Goal: Browse casually: Explore the website without a specific task or goal

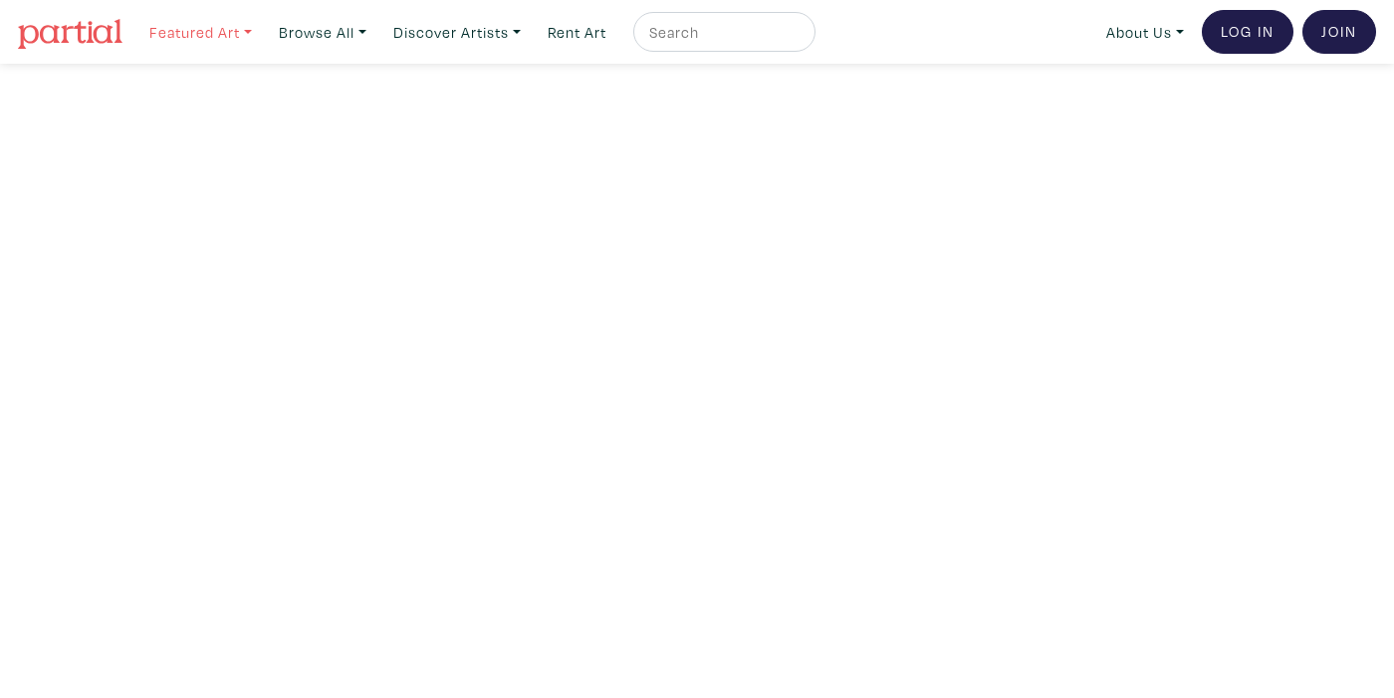
click at [218, 30] on link "Featured Art" at bounding box center [200, 32] width 120 height 41
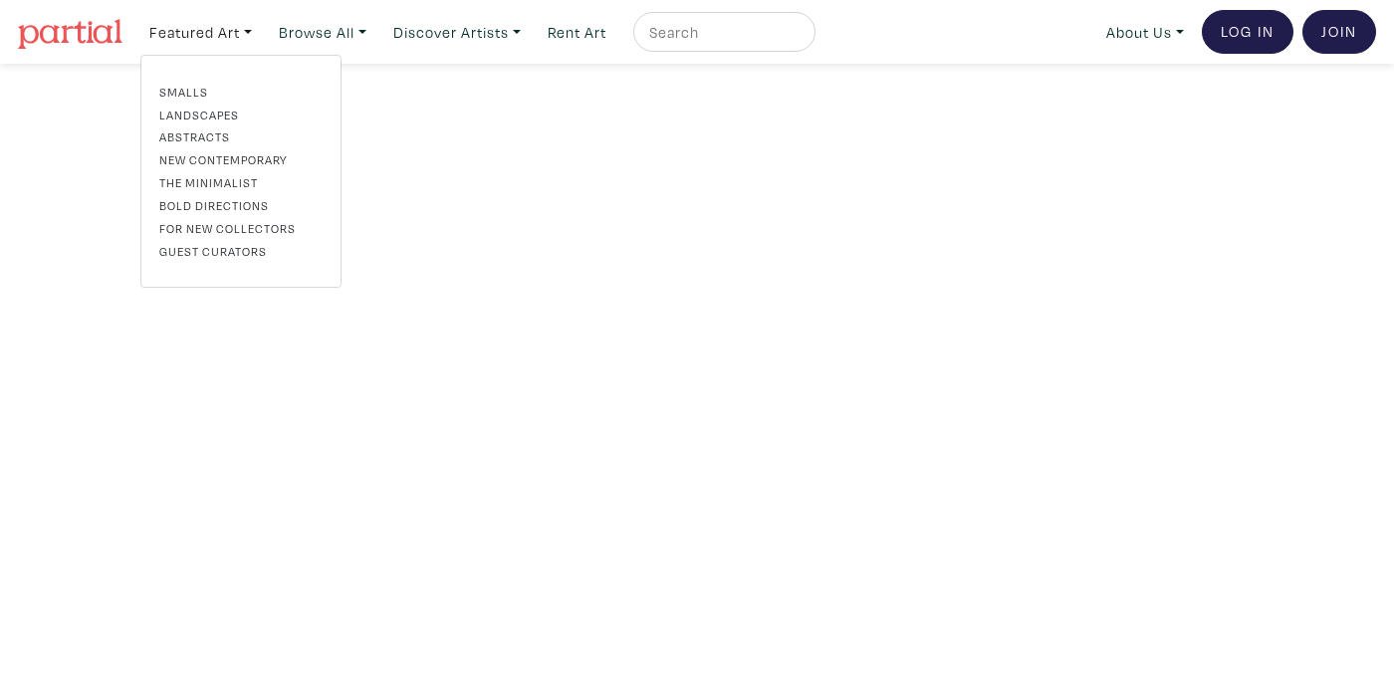
click at [99, 39] on img at bounding box center [70, 34] width 105 height 30
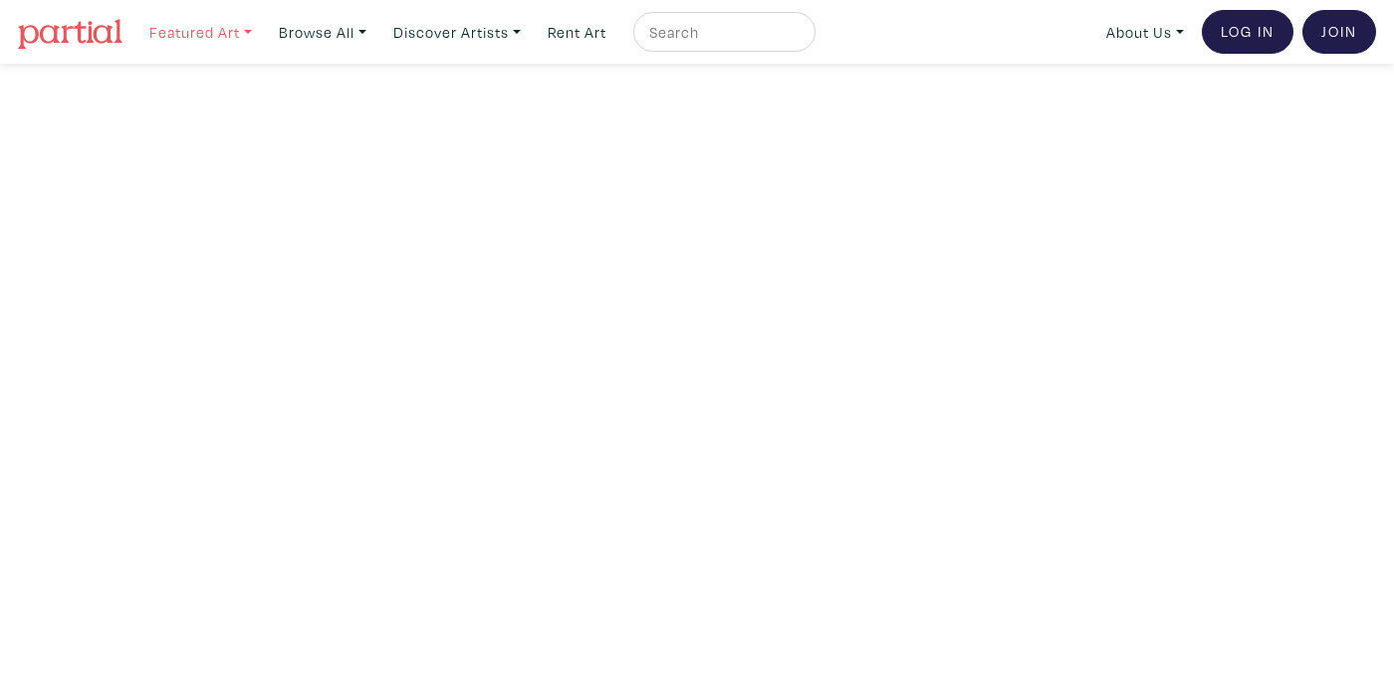
click at [235, 29] on link "Featured Art" at bounding box center [200, 32] width 120 height 41
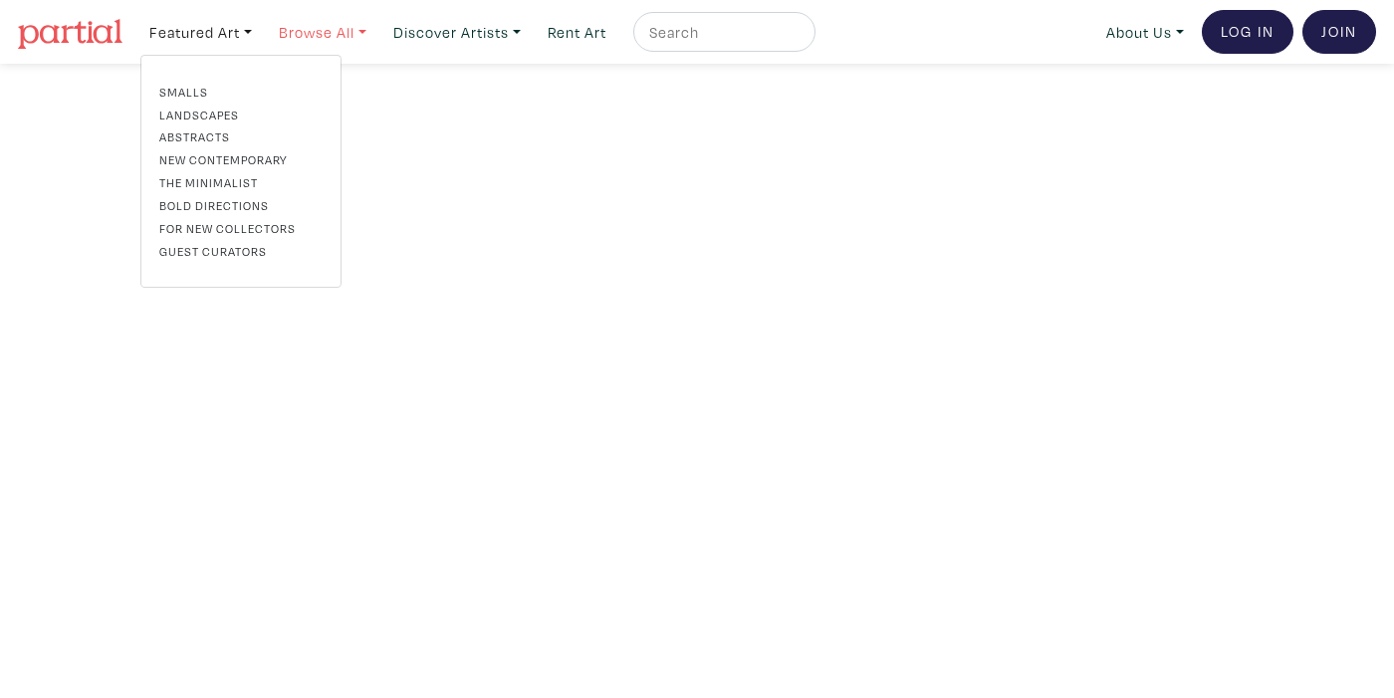
click at [261, 31] on link "Browse All" at bounding box center [200, 32] width 120 height 41
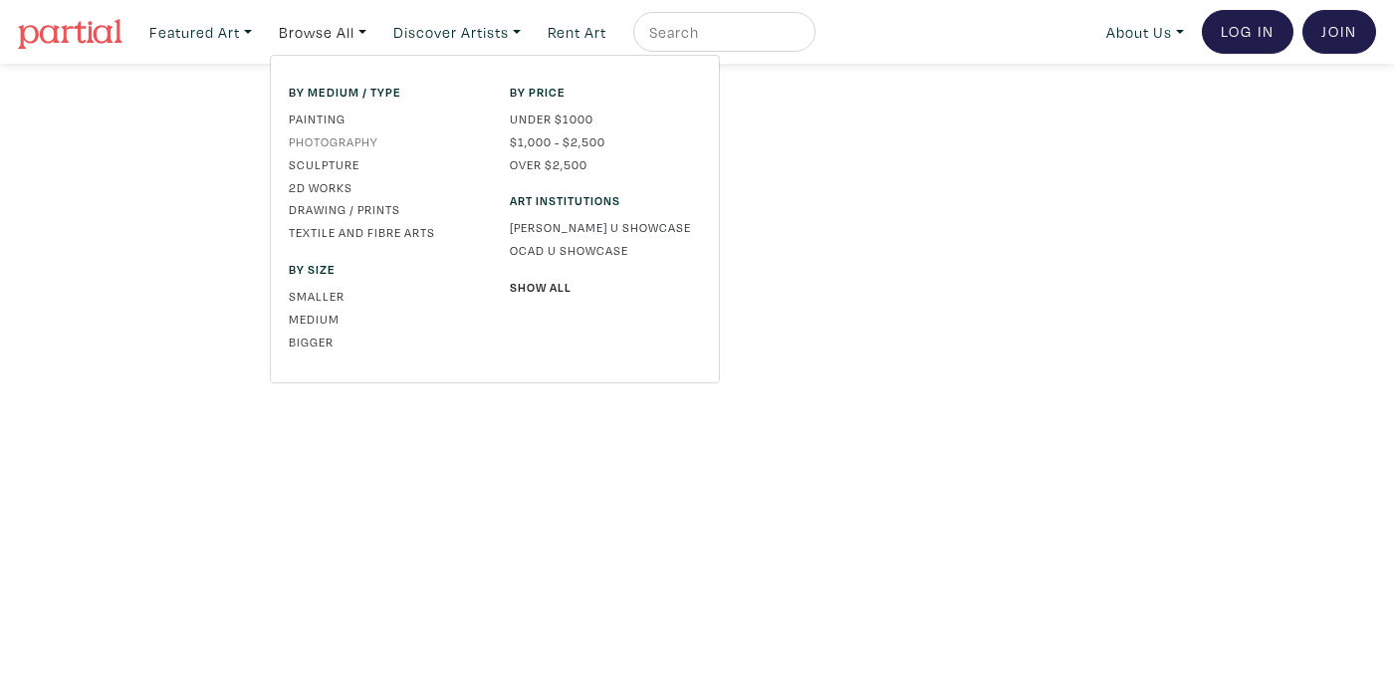
click at [336, 139] on link "Photography" at bounding box center [384, 141] width 191 height 18
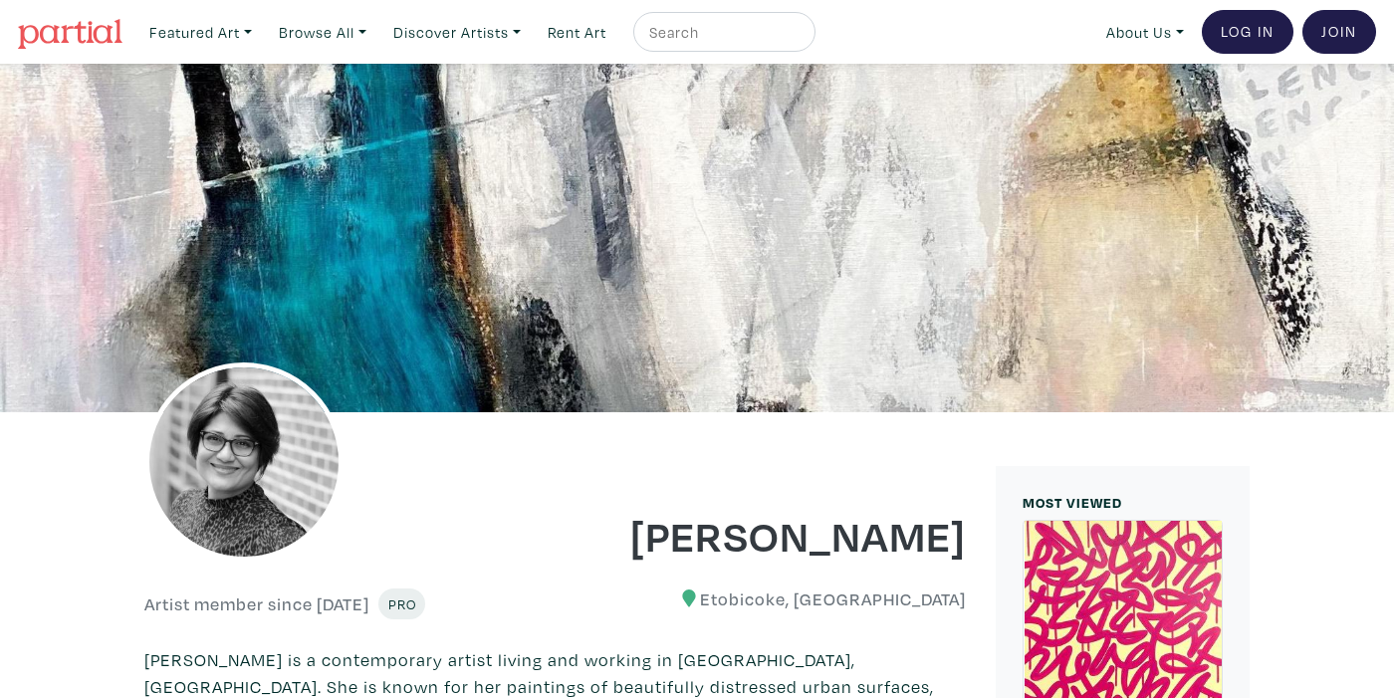
click at [97, 31] on img at bounding box center [70, 34] width 105 height 30
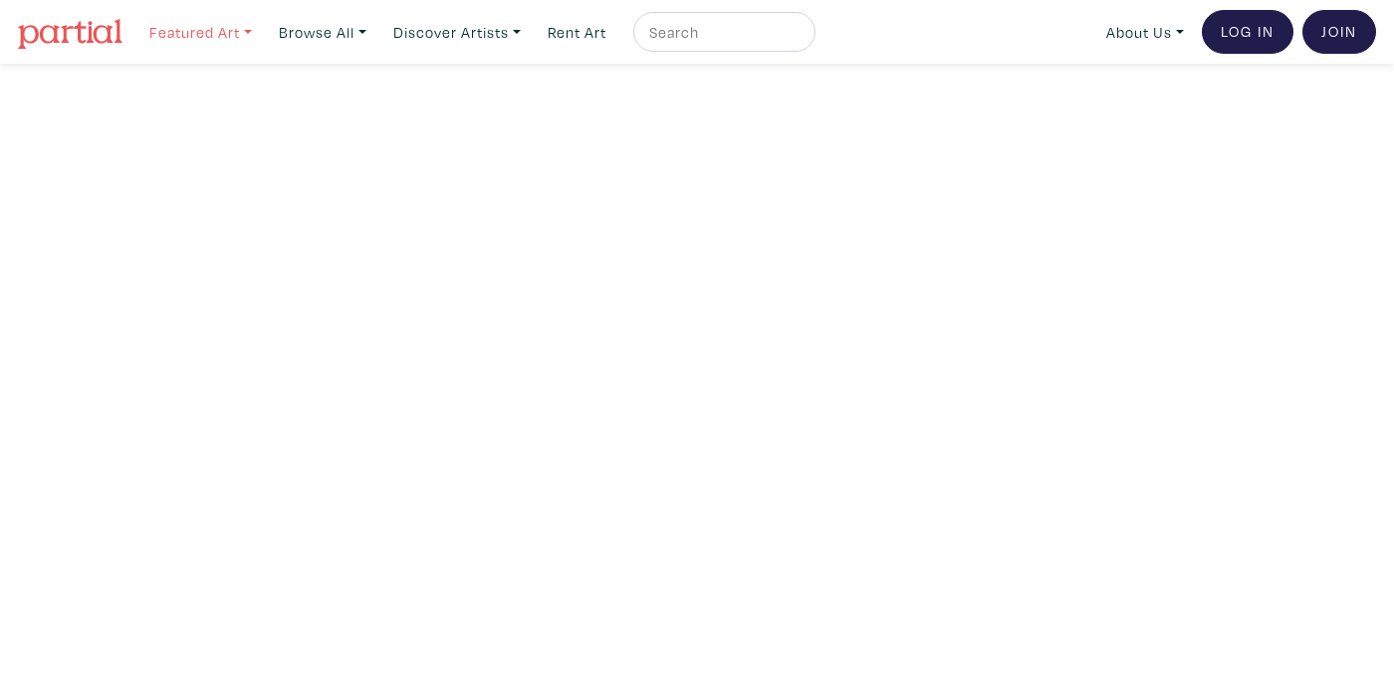
click at [254, 26] on link "Featured Art" at bounding box center [200, 32] width 120 height 41
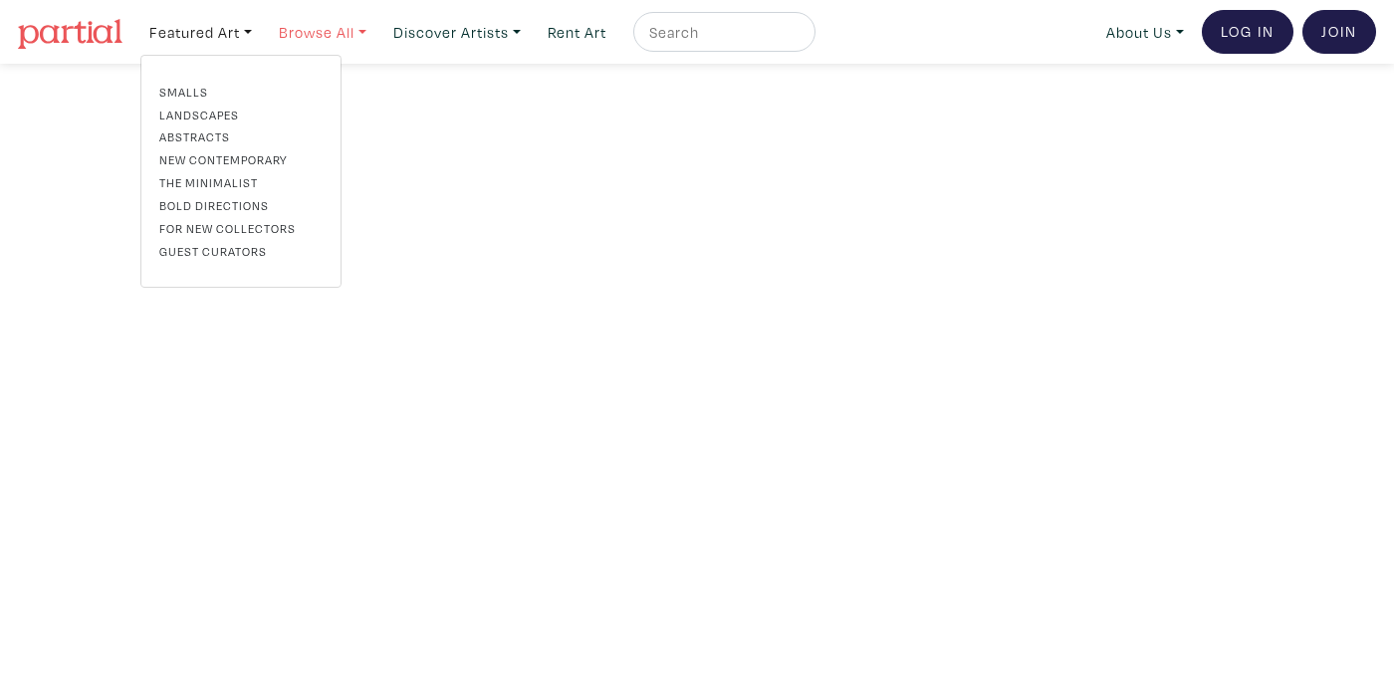
click at [261, 36] on link "Browse All" at bounding box center [200, 32] width 120 height 41
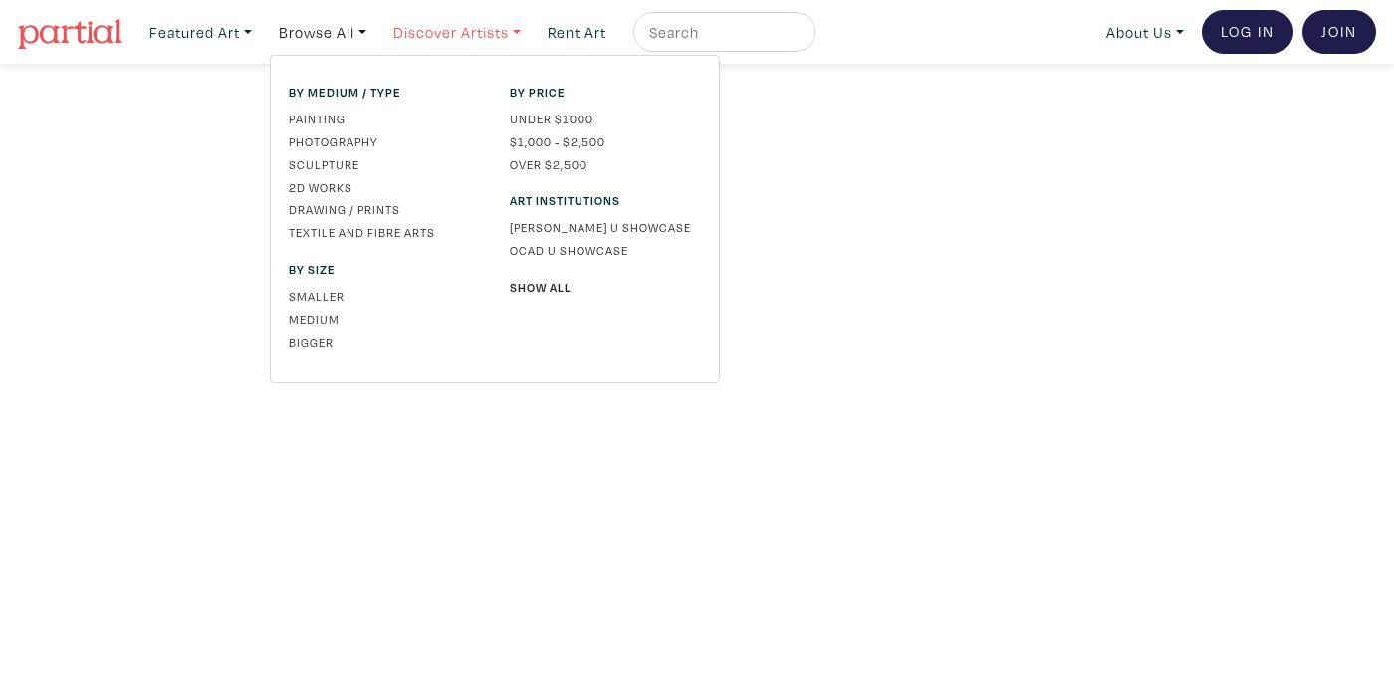
click at [261, 40] on link "Discover Artists" at bounding box center [200, 32] width 120 height 41
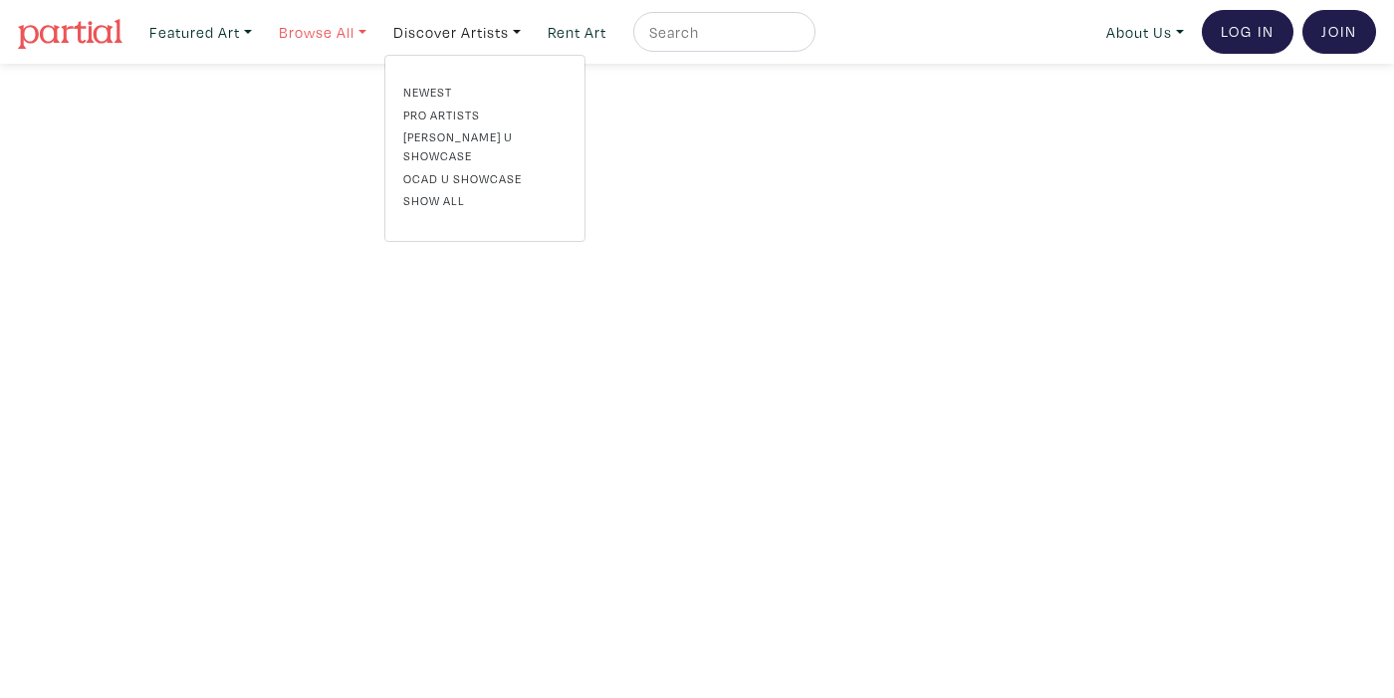
click at [261, 28] on link "Browse All" at bounding box center [200, 32] width 120 height 41
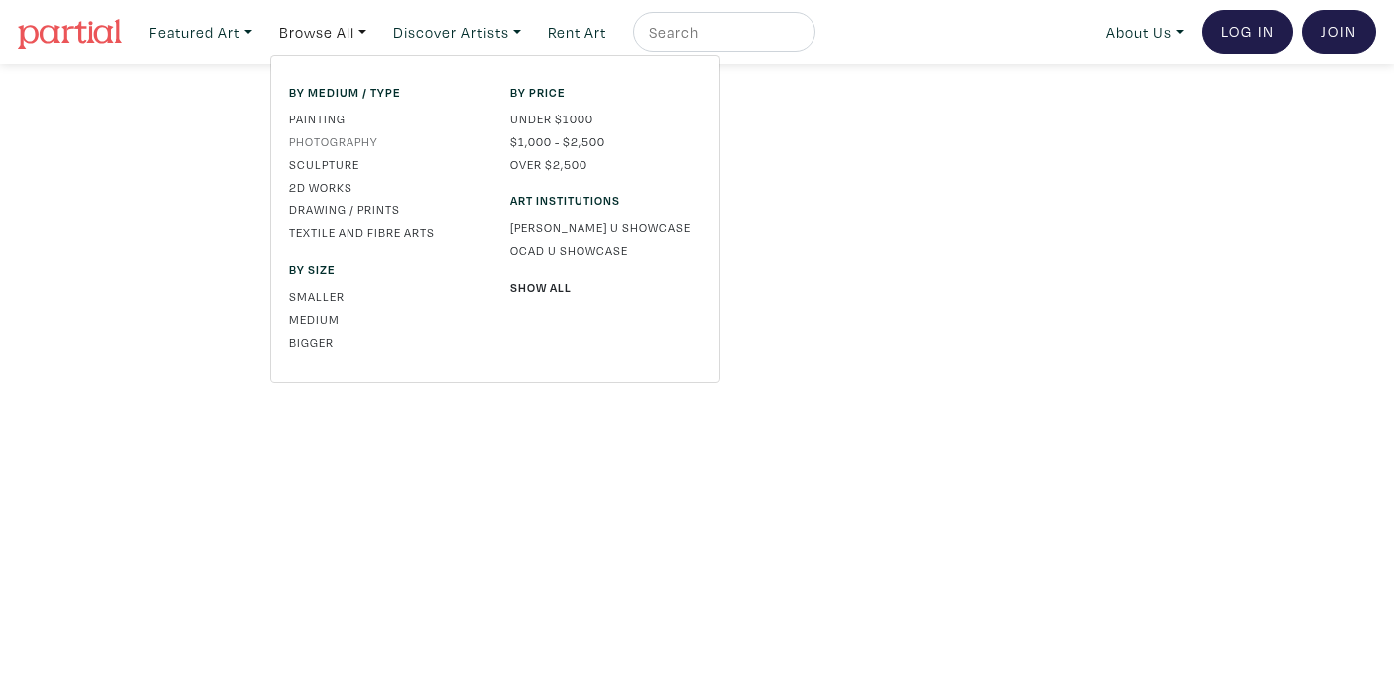
click at [318, 135] on link "Photography" at bounding box center [384, 141] width 191 height 18
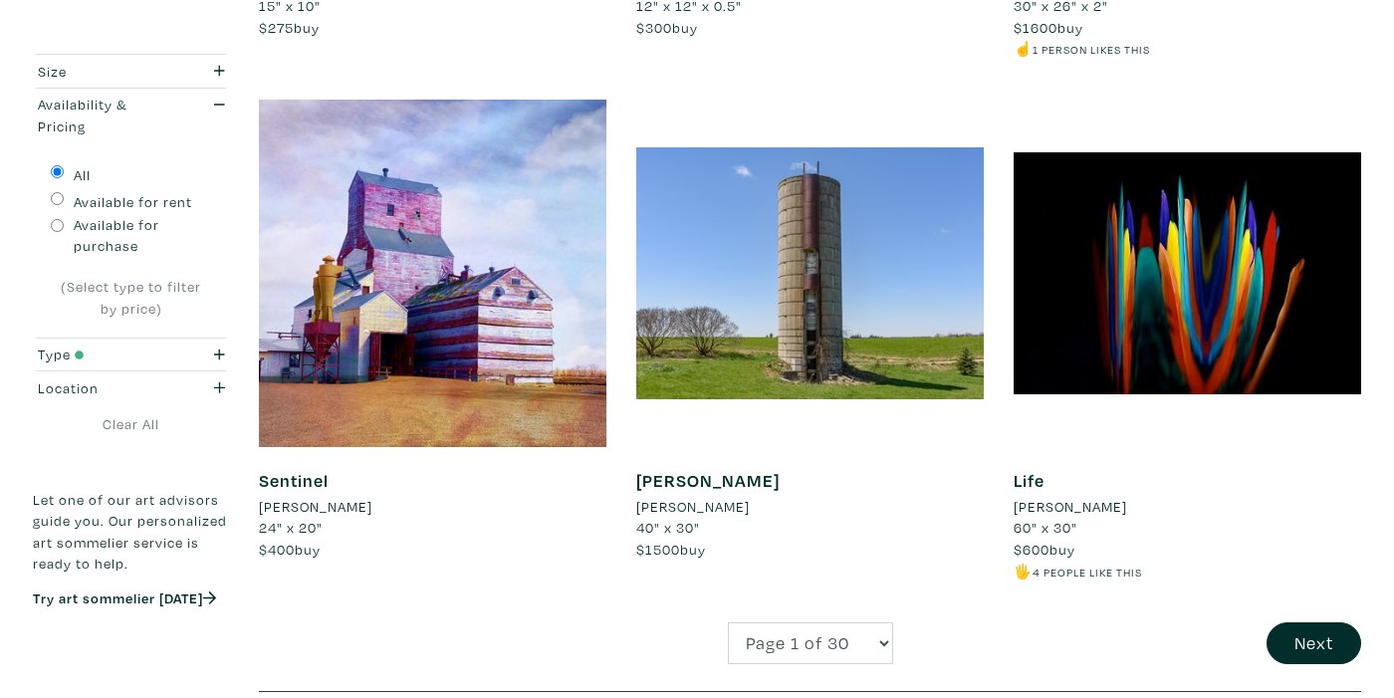
scroll to position [3929, 0]
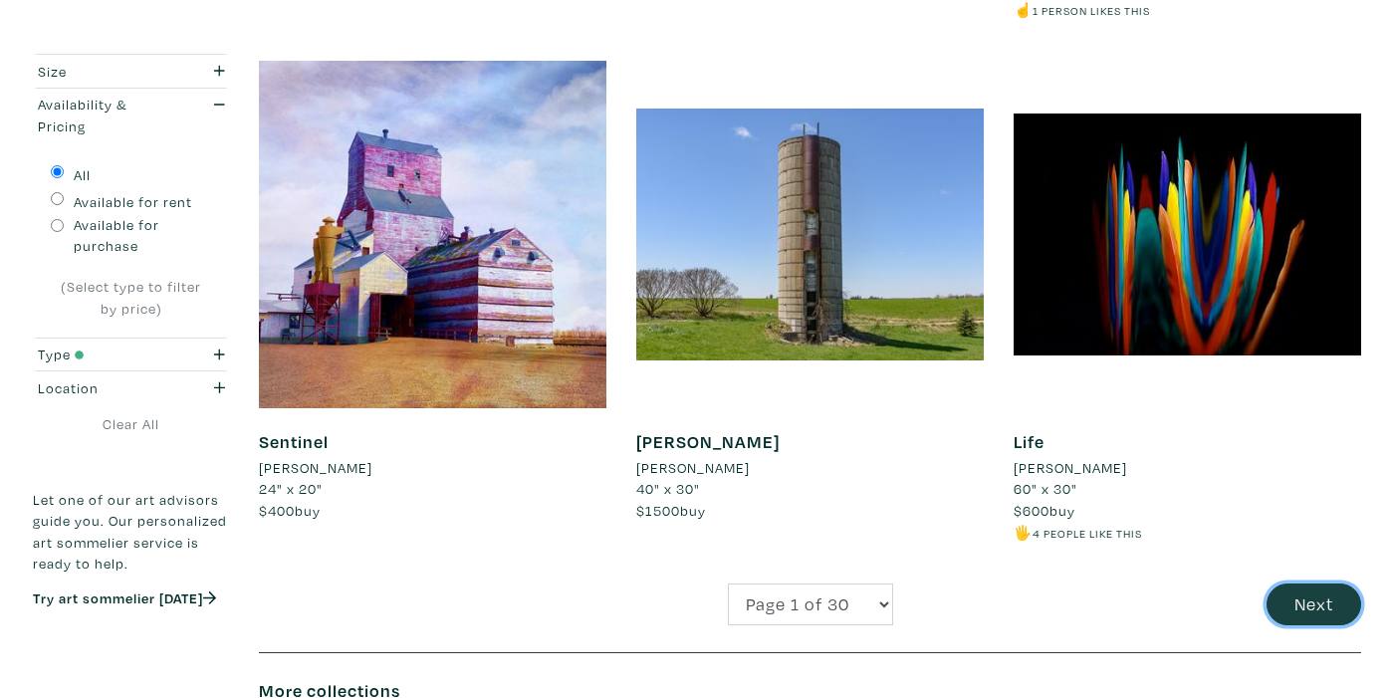
click at [1302, 597] on button "Next" at bounding box center [1314, 605] width 95 height 43
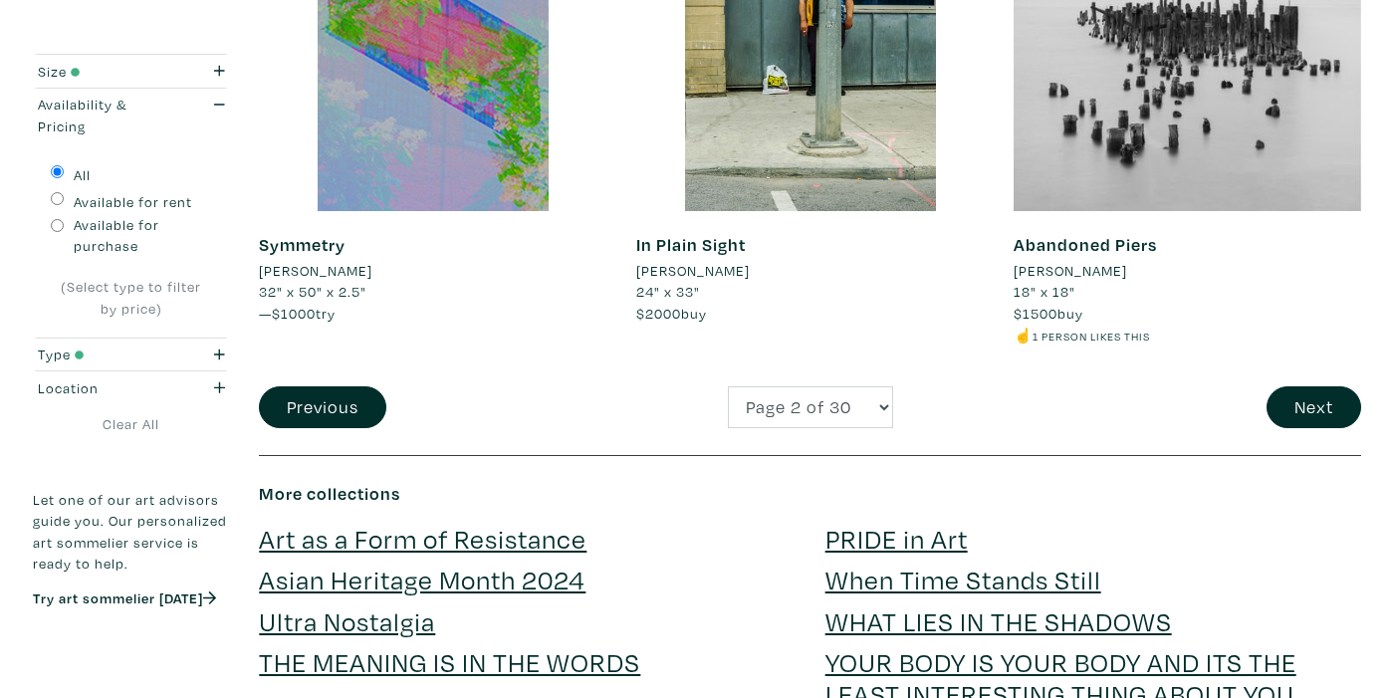
scroll to position [4106, 0]
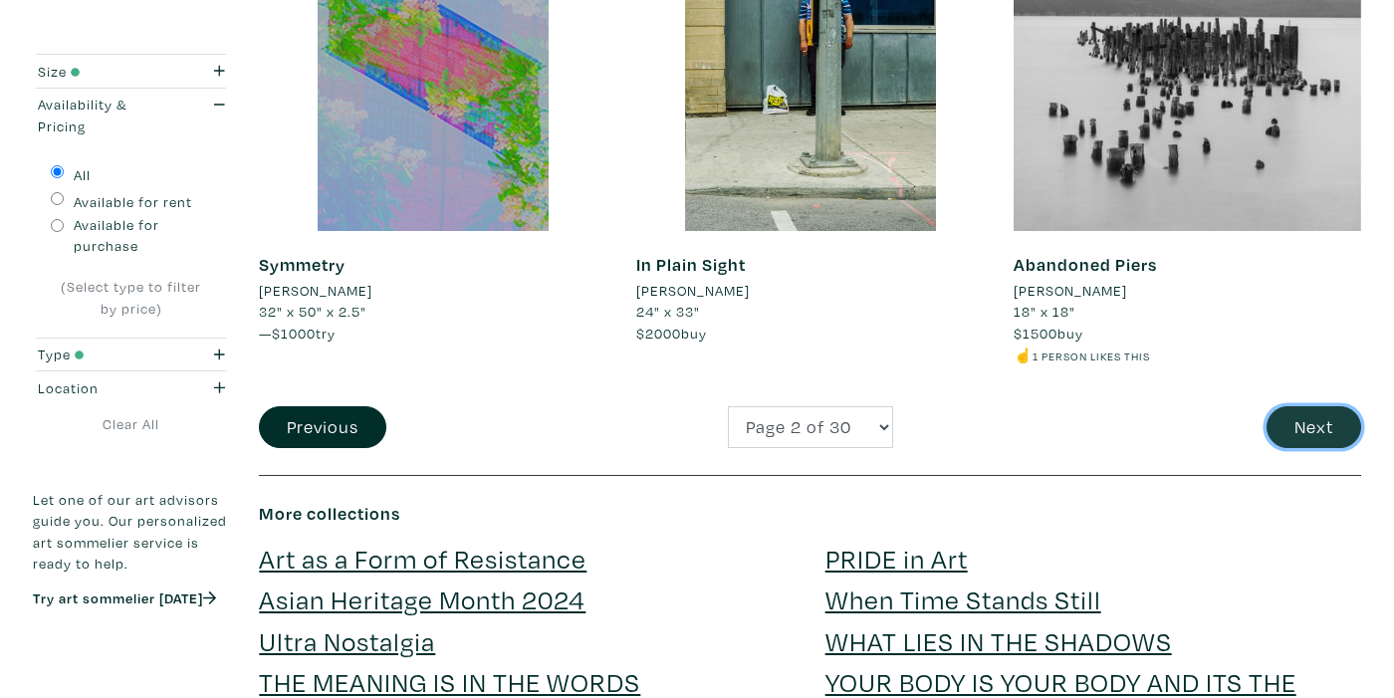
click at [1346, 406] on button "Next" at bounding box center [1314, 427] width 95 height 43
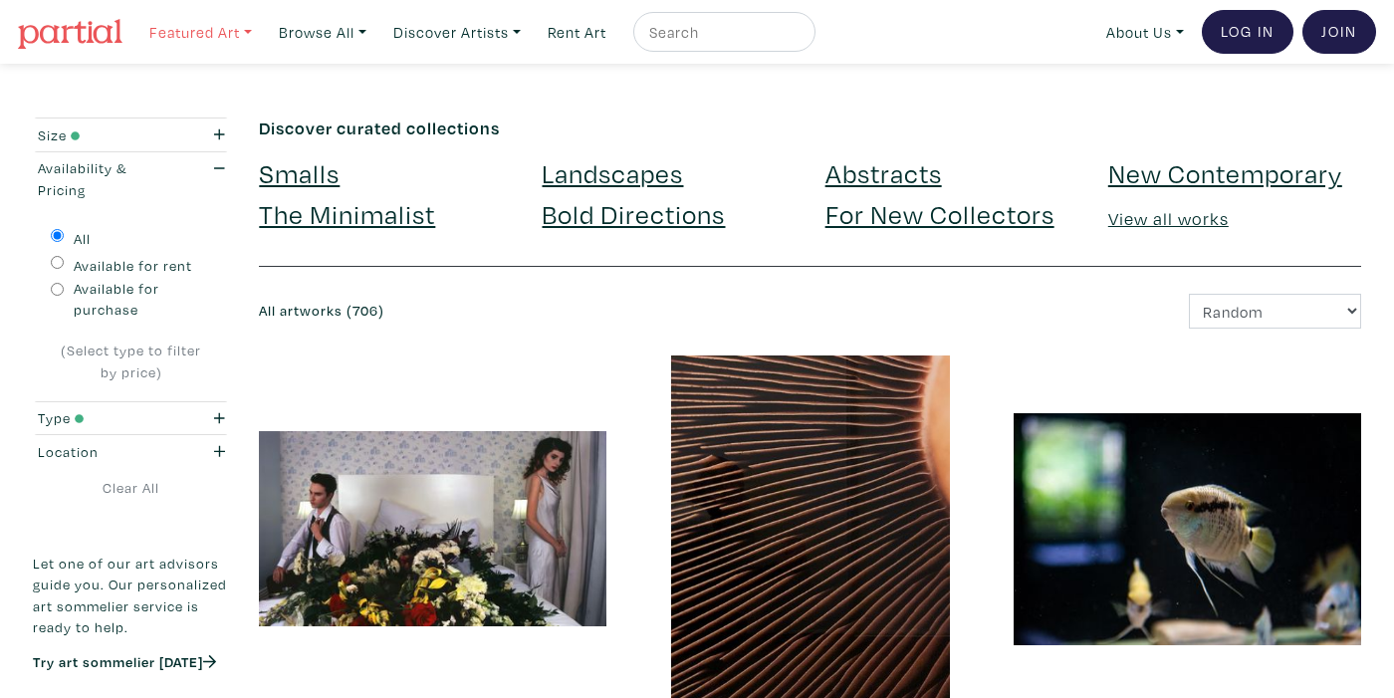
click at [181, 28] on link "Featured Art" at bounding box center [200, 32] width 120 height 41
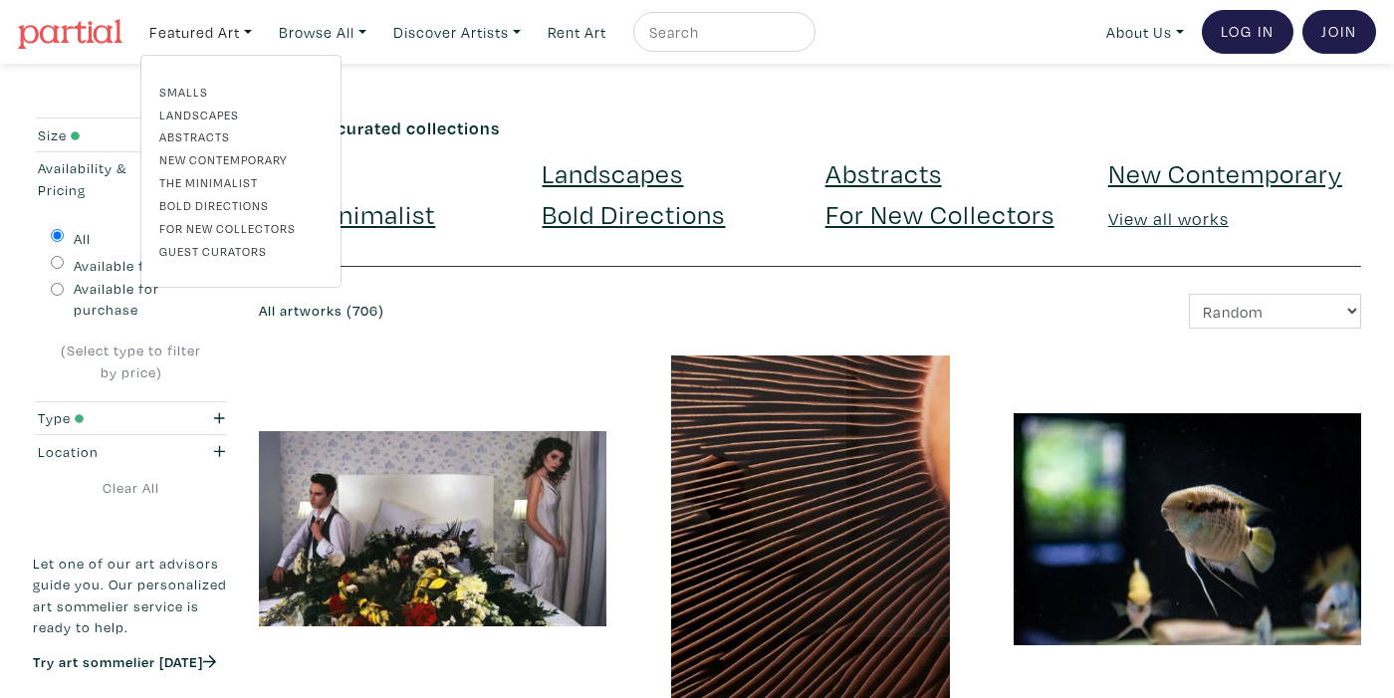
click at [184, 108] on link "Landscapes" at bounding box center [240, 115] width 163 height 18
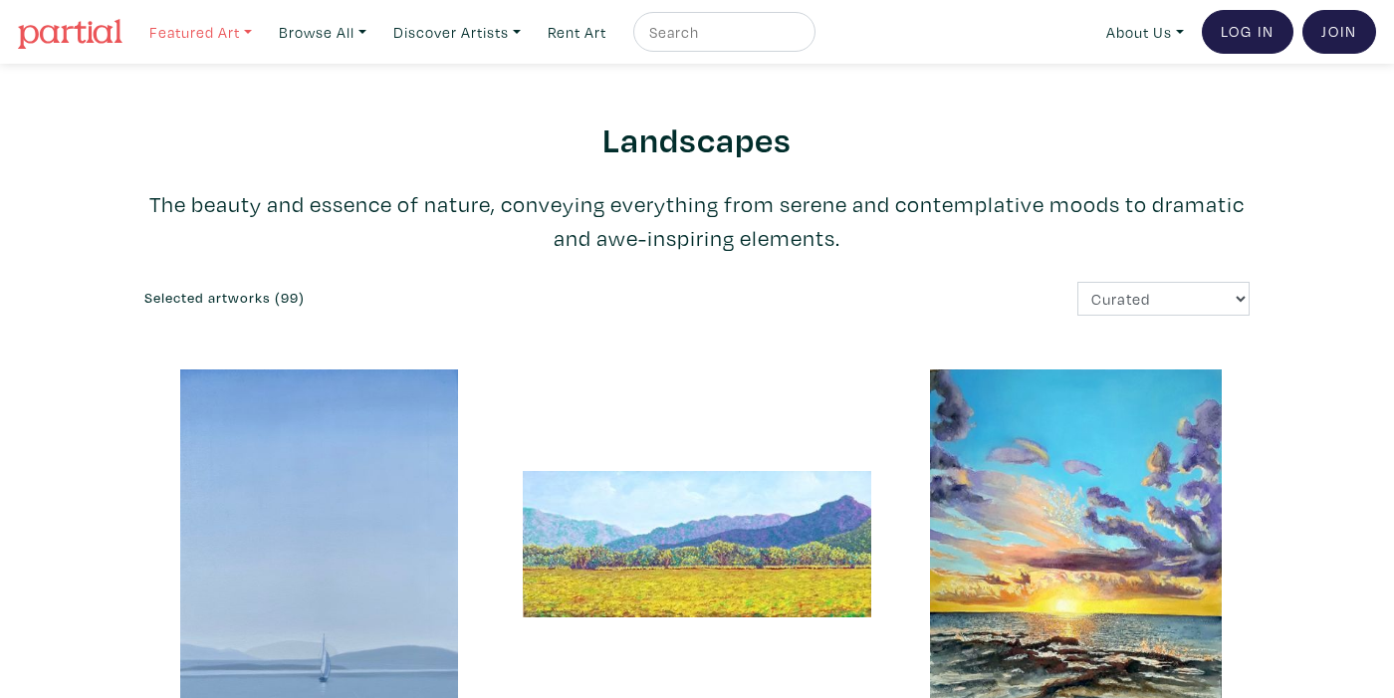
click at [179, 44] on link "Featured Art" at bounding box center [200, 32] width 120 height 41
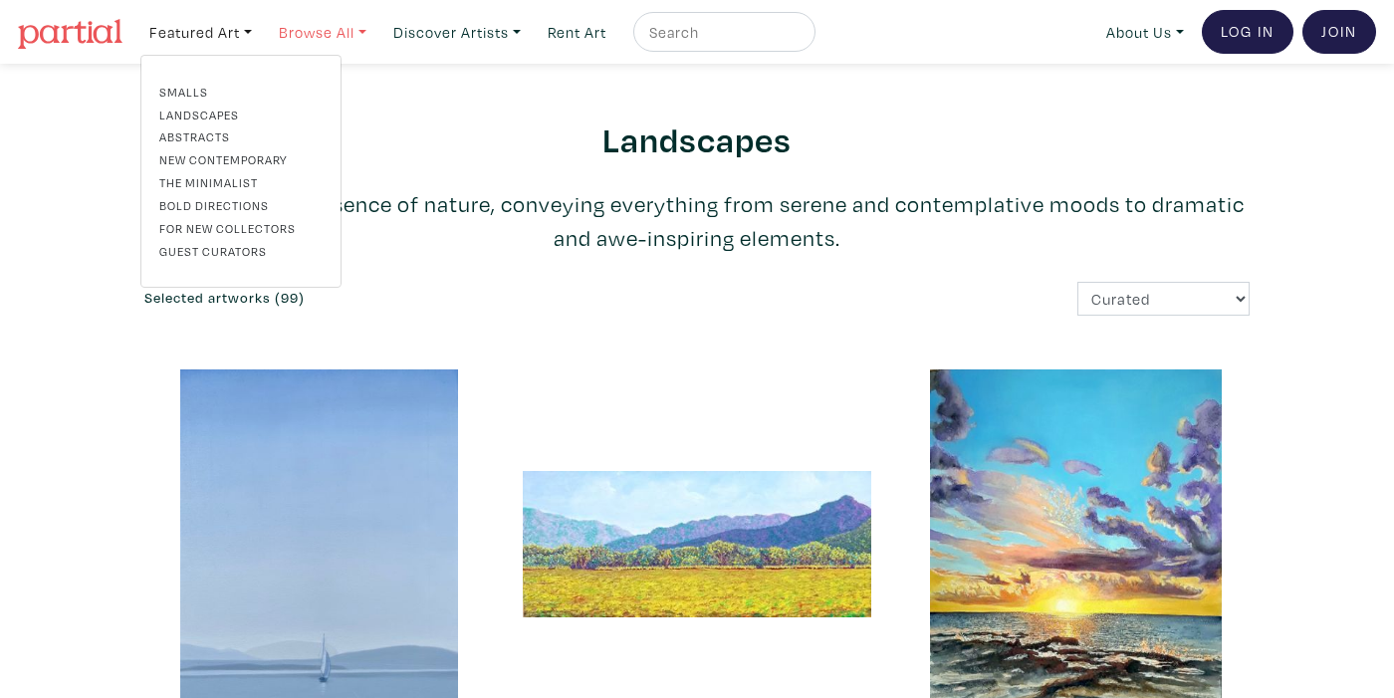
click at [261, 39] on link "Browse All" at bounding box center [200, 32] width 120 height 41
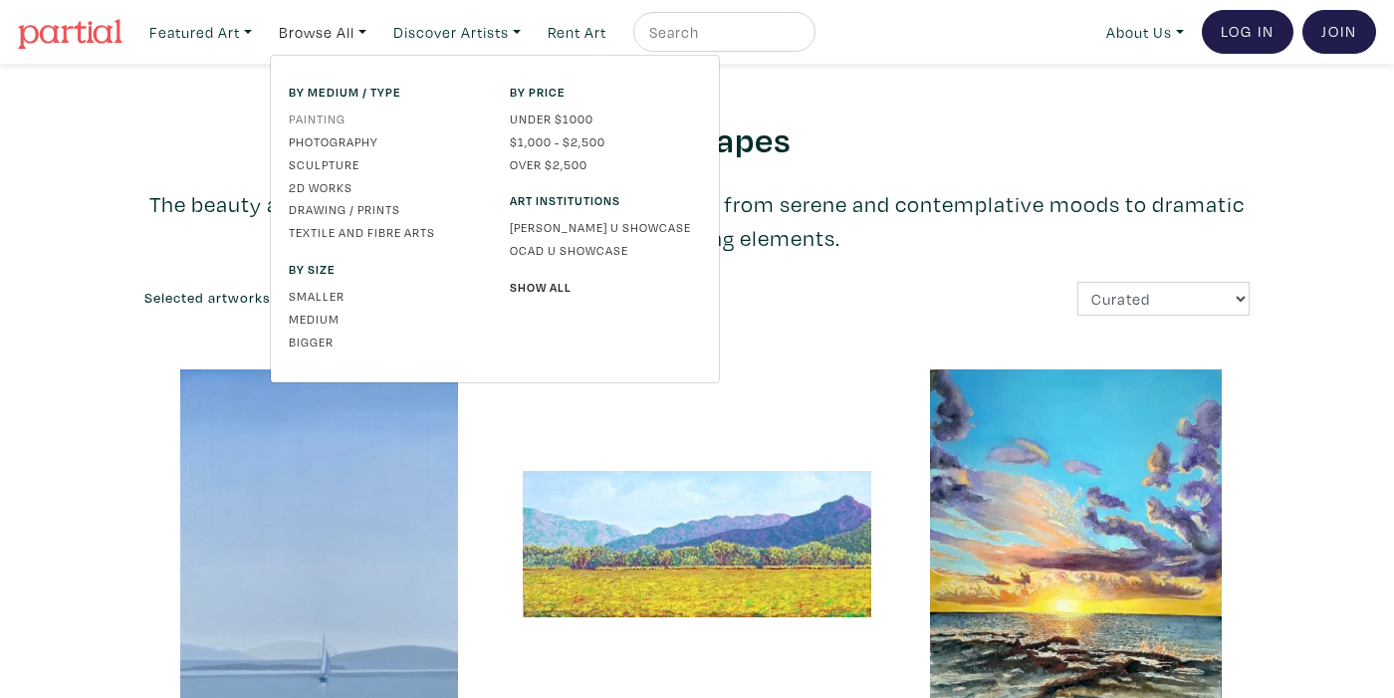
click at [331, 115] on link "Painting" at bounding box center [384, 119] width 191 height 18
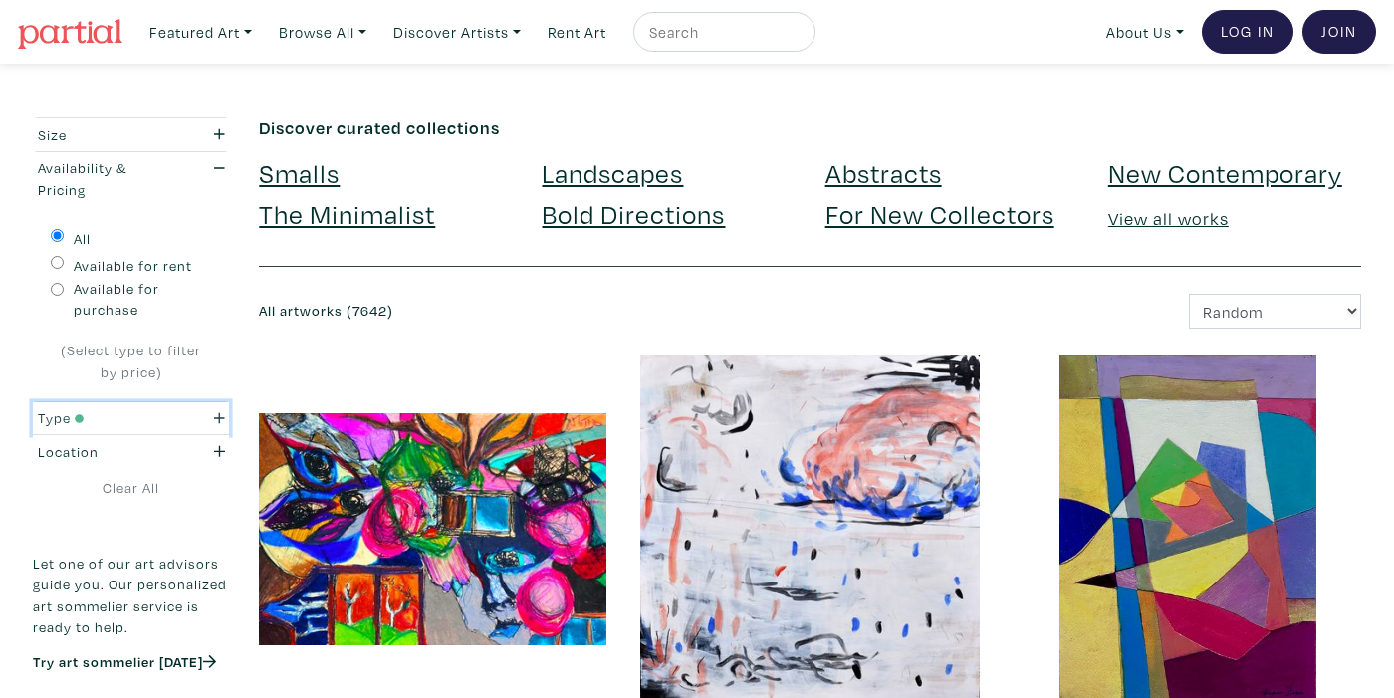
click at [211, 415] on div "button" at bounding box center [212, 418] width 55 height 22
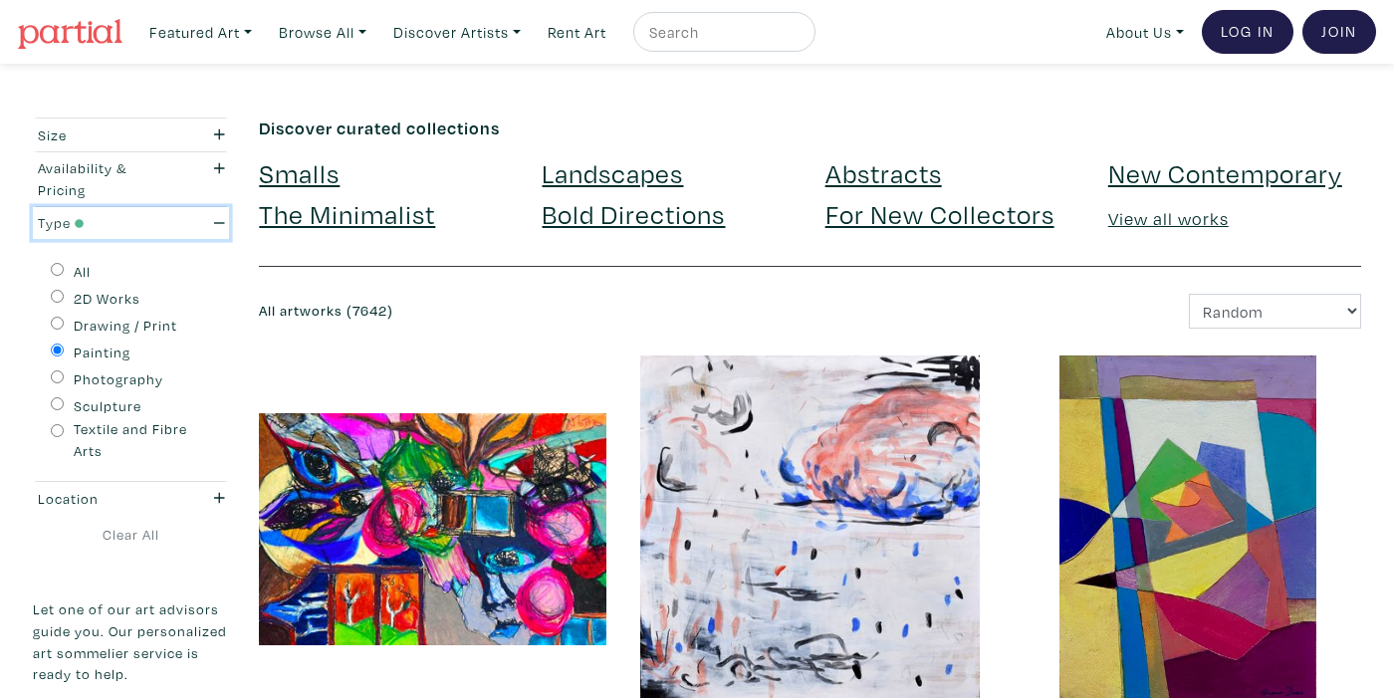
click at [220, 216] on icon "button" at bounding box center [219, 223] width 11 height 14
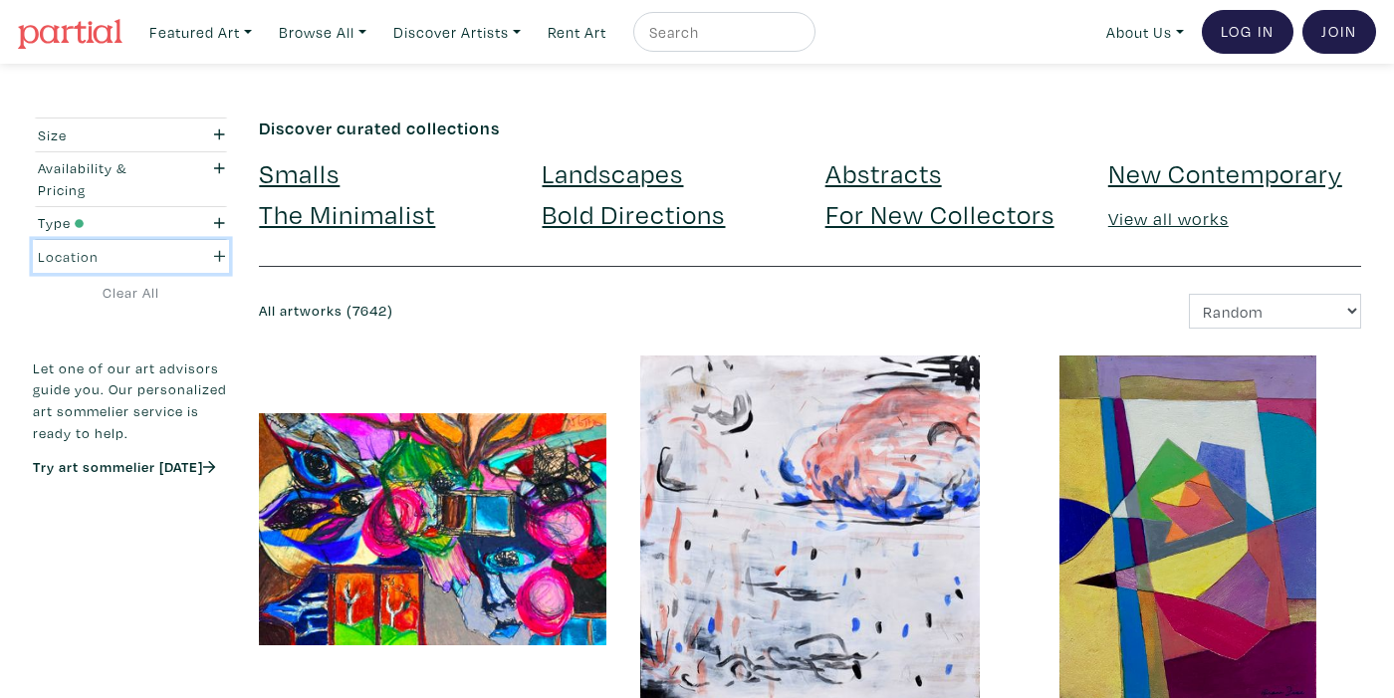
click at [222, 251] on icon "button" at bounding box center [219, 256] width 11 height 14
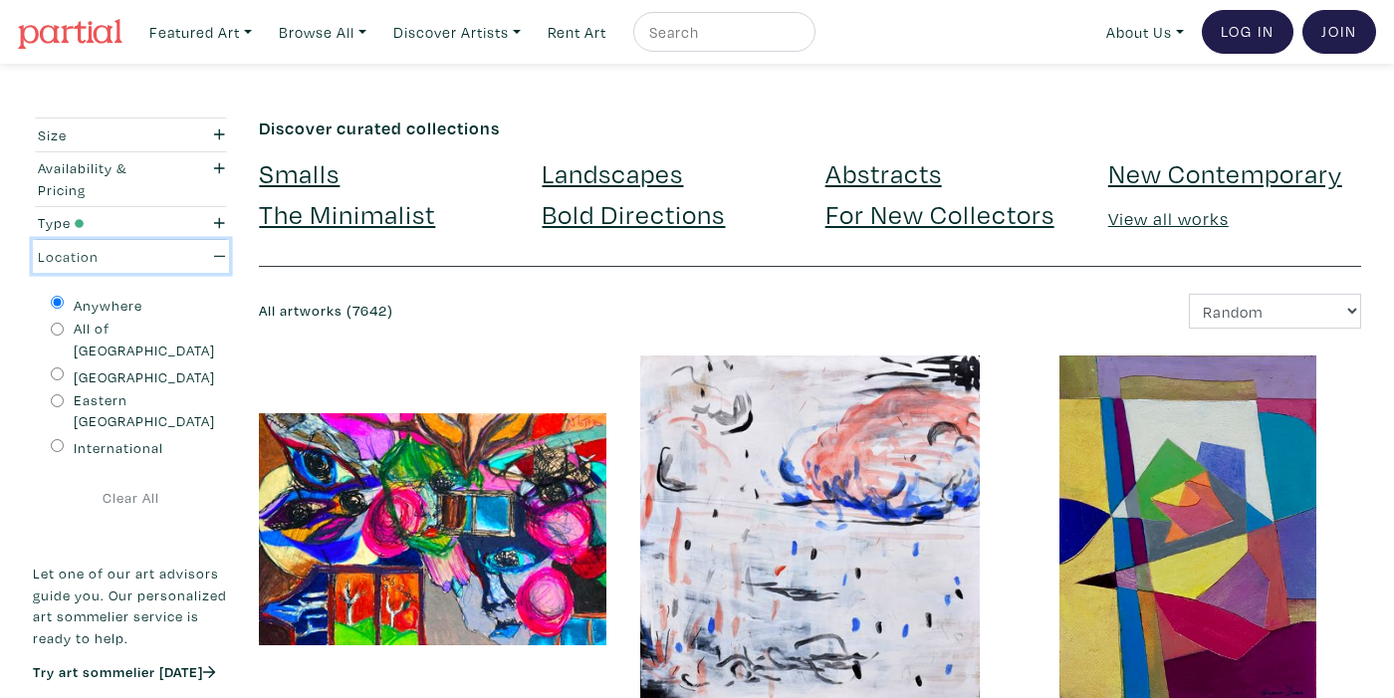
click at [224, 251] on icon "button" at bounding box center [219, 256] width 11 height 14
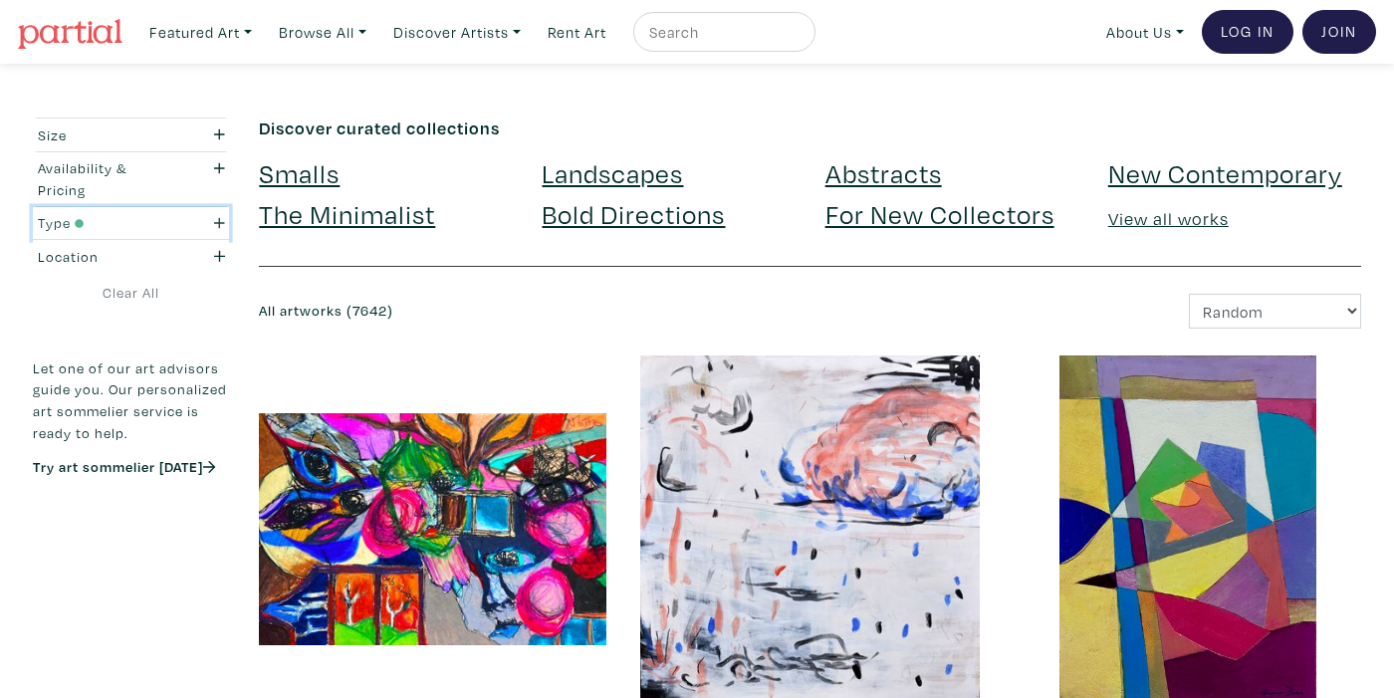
click at [216, 226] on icon "button" at bounding box center [219, 223] width 11 height 14
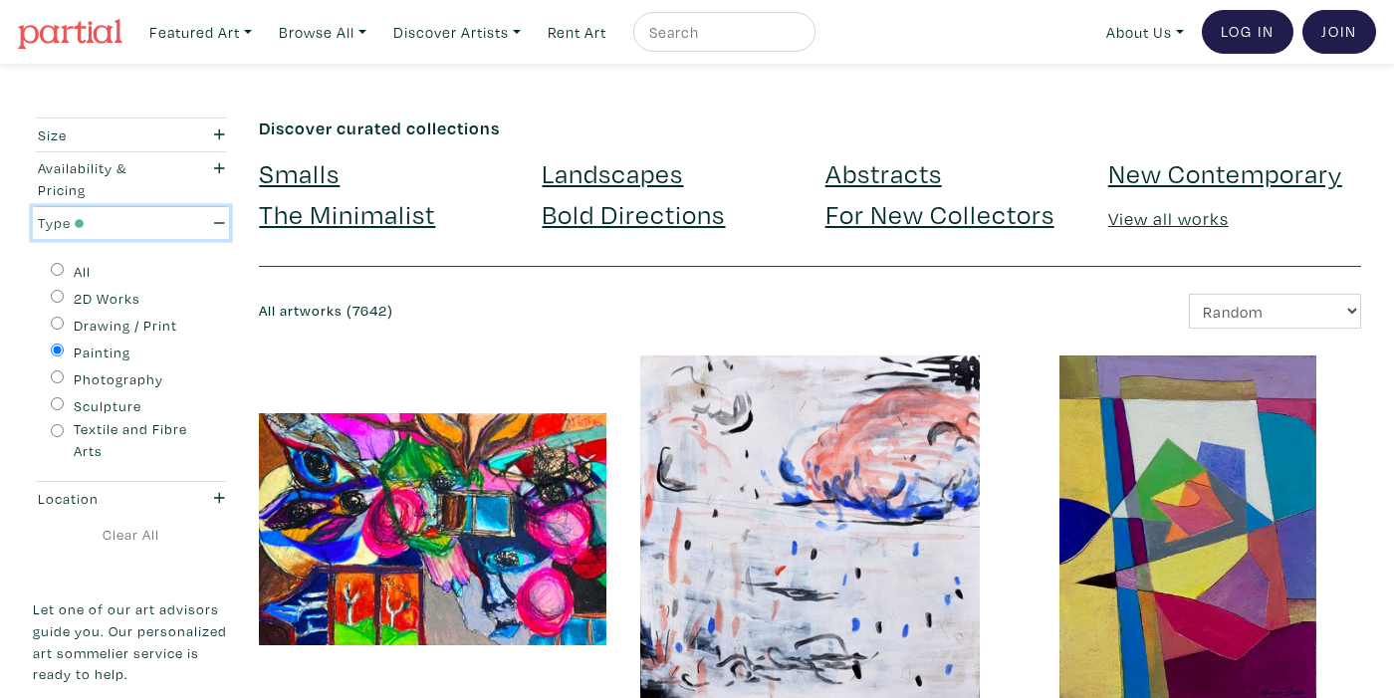
click at [216, 226] on icon "button" at bounding box center [219, 223] width 11 height 14
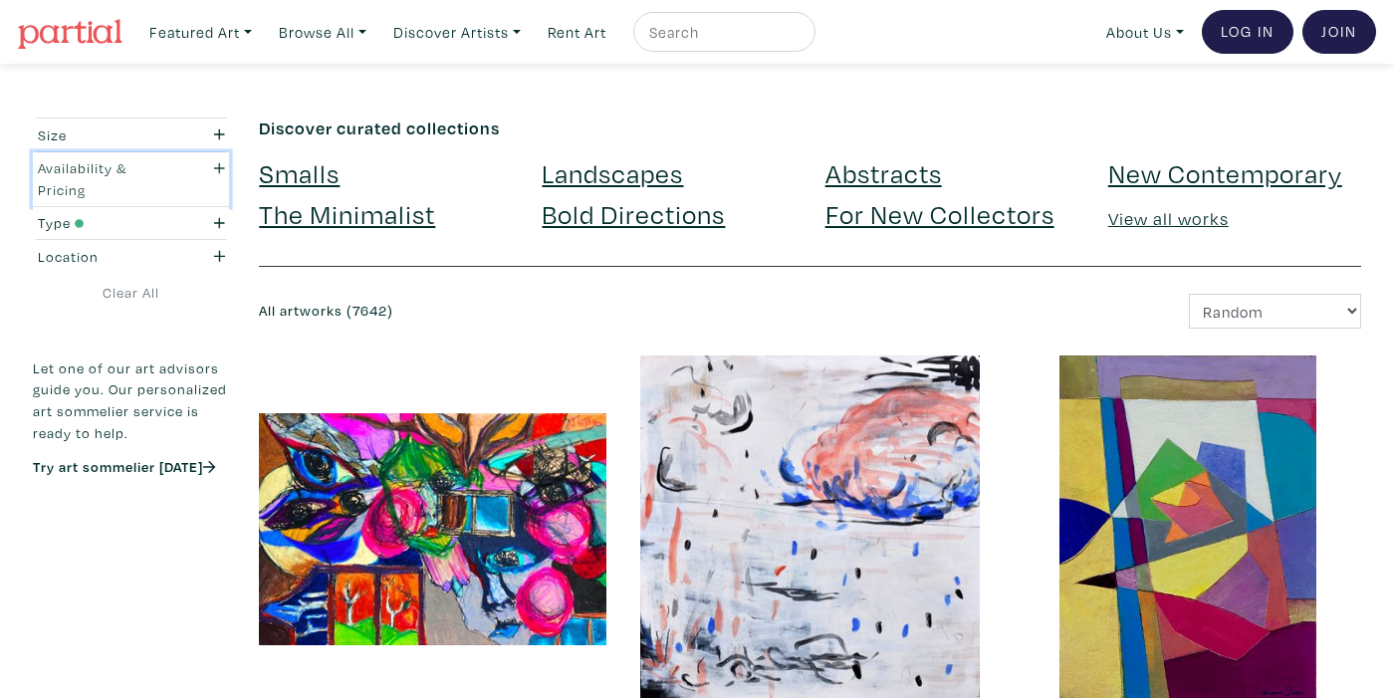
click at [219, 169] on icon "button" at bounding box center [219, 167] width 11 height 11
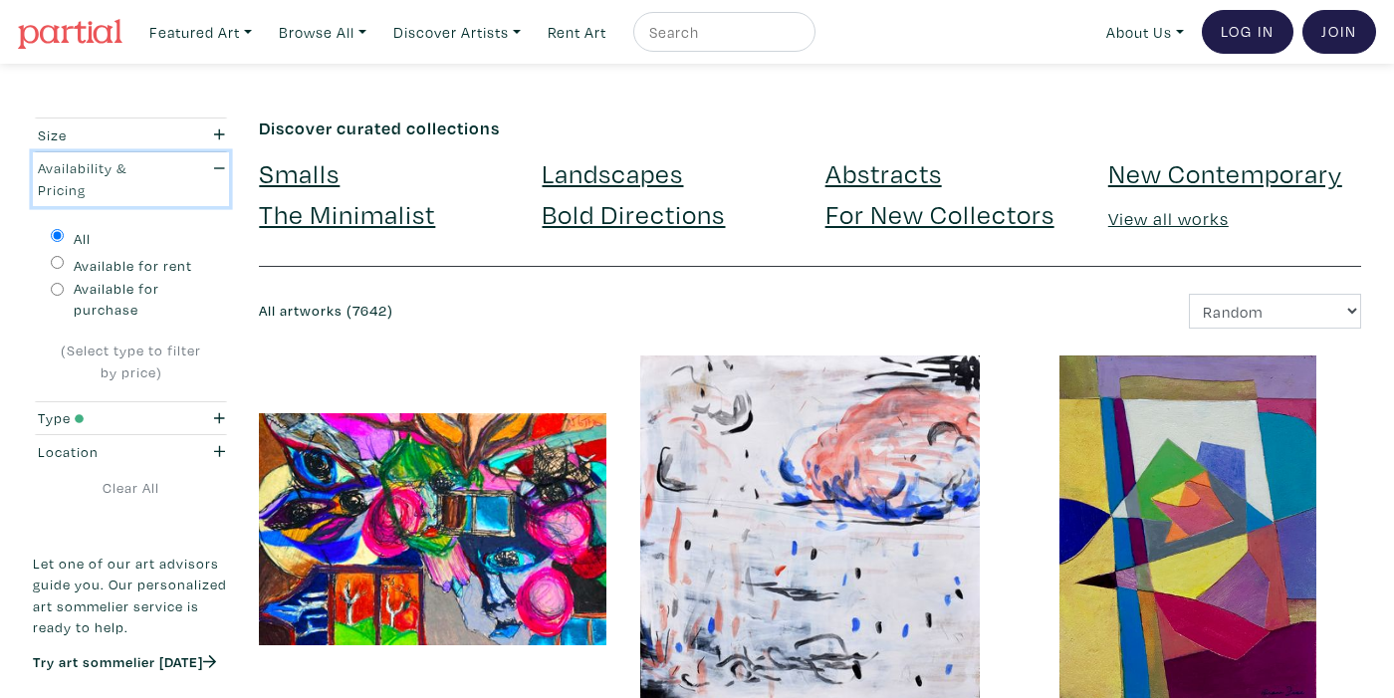
click at [219, 169] on icon "button" at bounding box center [219, 168] width 11 height 14
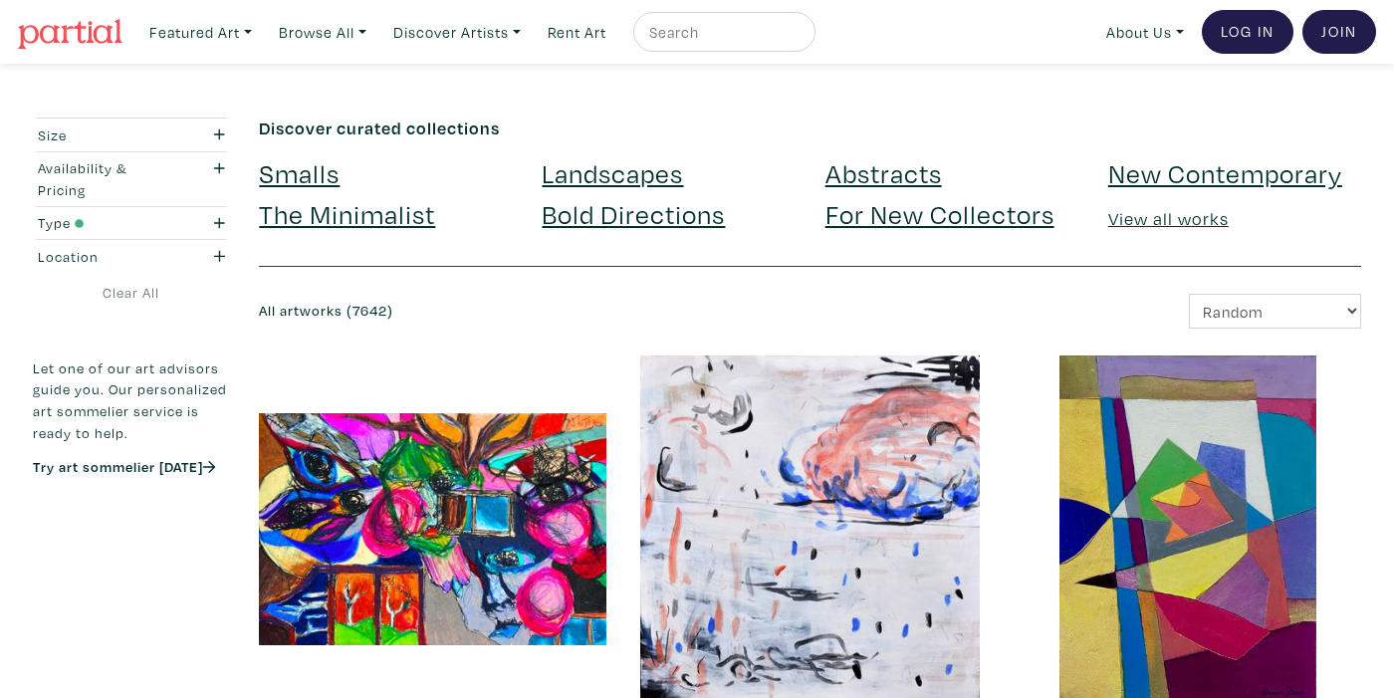
click at [928, 223] on link "For New Collectors" at bounding box center [940, 213] width 229 height 35
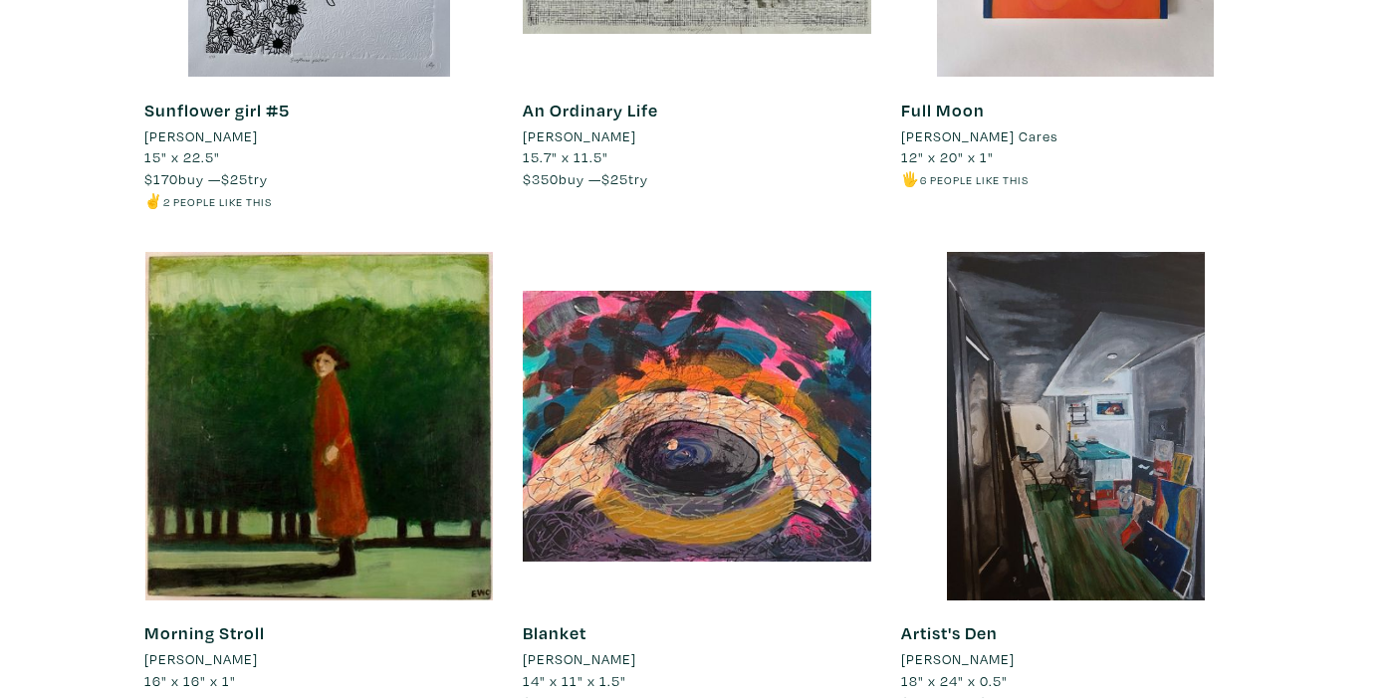
scroll to position [6904, 0]
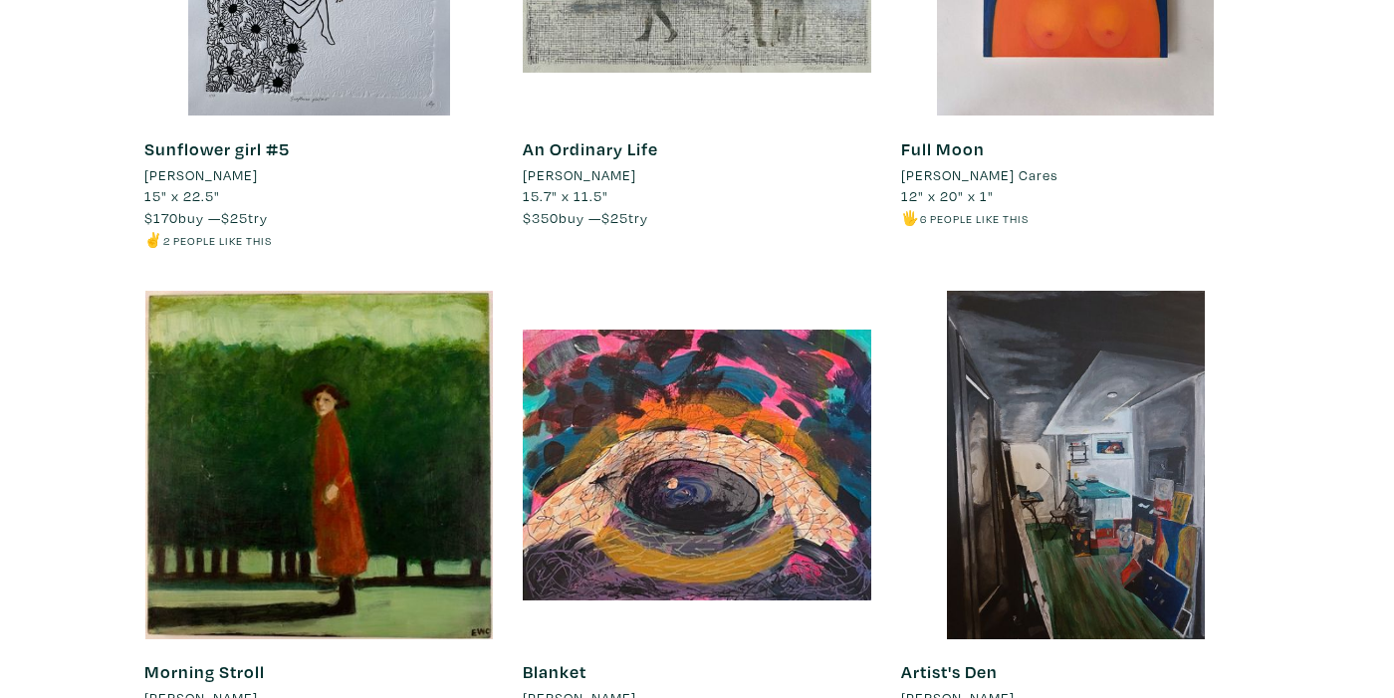
click at [215, 687] on li "[PERSON_NAME]" at bounding box center [201, 698] width 114 height 22
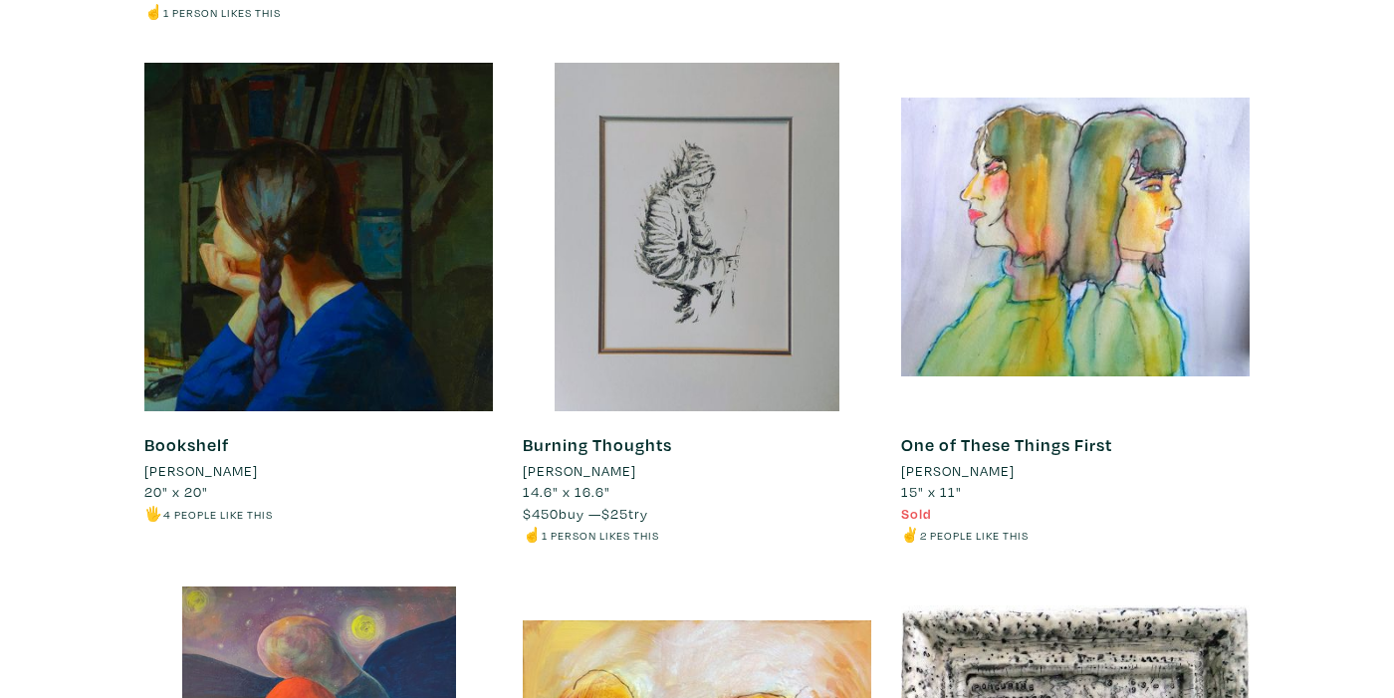
scroll to position [11357, 0]
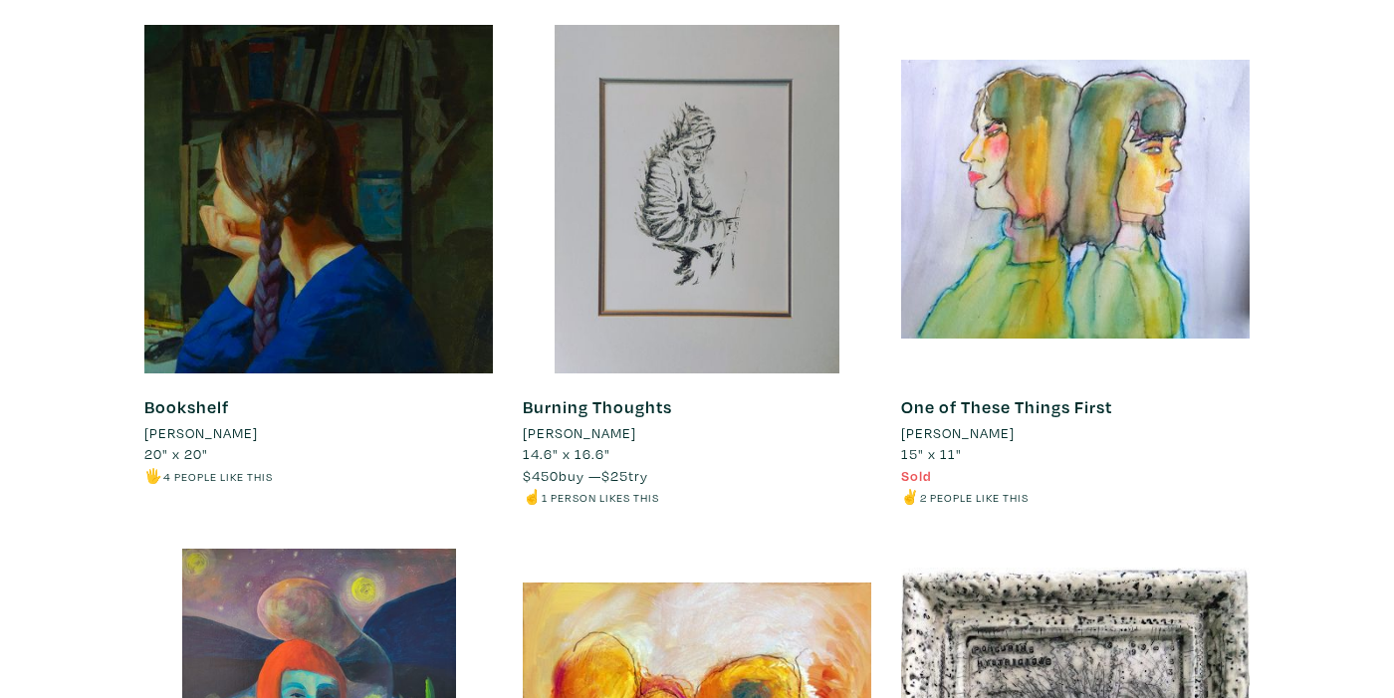
click at [208, 395] on link "Bookshelf" at bounding box center [186, 406] width 85 height 23
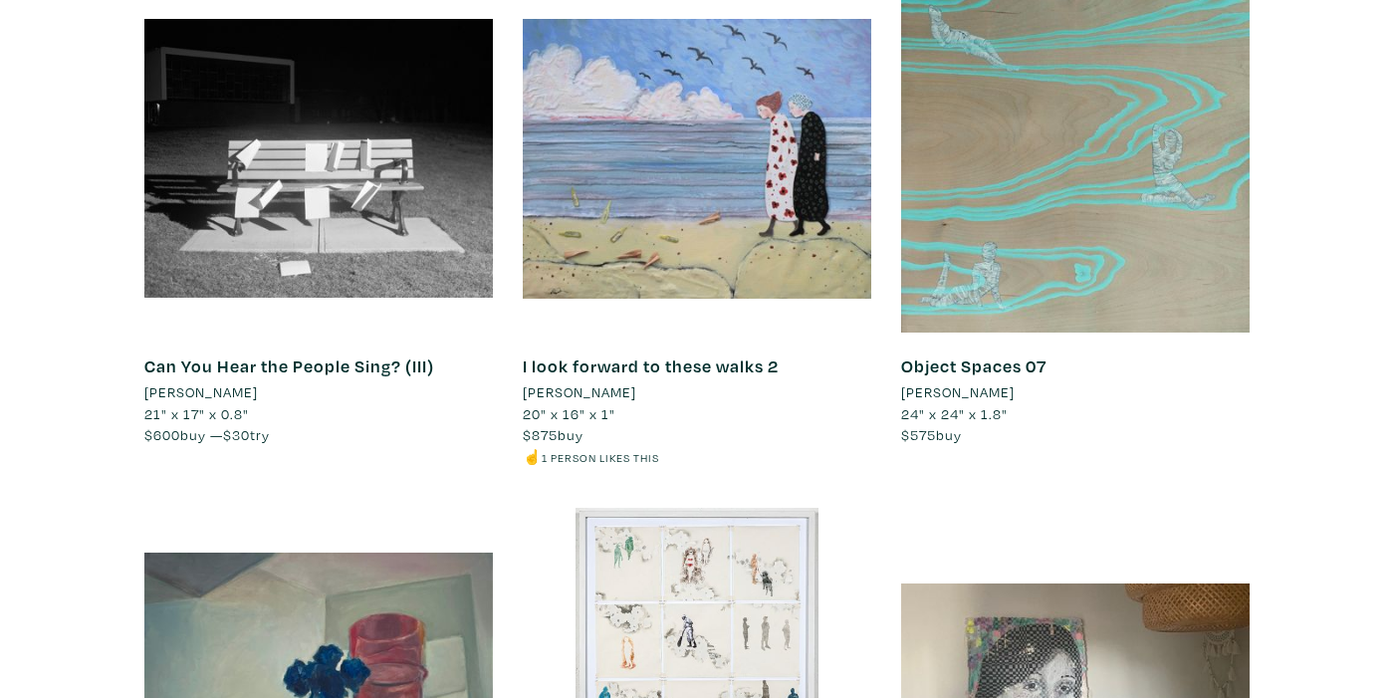
scroll to position [17664, 0]
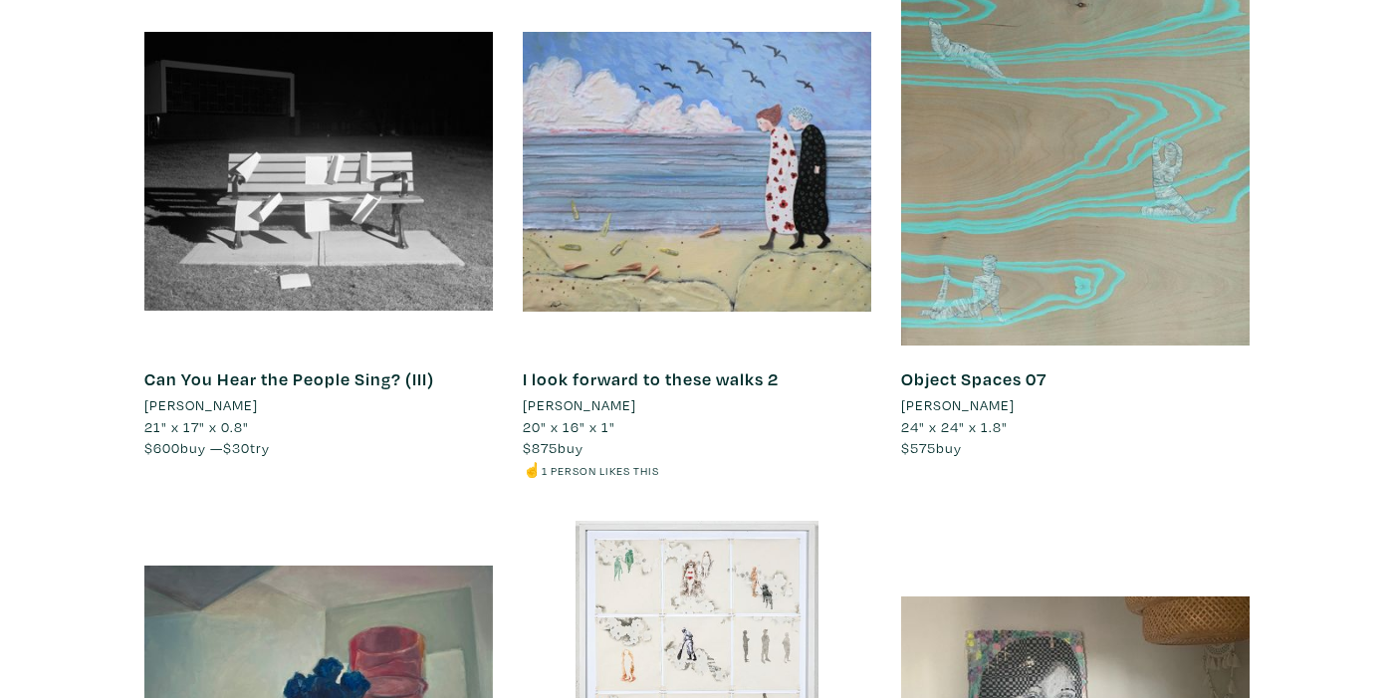
click at [552, 394] on li "Rachael Speirs" at bounding box center [580, 405] width 114 height 22
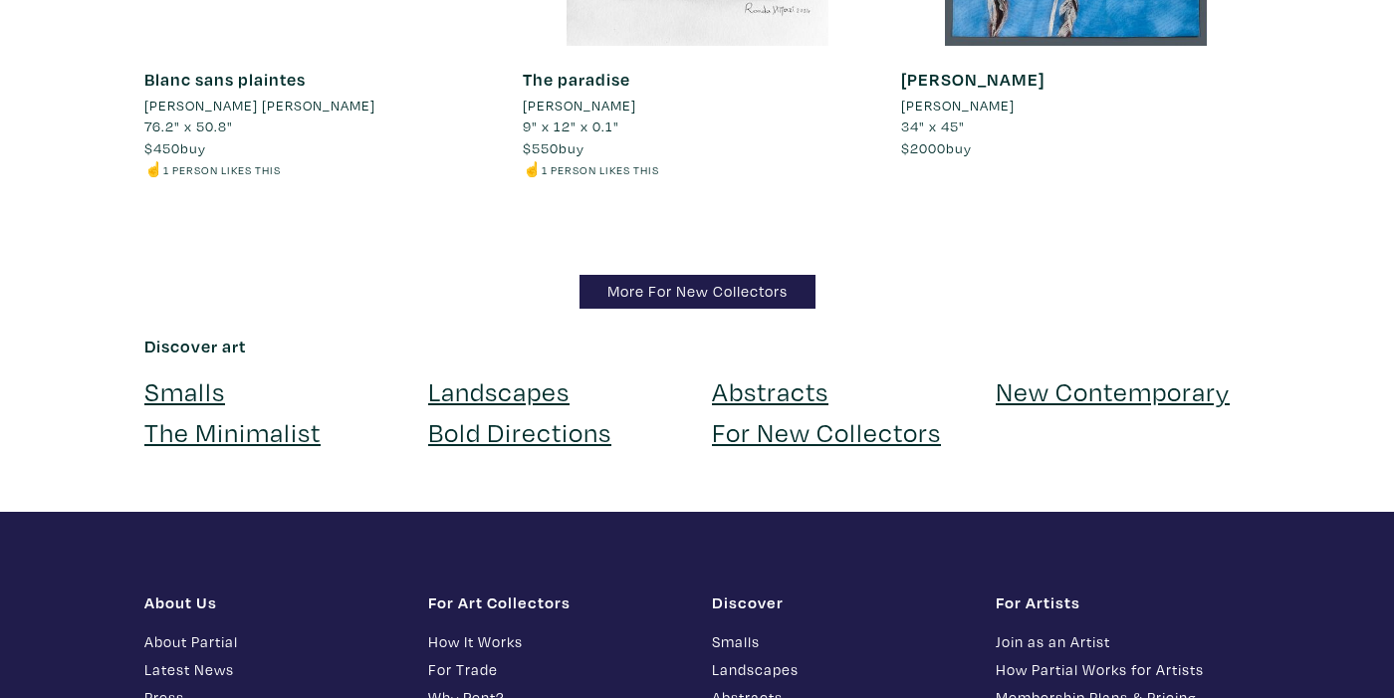
scroll to position [19564, 0]
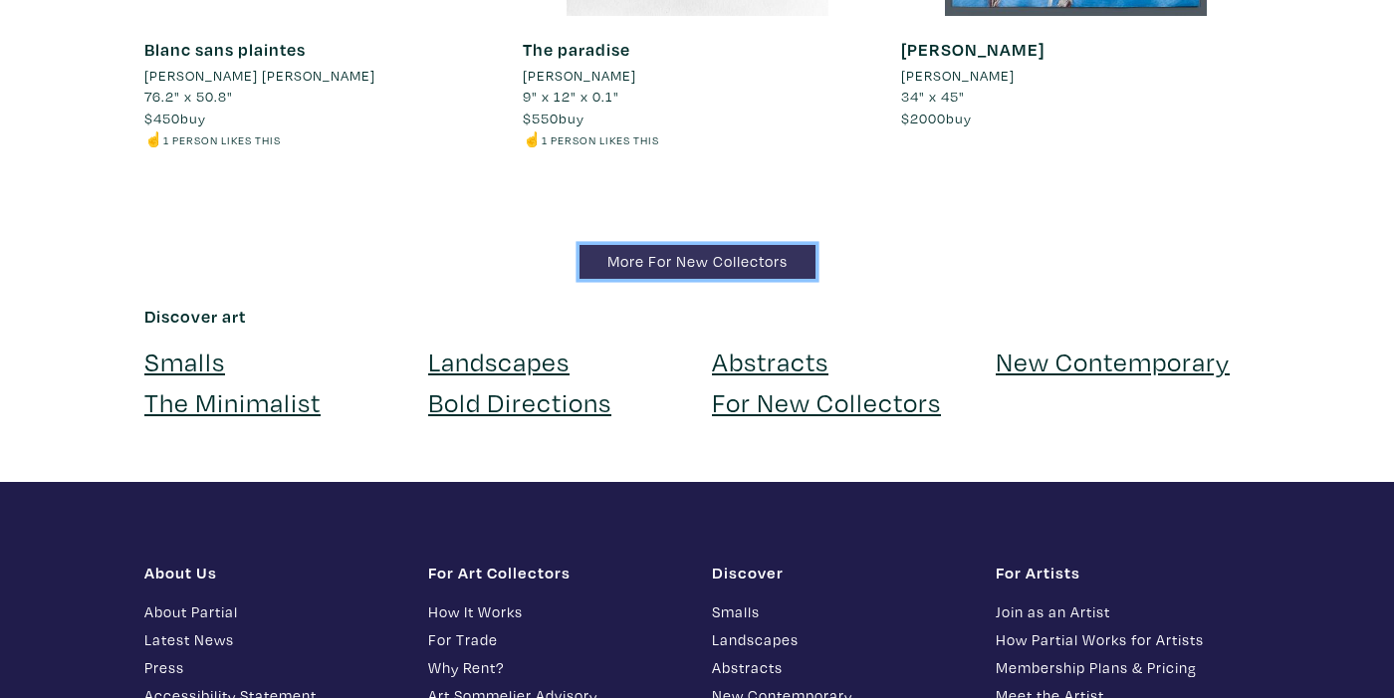
click at [649, 256] on link "More For New Collectors" at bounding box center [698, 262] width 236 height 35
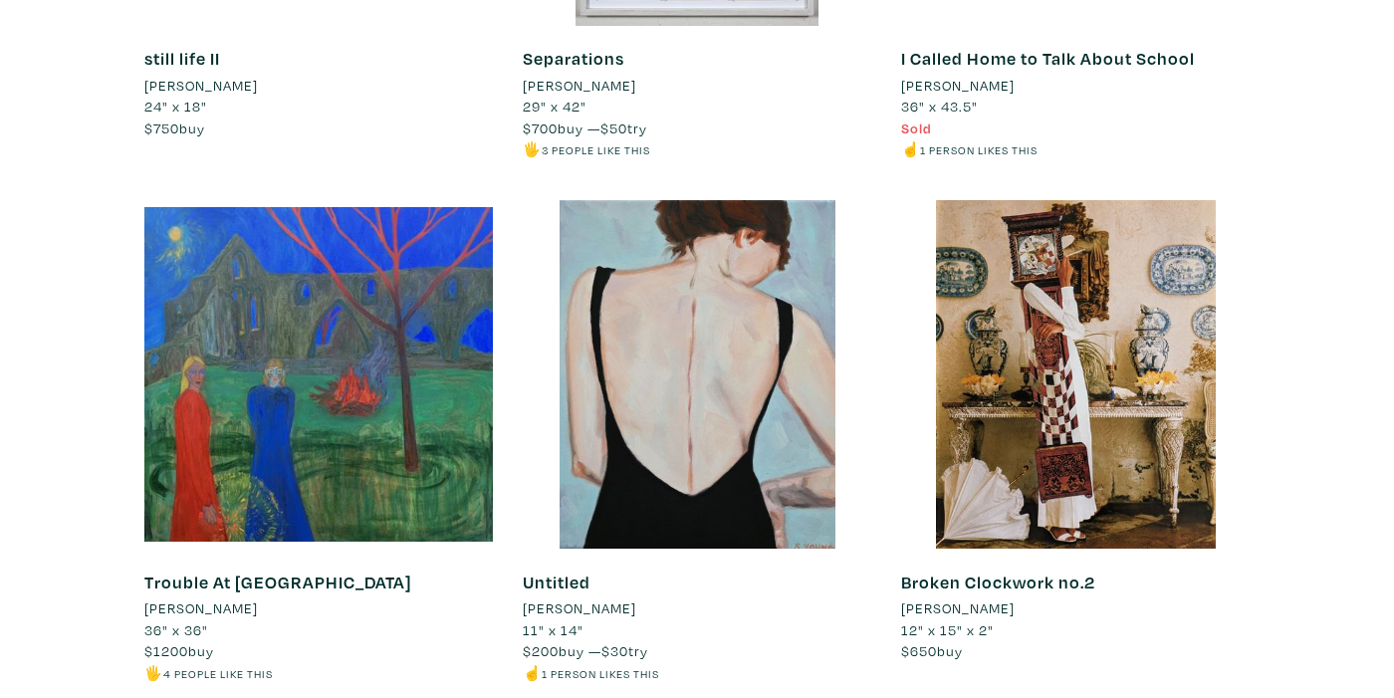
scroll to position [18429, 0]
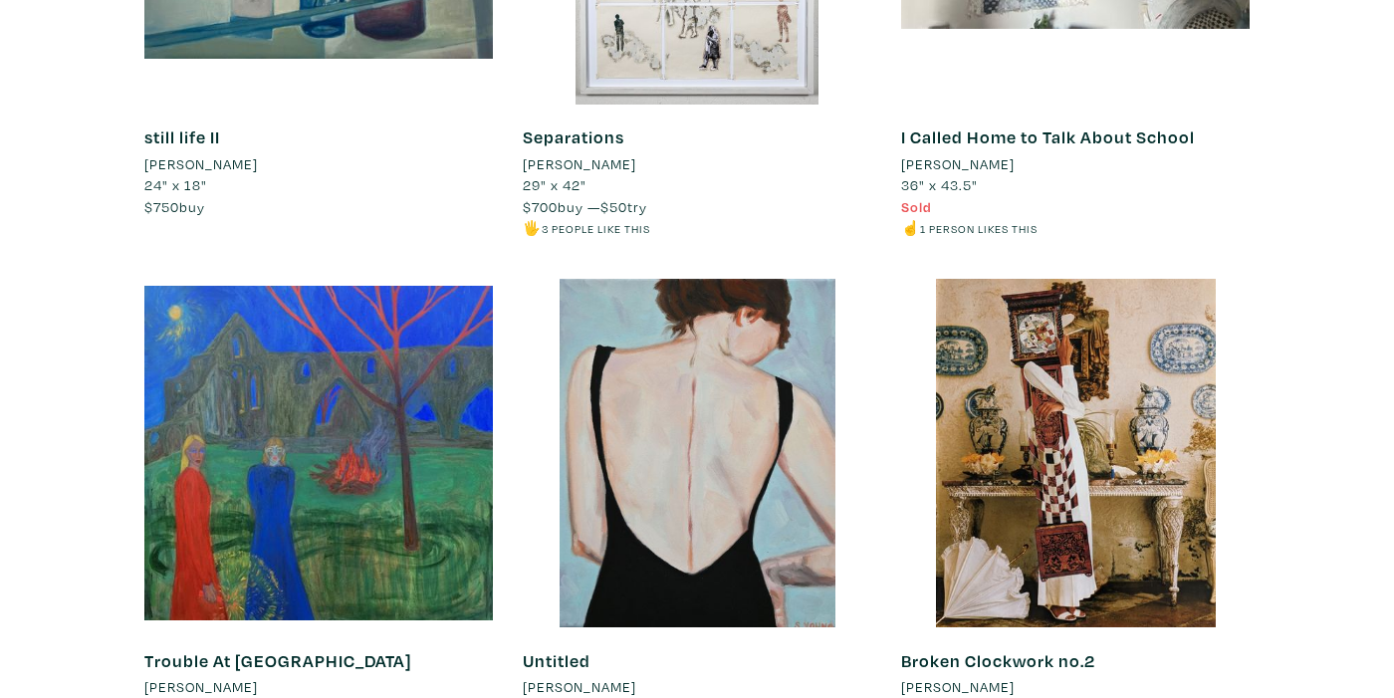
click at [728, 543] on div at bounding box center [697, 453] width 349 height 349
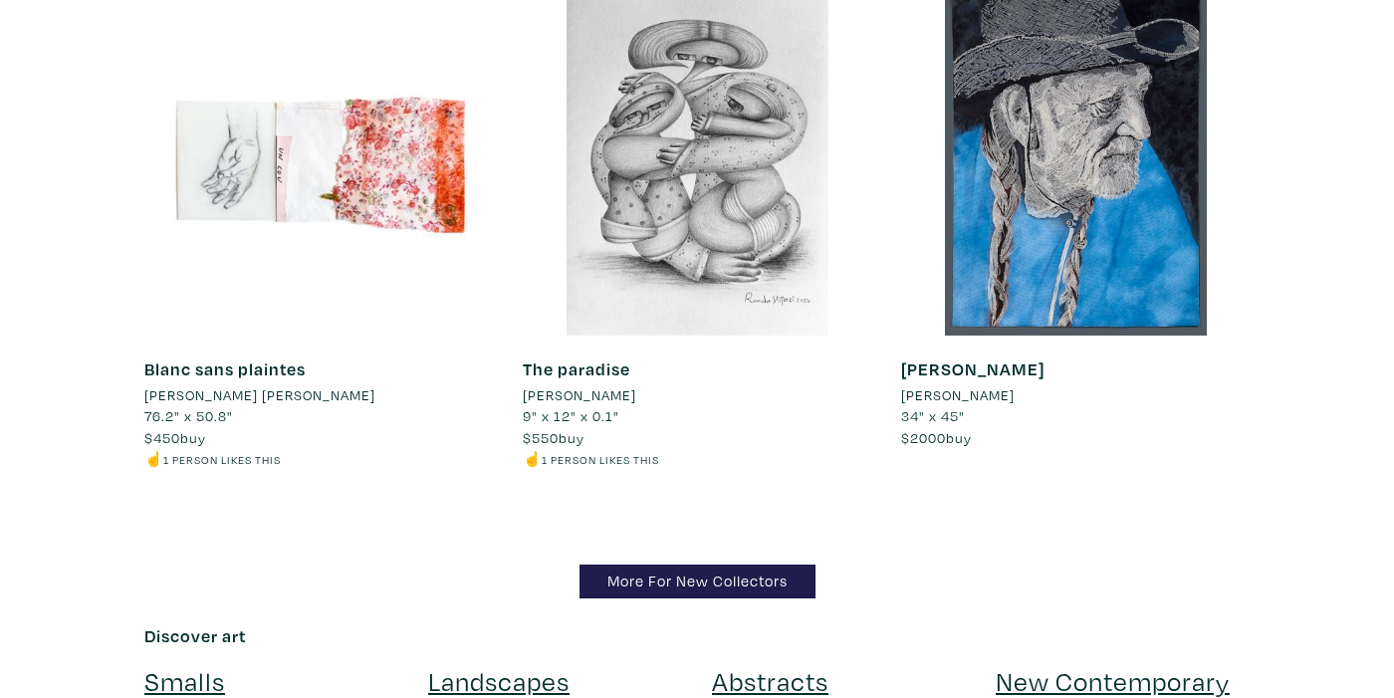
scroll to position [19248, 0]
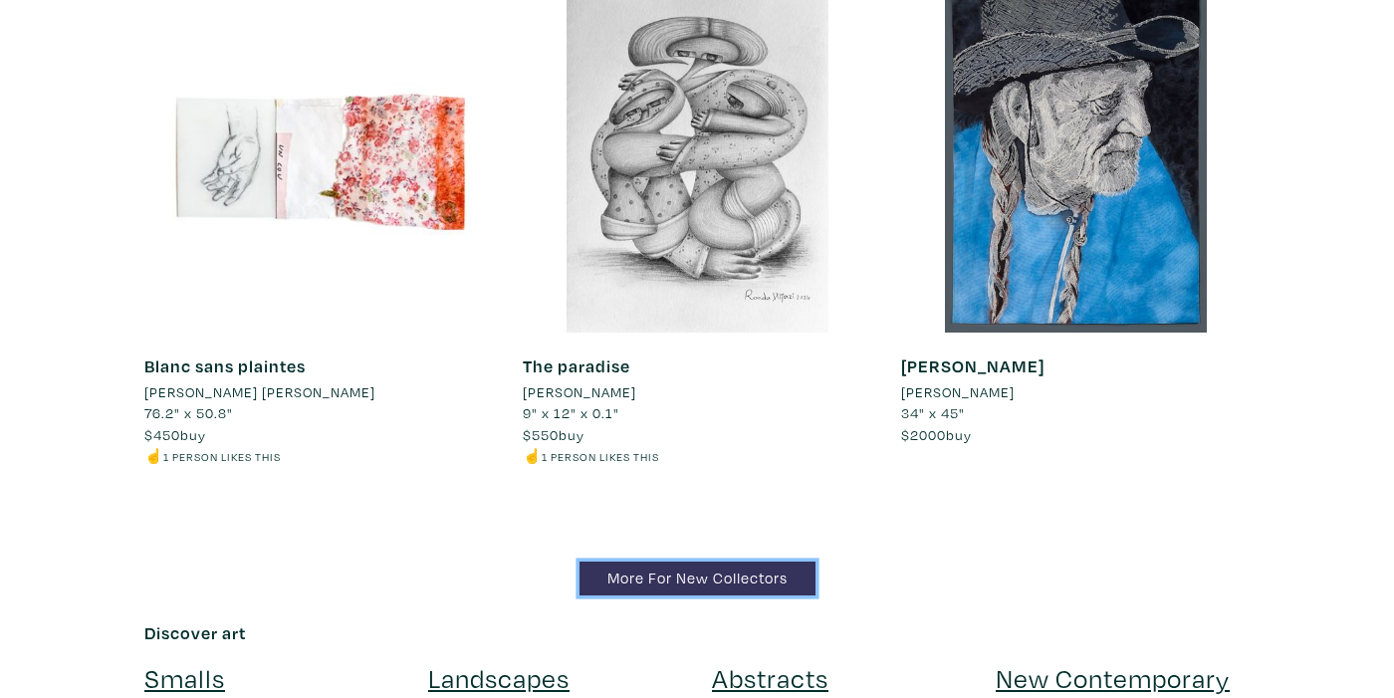
click at [805, 568] on link "More For New Collectors" at bounding box center [698, 579] width 236 height 35
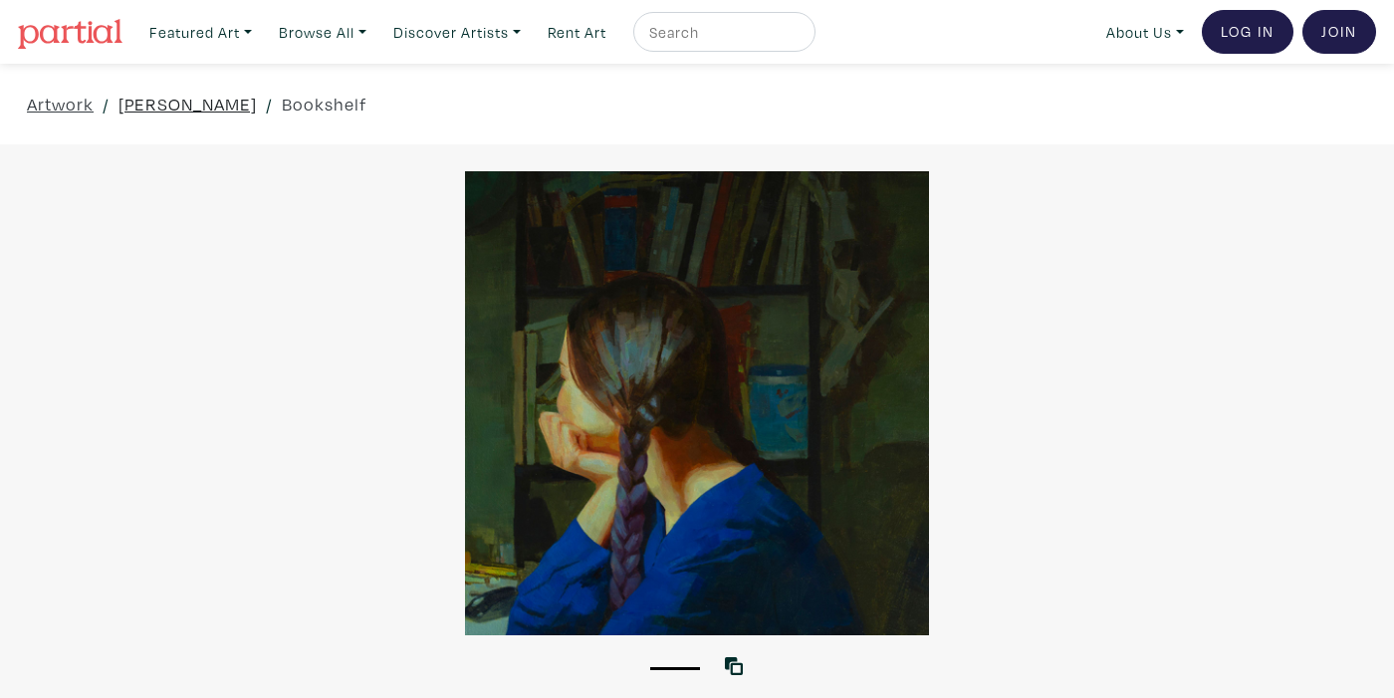
click at [172, 97] on link "[PERSON_NAME]" at bounding box center [188, 104] width 138 height 27
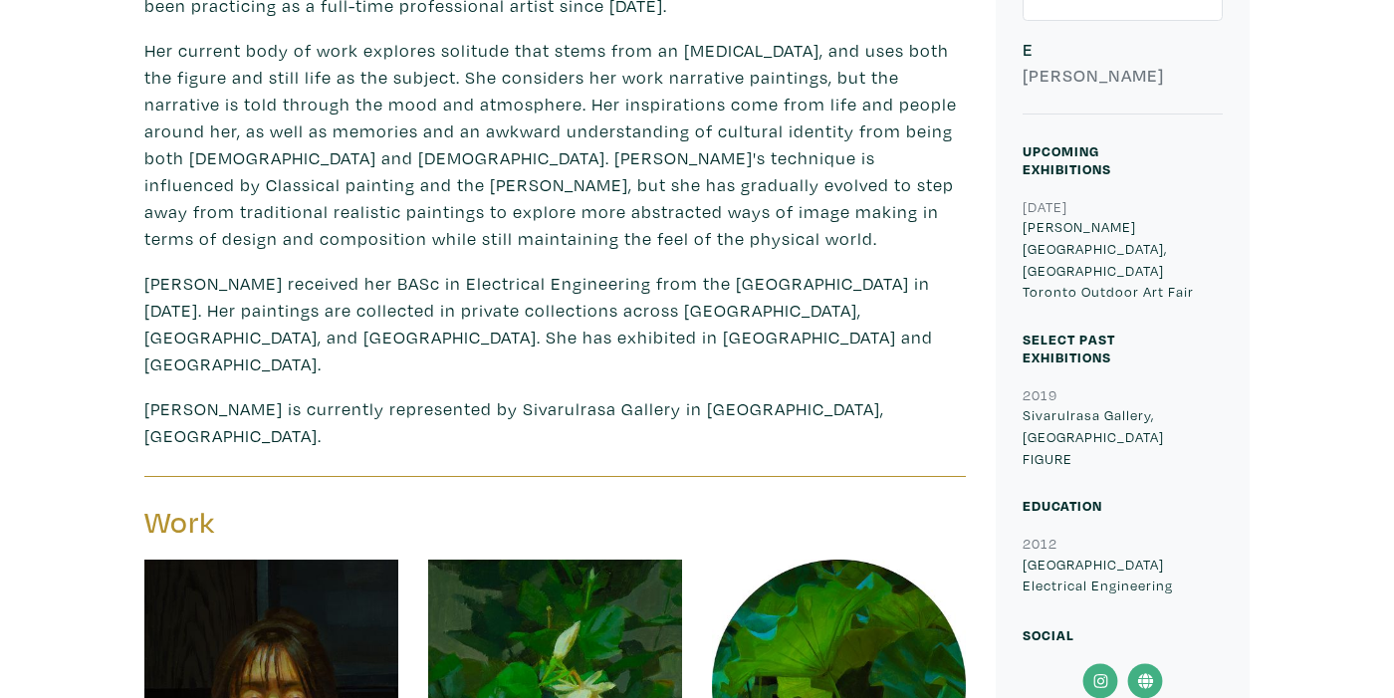
scroll to position [631, 0]
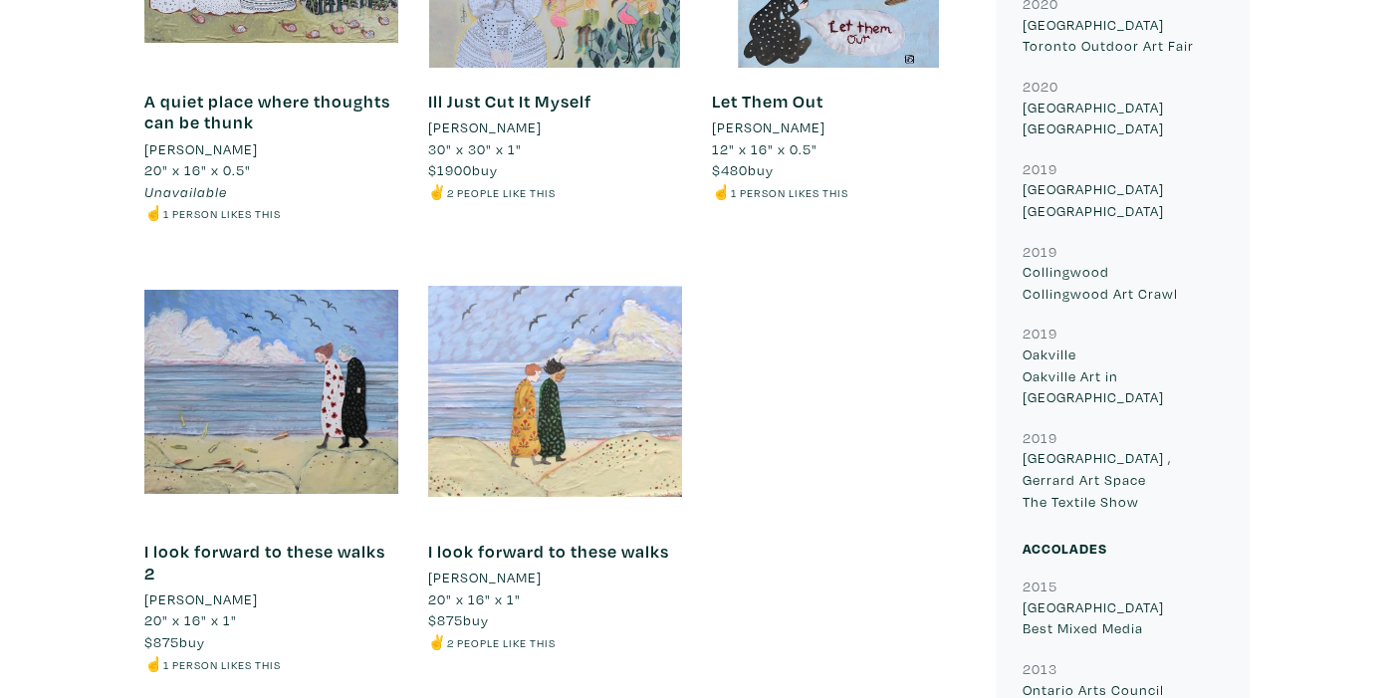
scroll to position [1354, 0]
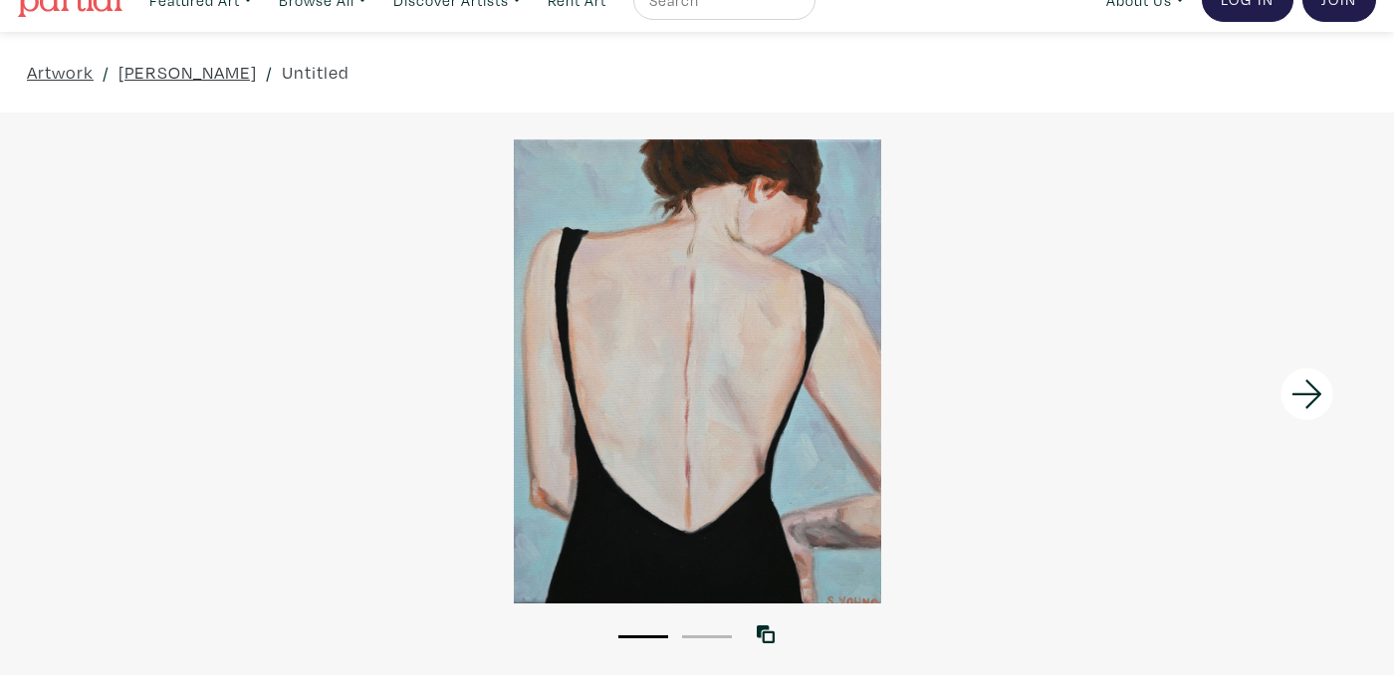
scroll to position [37, 0]
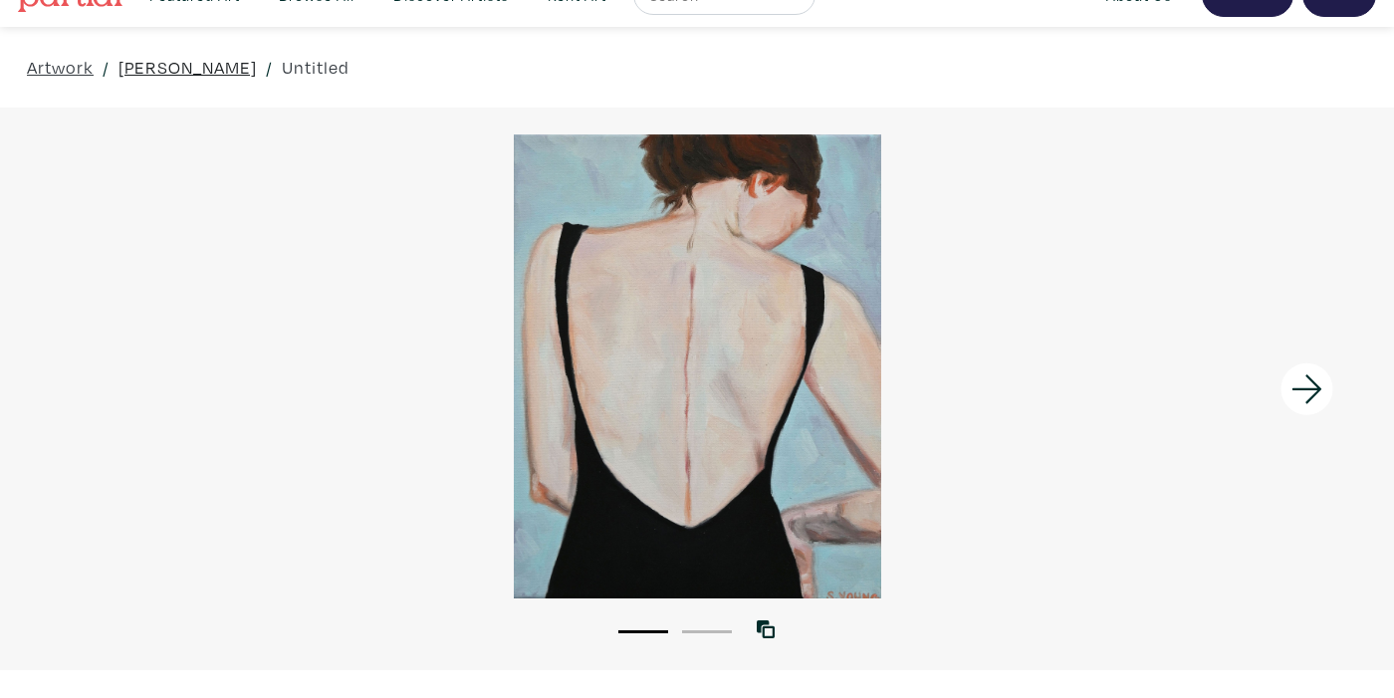
click at [195, 55] on link "[PERSON_NAME]" at bounding box center [188, 67] width 138 height 27
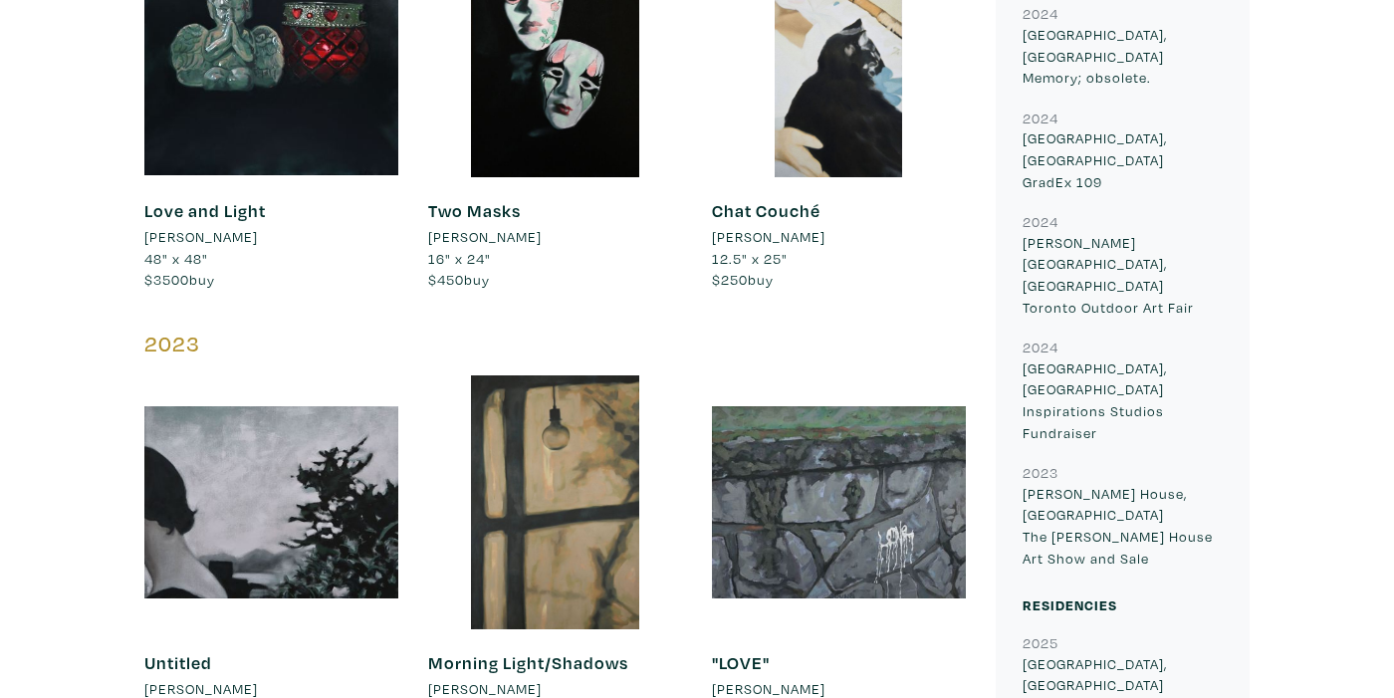
scroll to position [1261, 0]
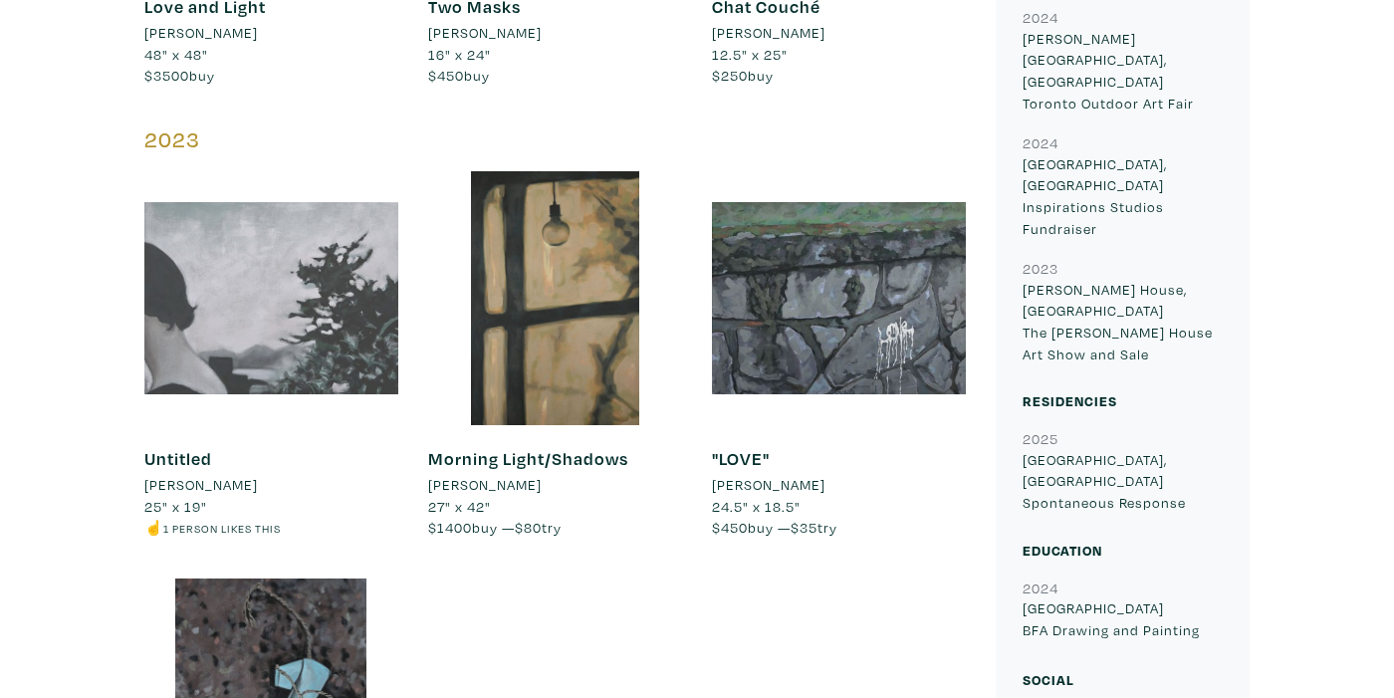
click at [285, 333] on div at bounding box center [271, 298] width 254 height 254
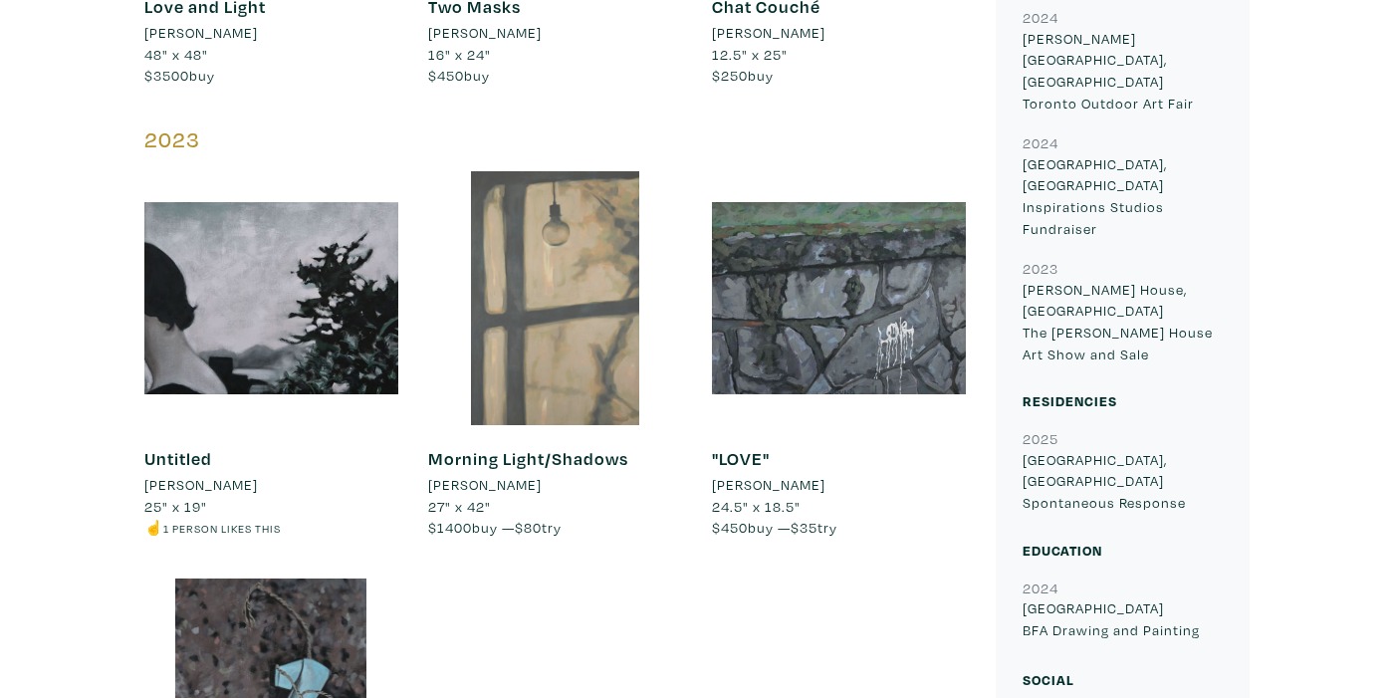
click at [529, 376] on div at bounding box center [555, 298] width 254 height 254
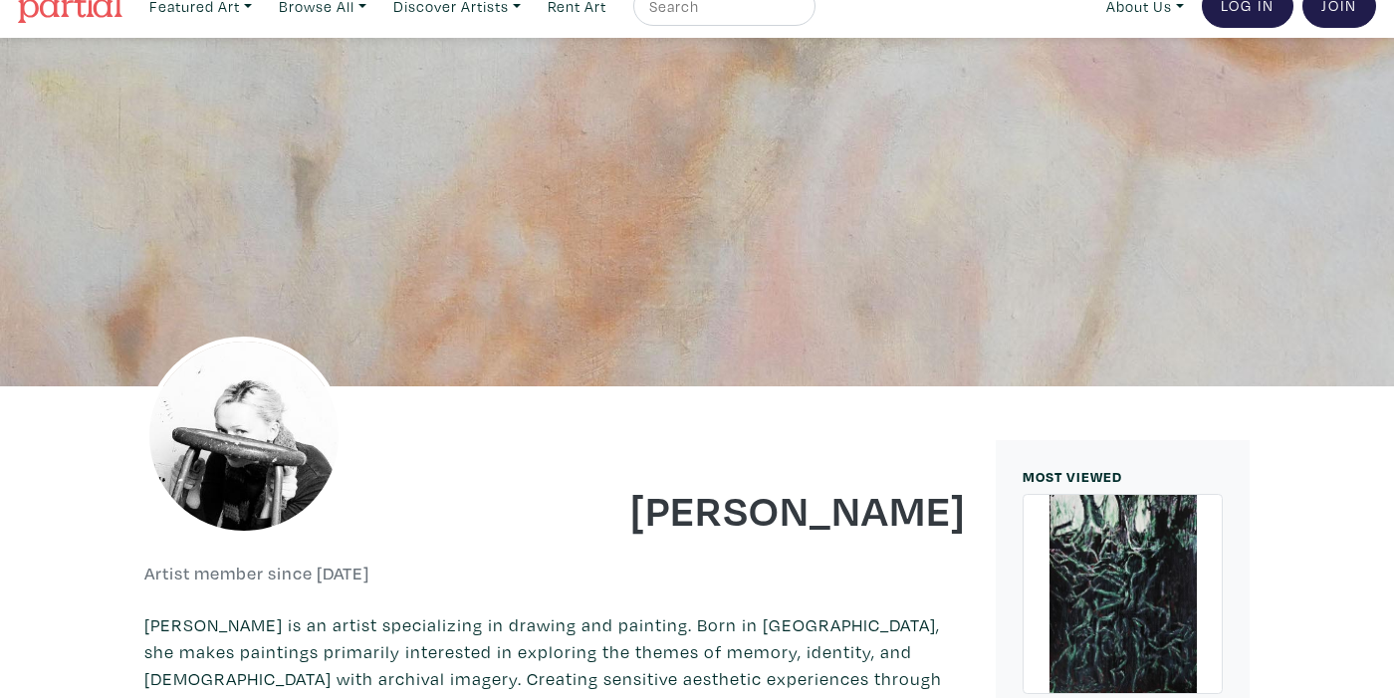
scroll to position [30, 0]
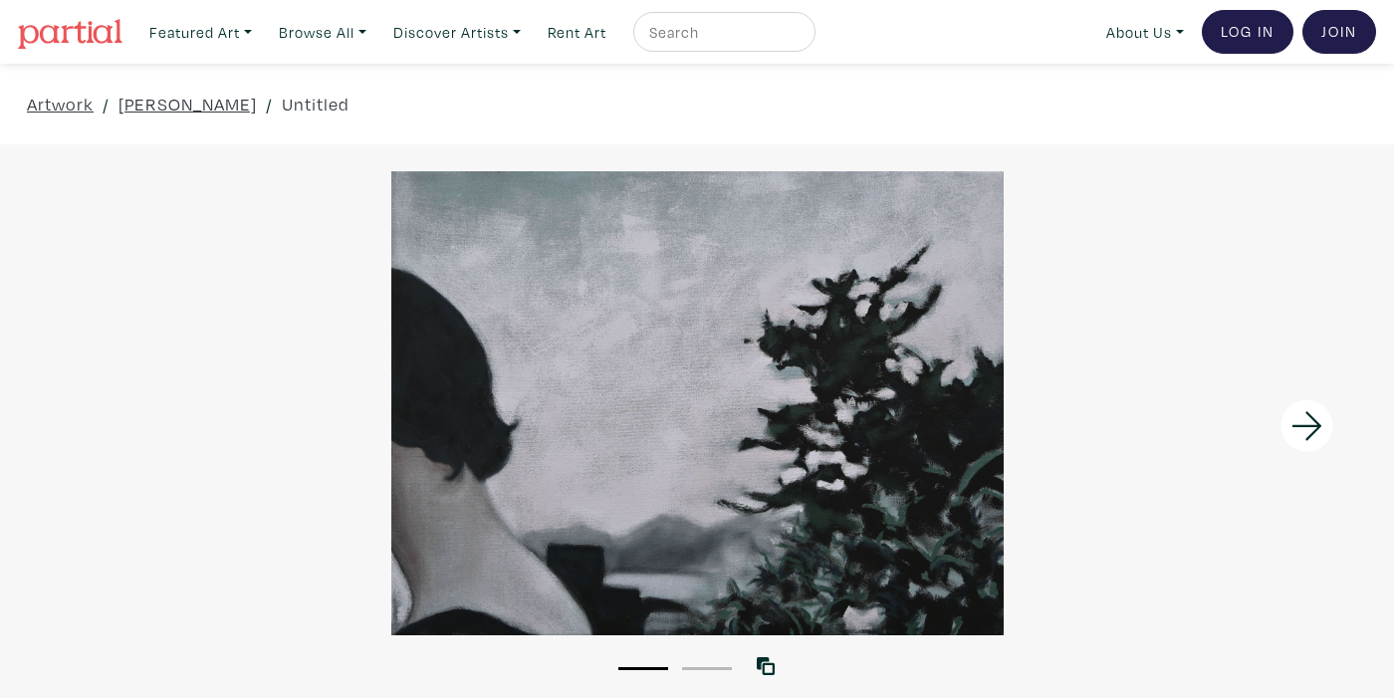
click at [1315, 424] on icon at bounding box center [1307, 425] width 30 height 29
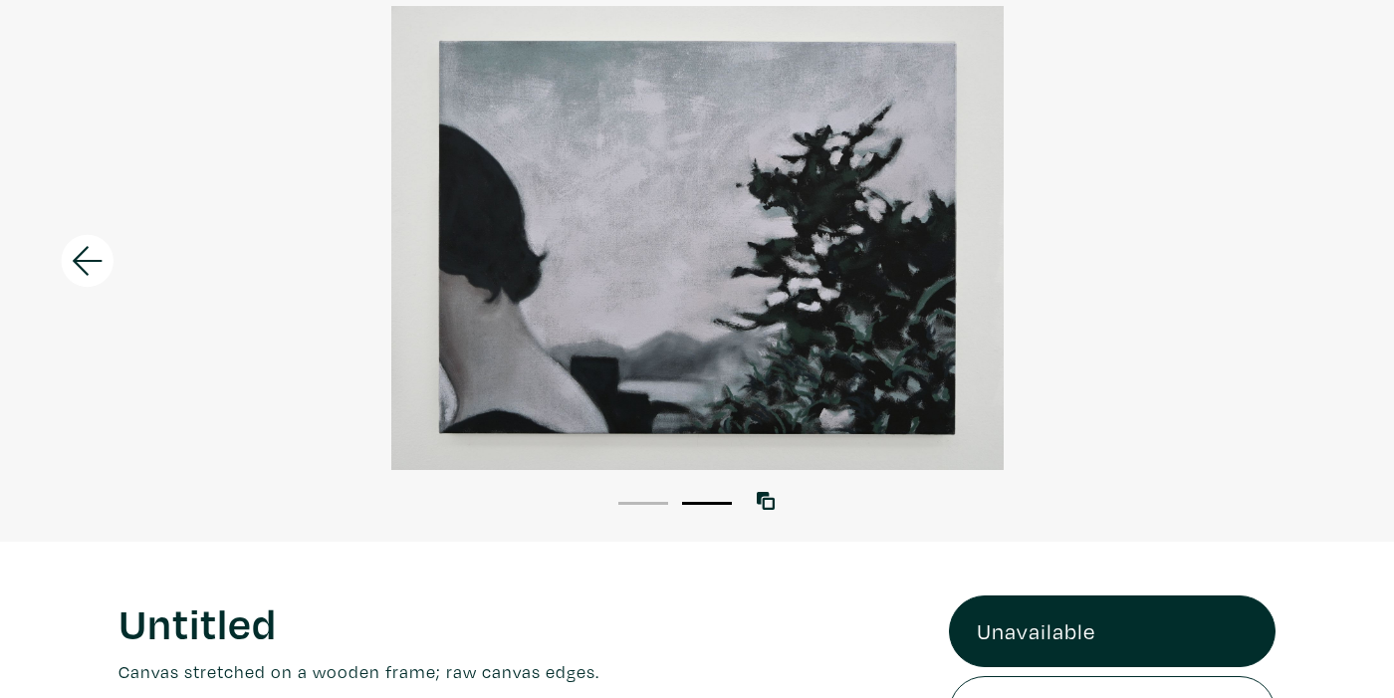
scroll to position [154, 0]
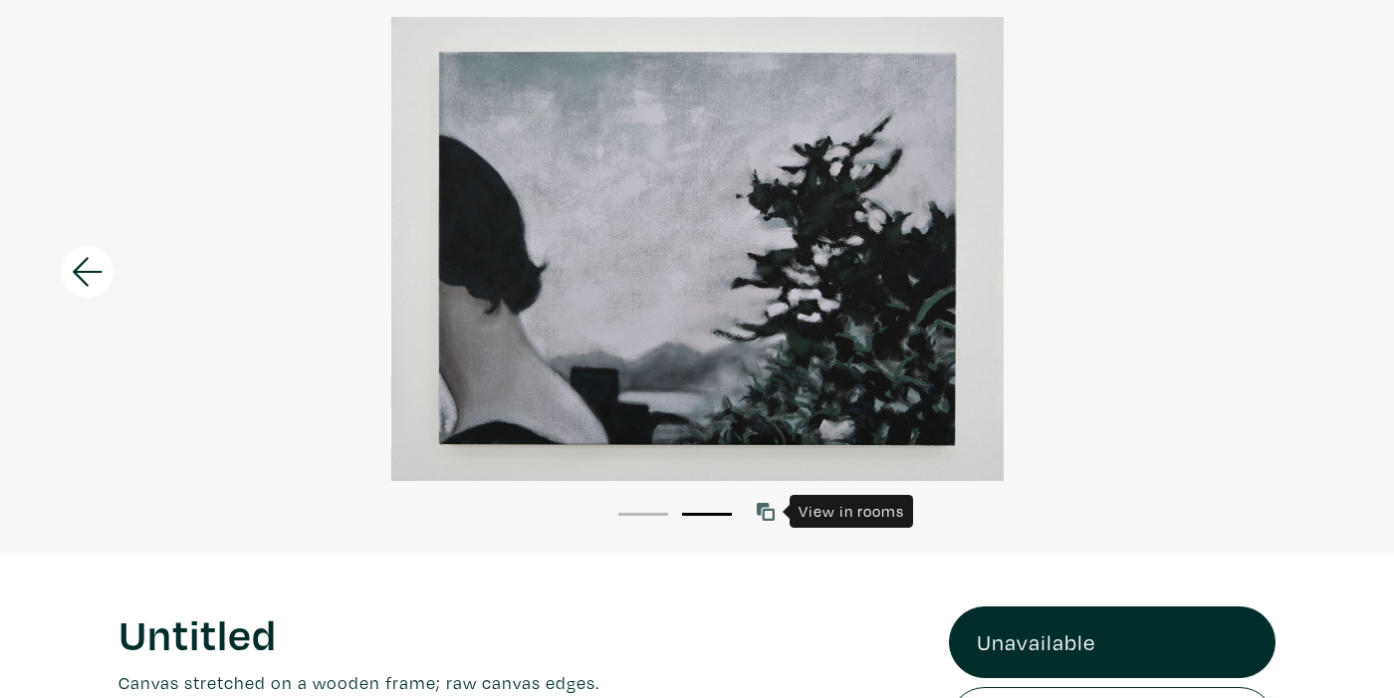
click at [774, 512] on link at bounding box center [770, 512] width 27 height 27
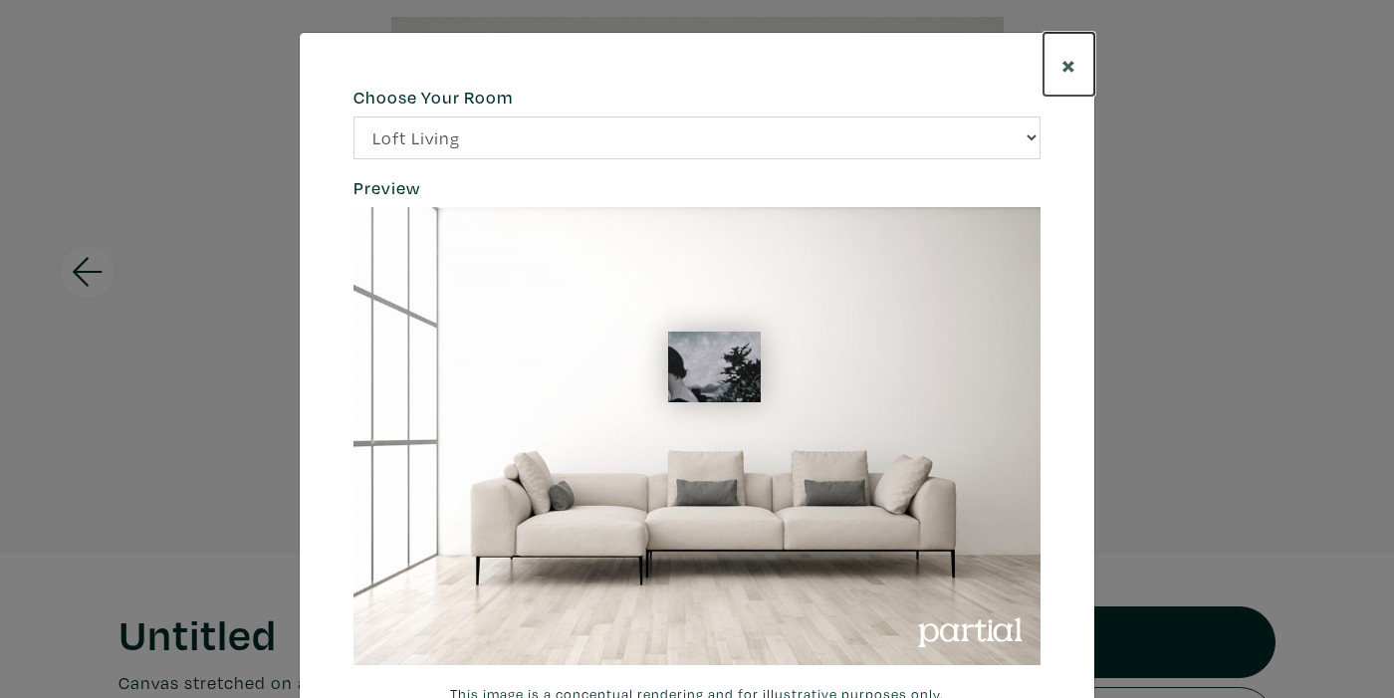
click at [1069, 63] on span "×" at bounding box center [1069, 64] width 15 height 35
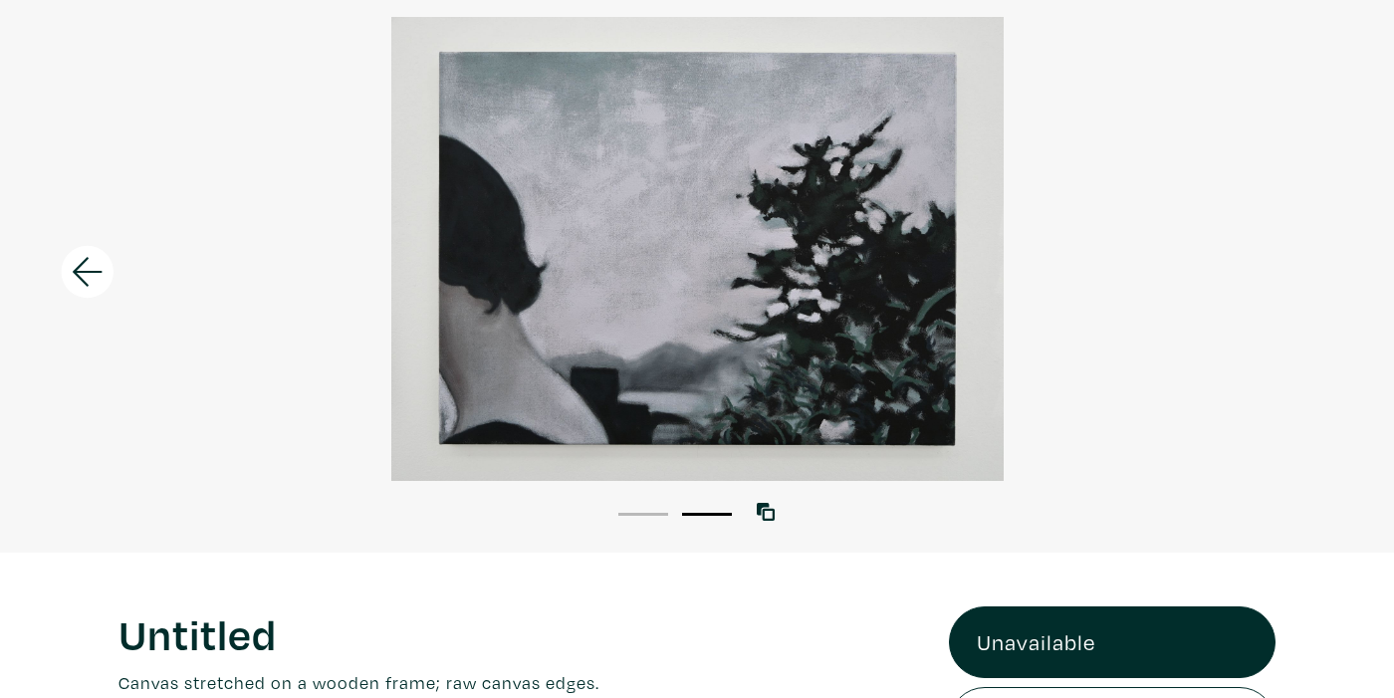
click at [94, 281] on icon at bounding box center [88, 272] width 68 height 54
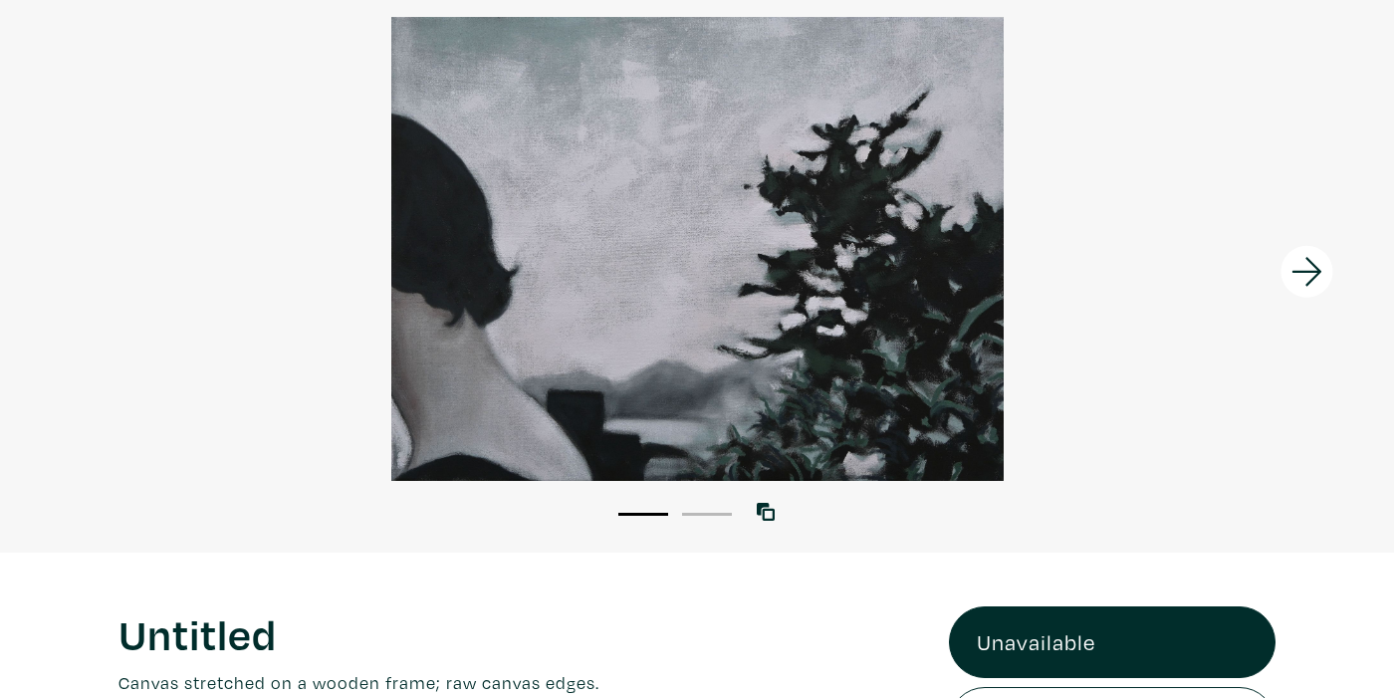
click at [94, 281] on div at bounding box center [697, 249] width 1394 height 464
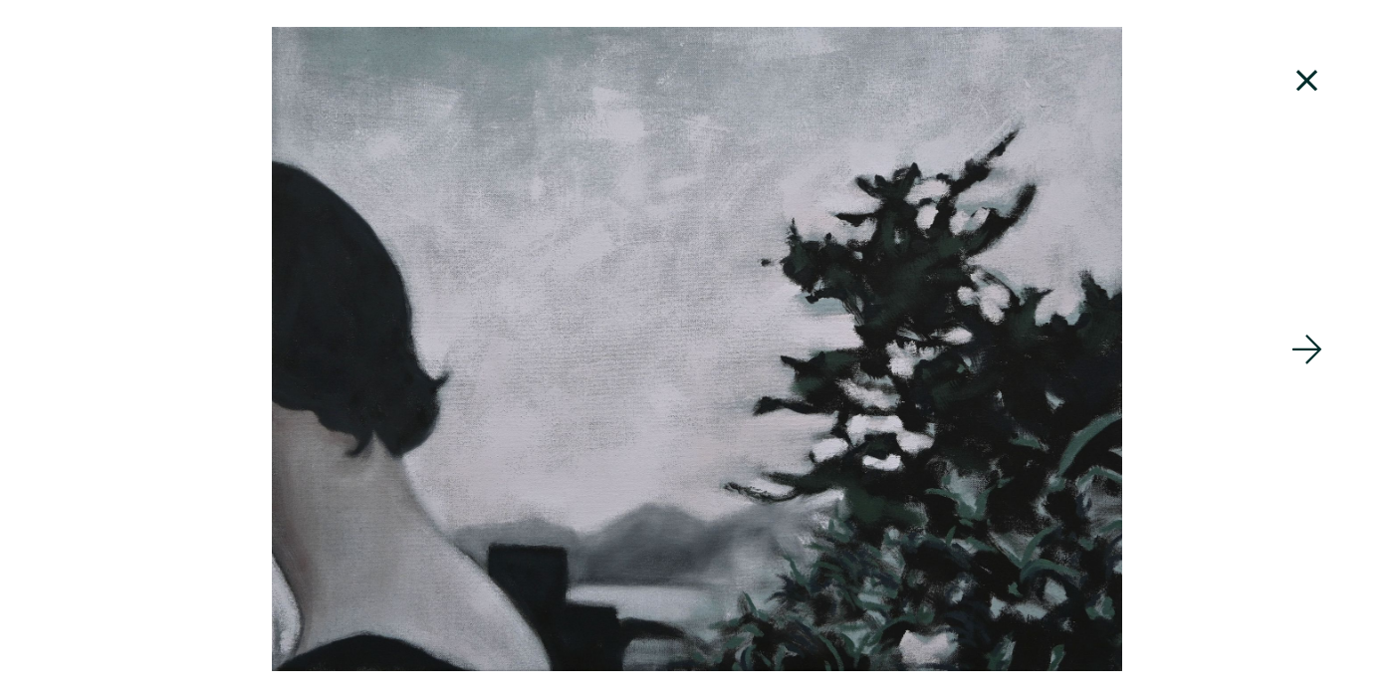
click at [94, 281] on div at bounding box center [697, 349] width 1394 height 644
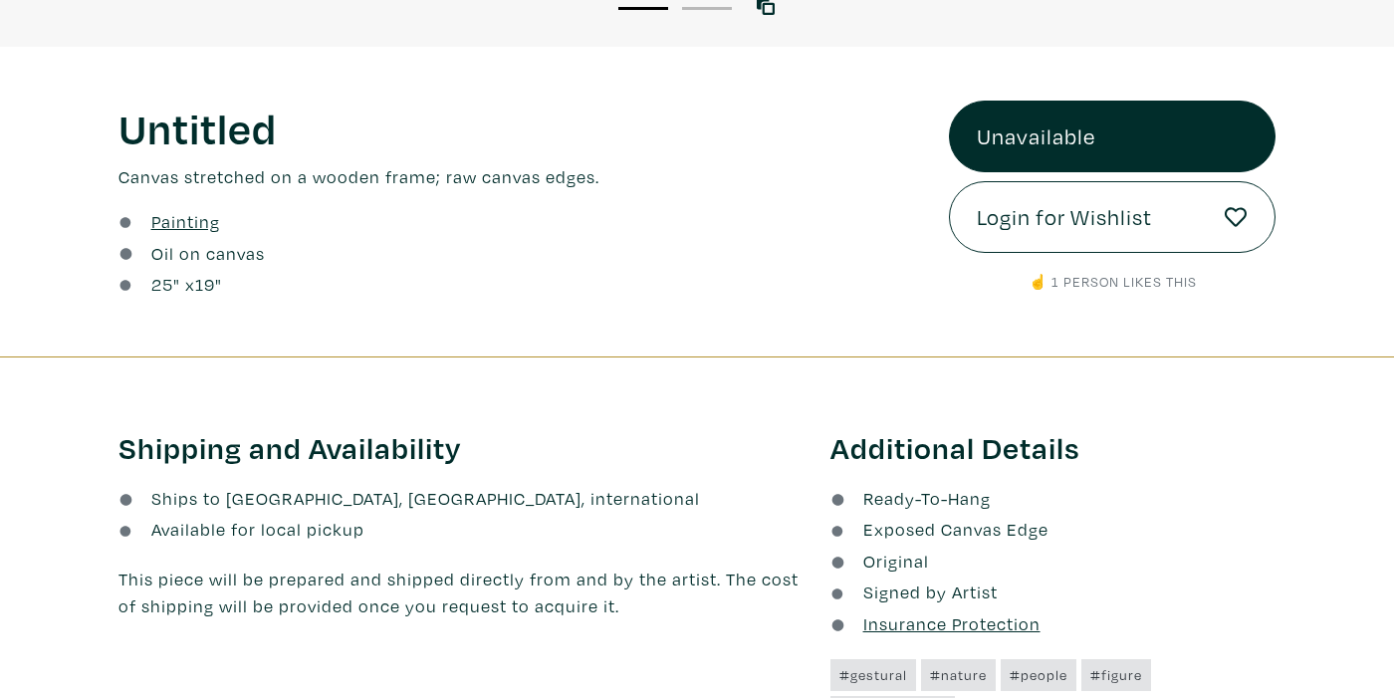
scroll to position [675, 0]
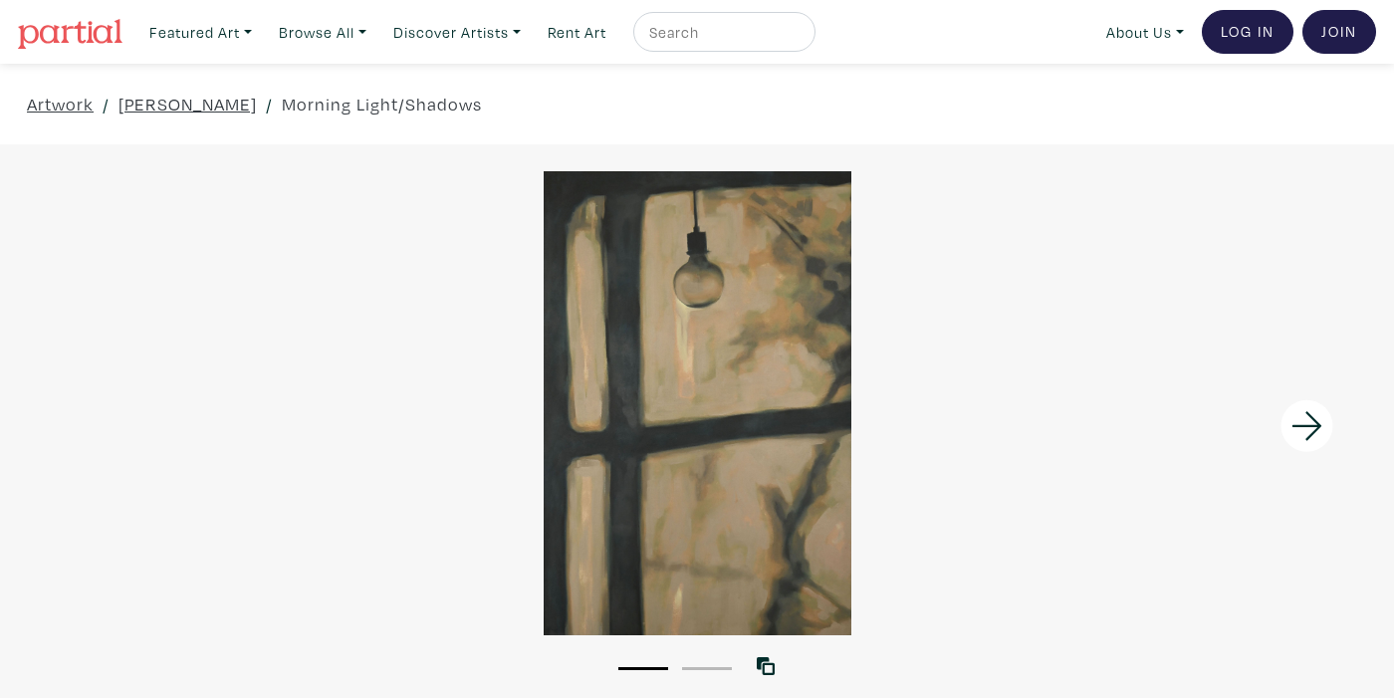
click at [1317, 416] on icon at bounding box center [1308, 426] width 68 height 54
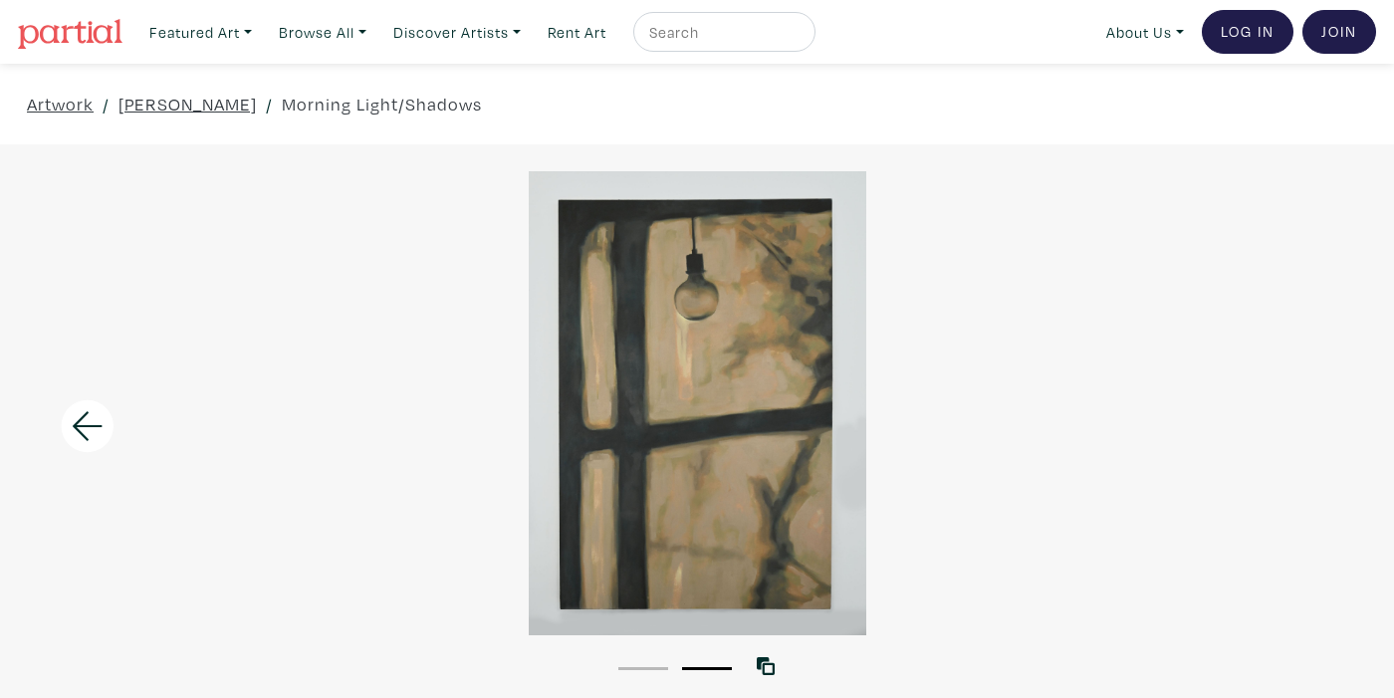
click at [1317, 416] on div at bounding box center [697, 403] width 1394 height 464
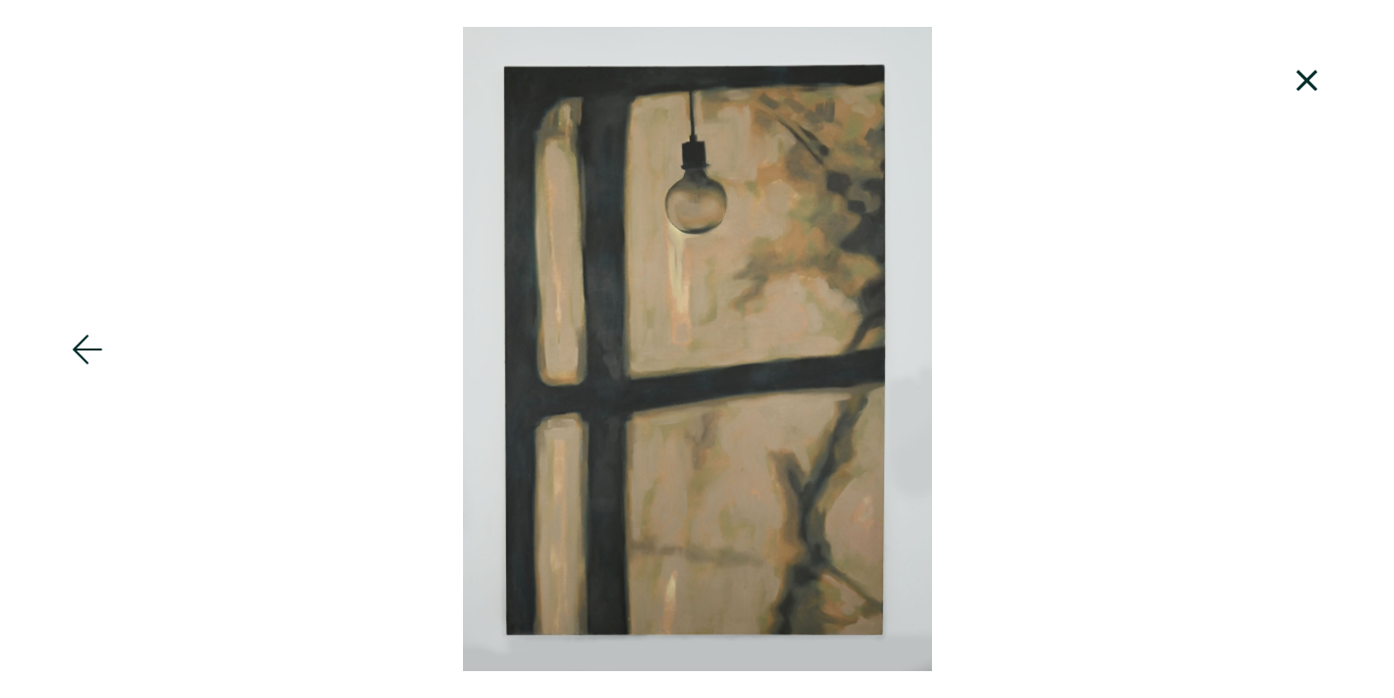
click at [1317, 416] on div at bounding box center [697, 349] width 1394 height 644
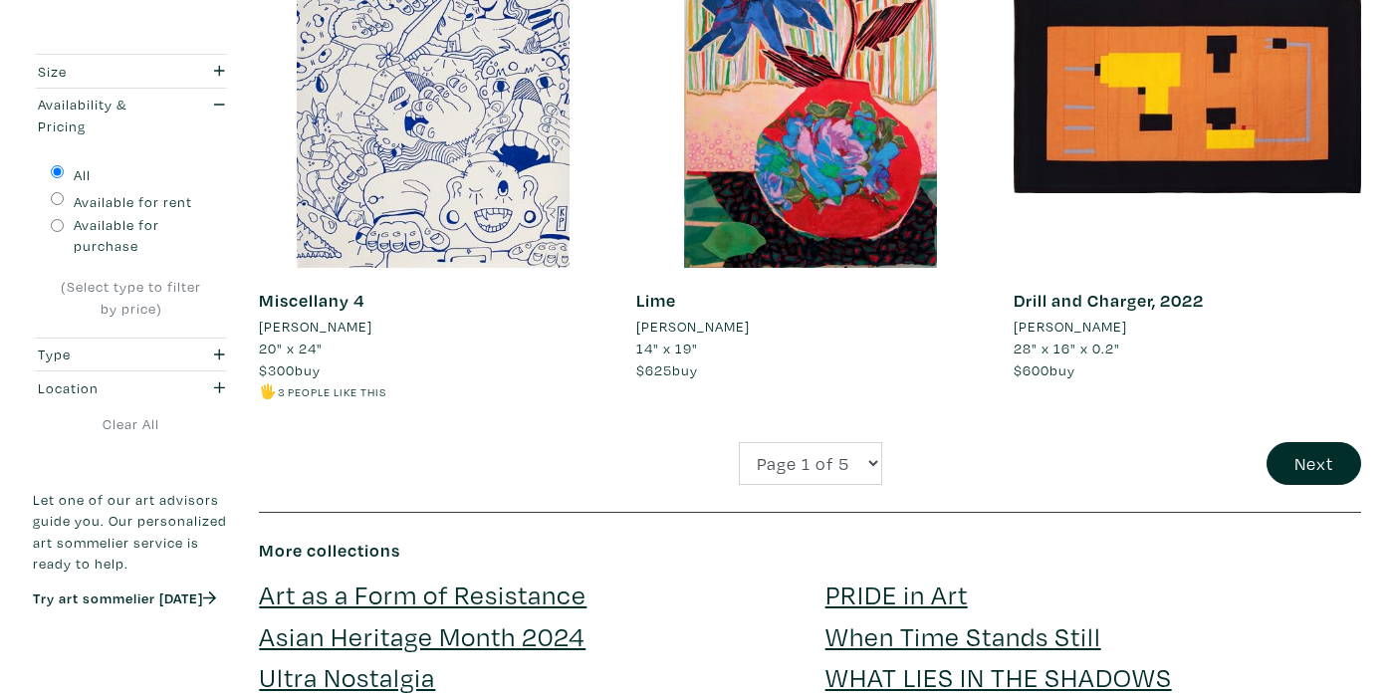
scroll to position [4194, 0]
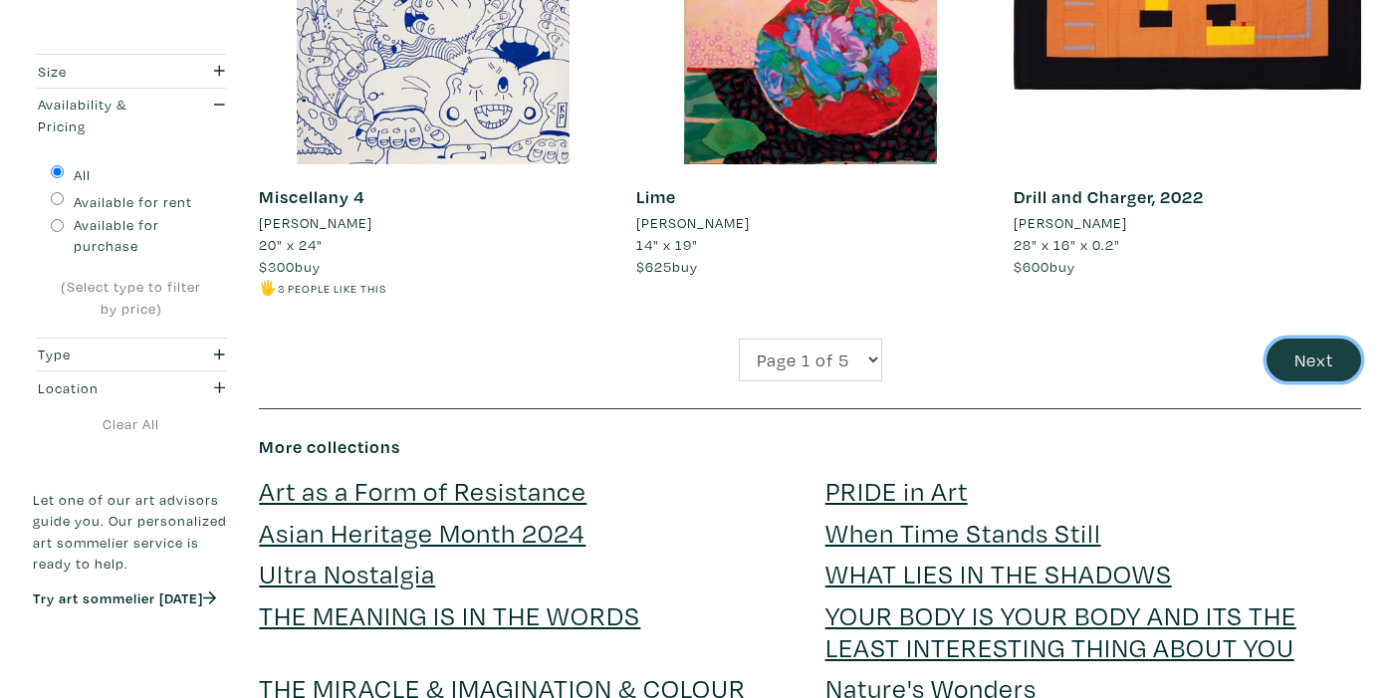
click at [1337, 350] on button "Next" at bounding box center [1314, 360] width 95 height 43
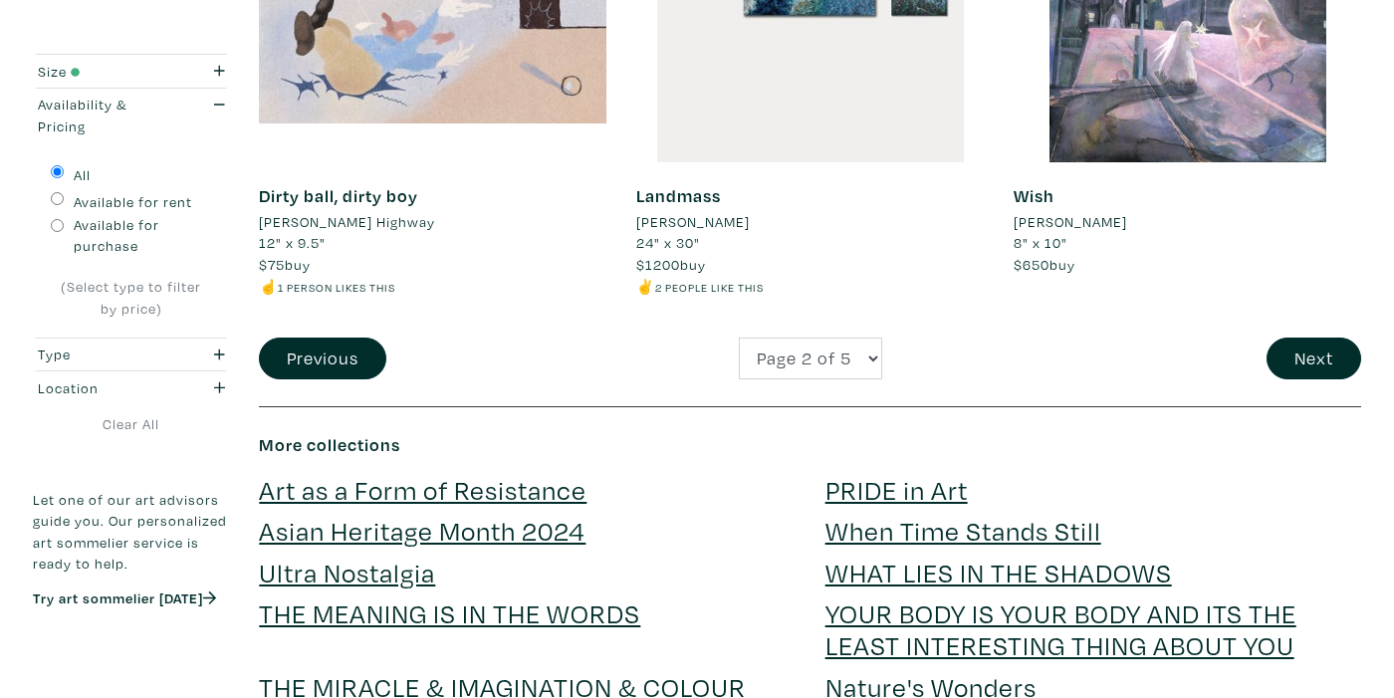
scroll to position [4177, 0]
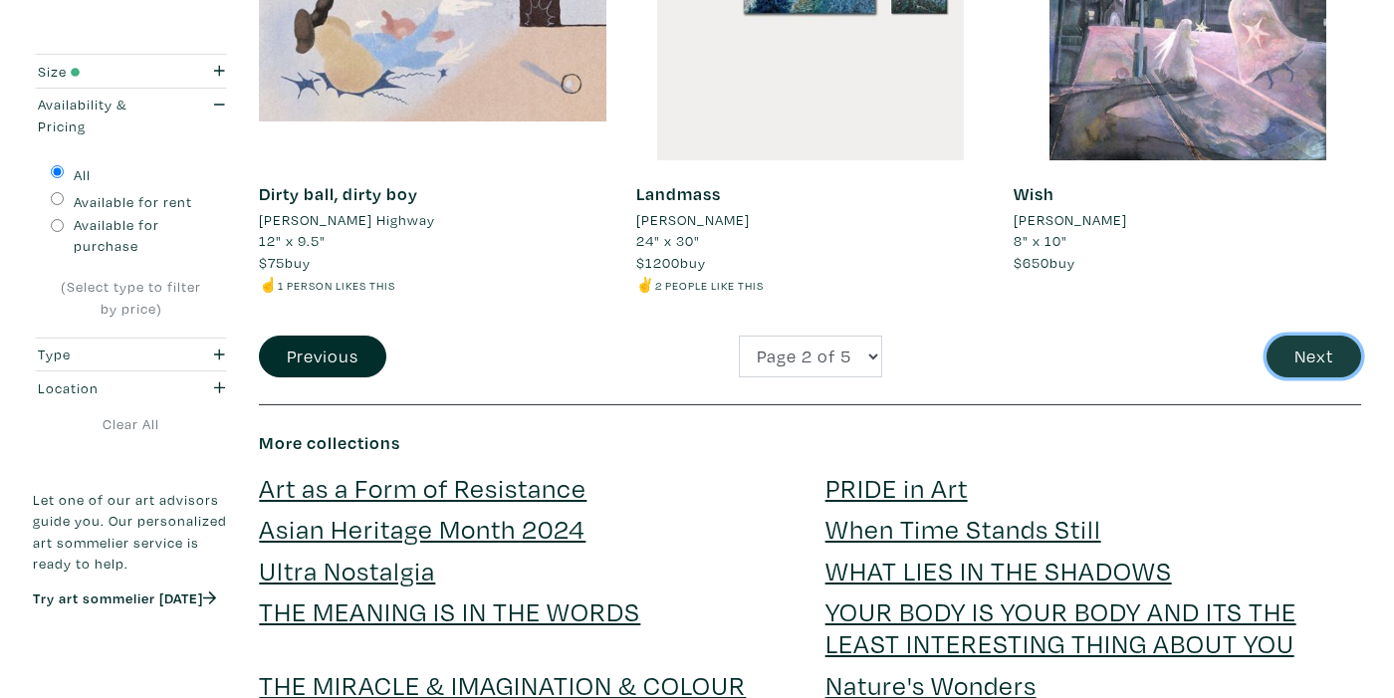
click at [1338, 352] on button "Next" at bounding box center [1314, 357] width 95 height 43
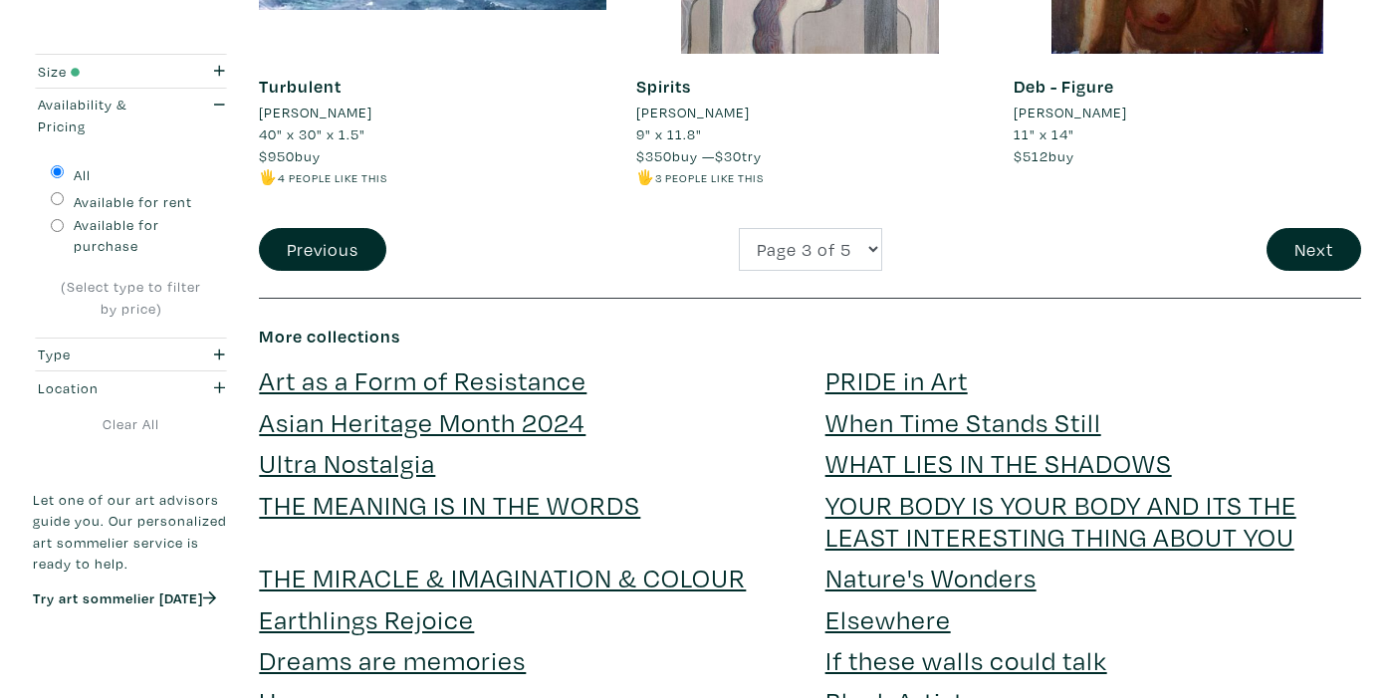
scroll to position [4232, 0]
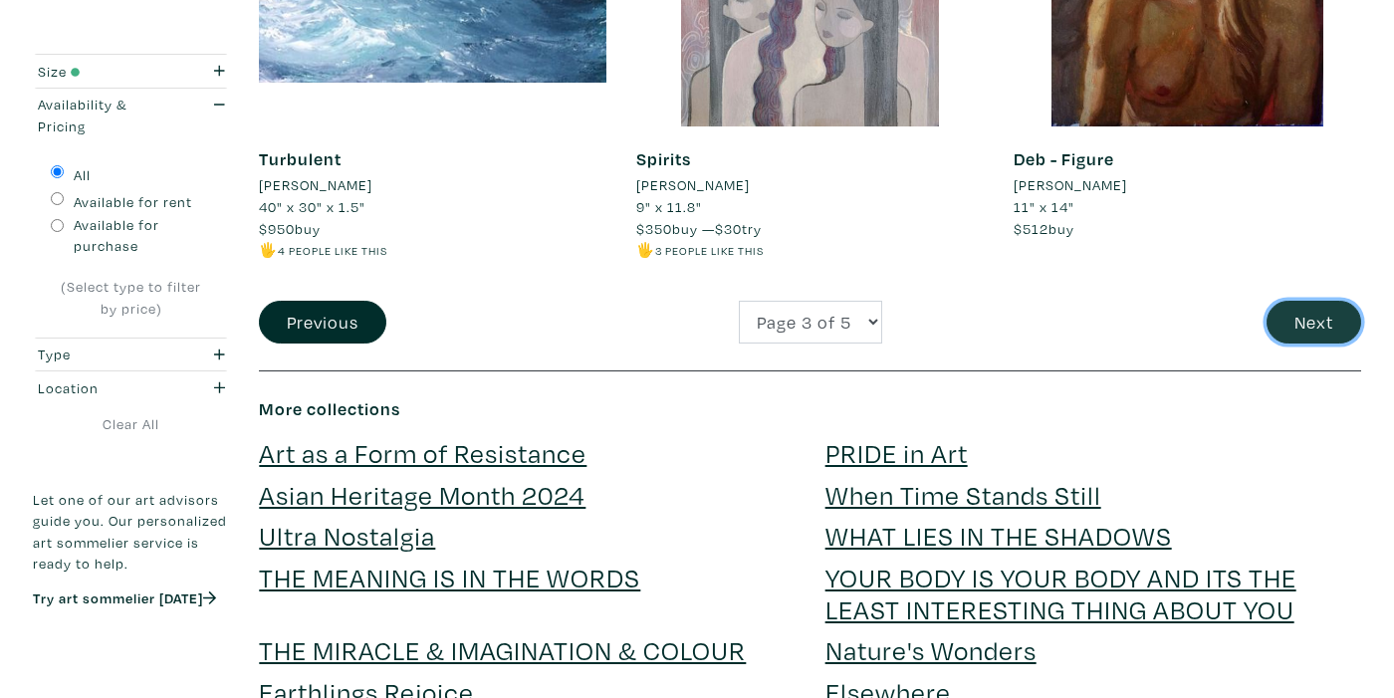
click at [1329, 321] on button "Next" at bounding box center [1314, 322] width 95 height 43
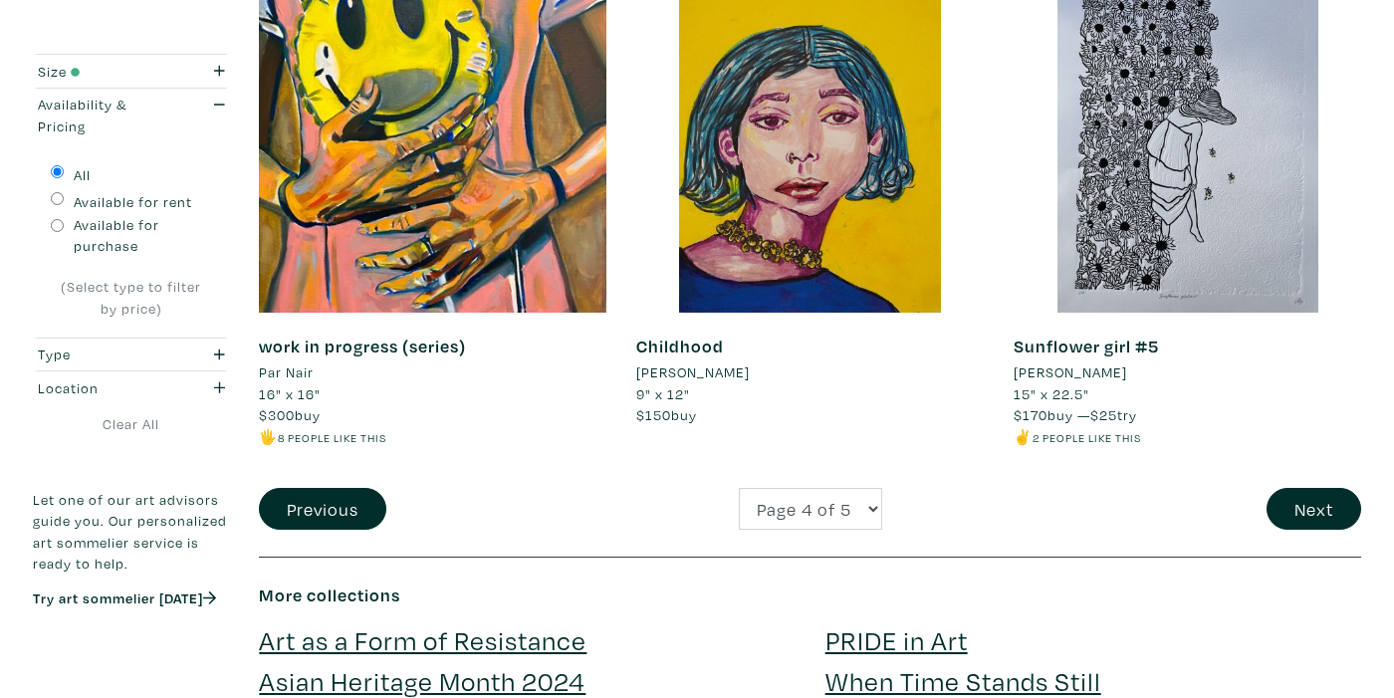
scroll to position [3899, 0]
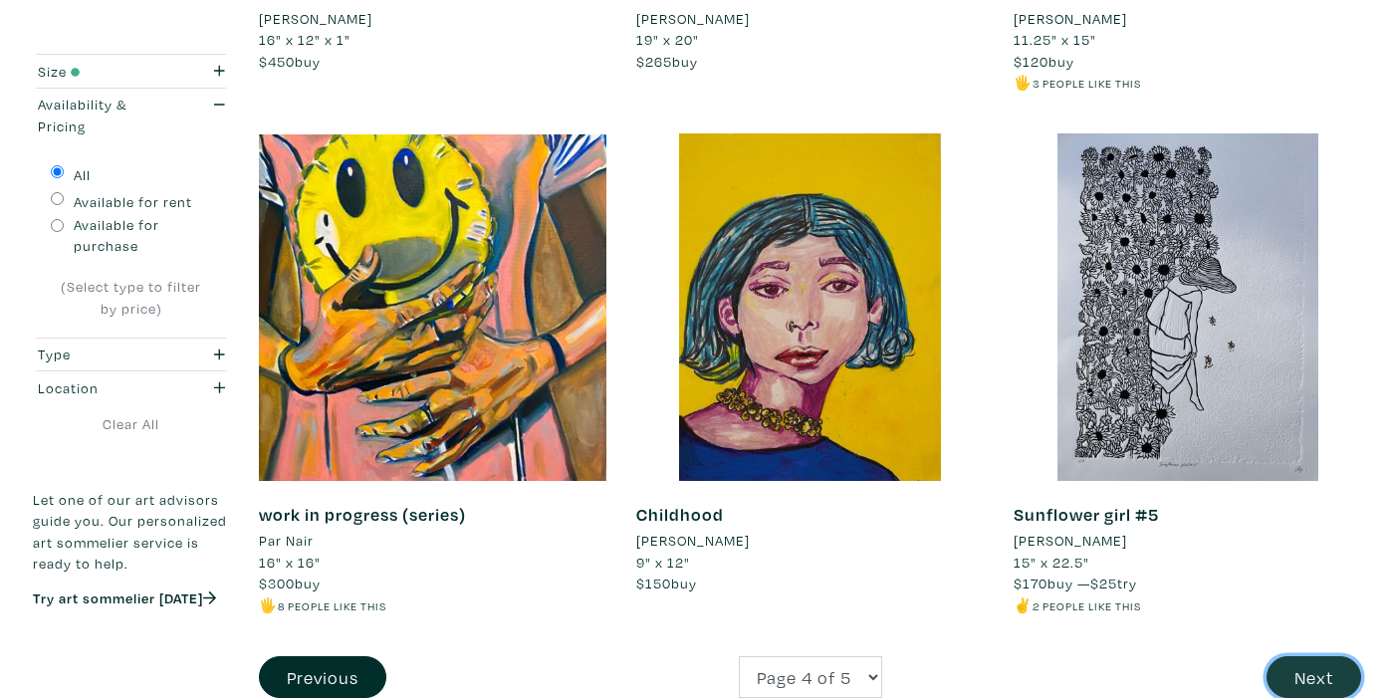
click at [1317, 658] on button "Next" at bounding box center [1314, 677] width 95 height 43
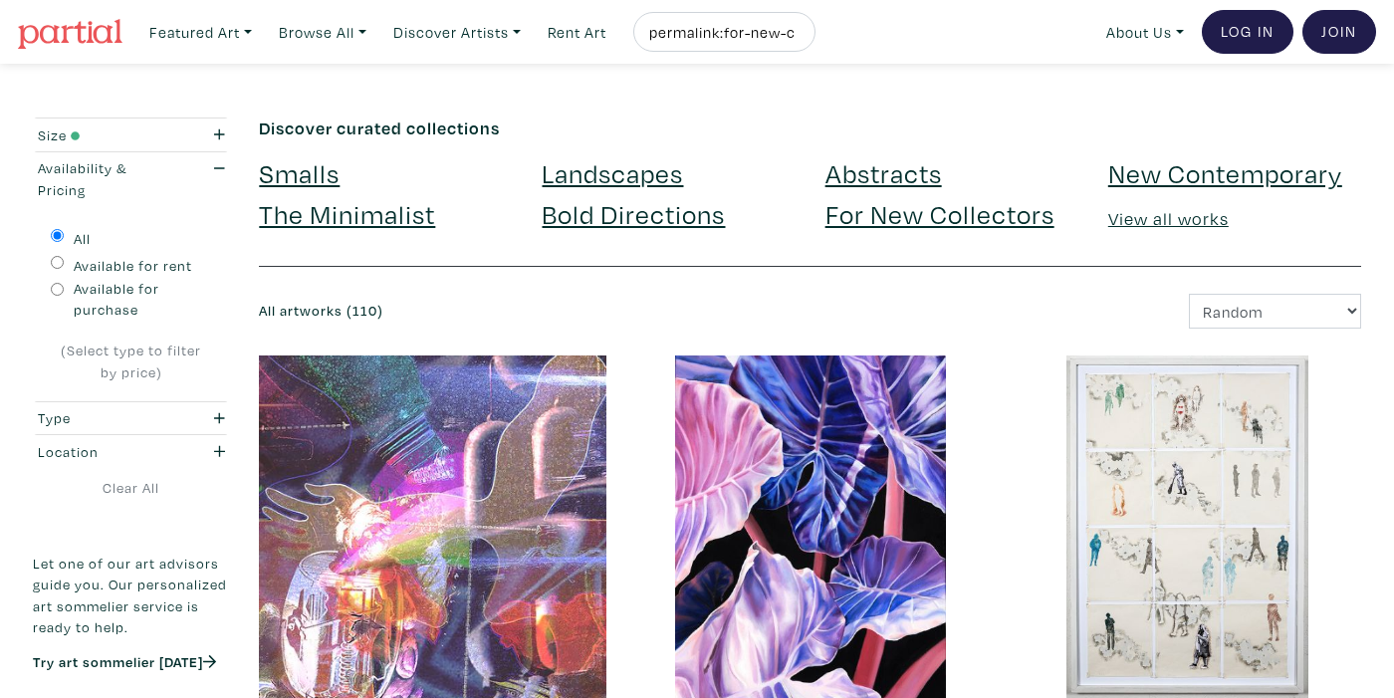
click at [576, 182] on link "Landscapes" at bounding box center [612, 172] width 141 height 35
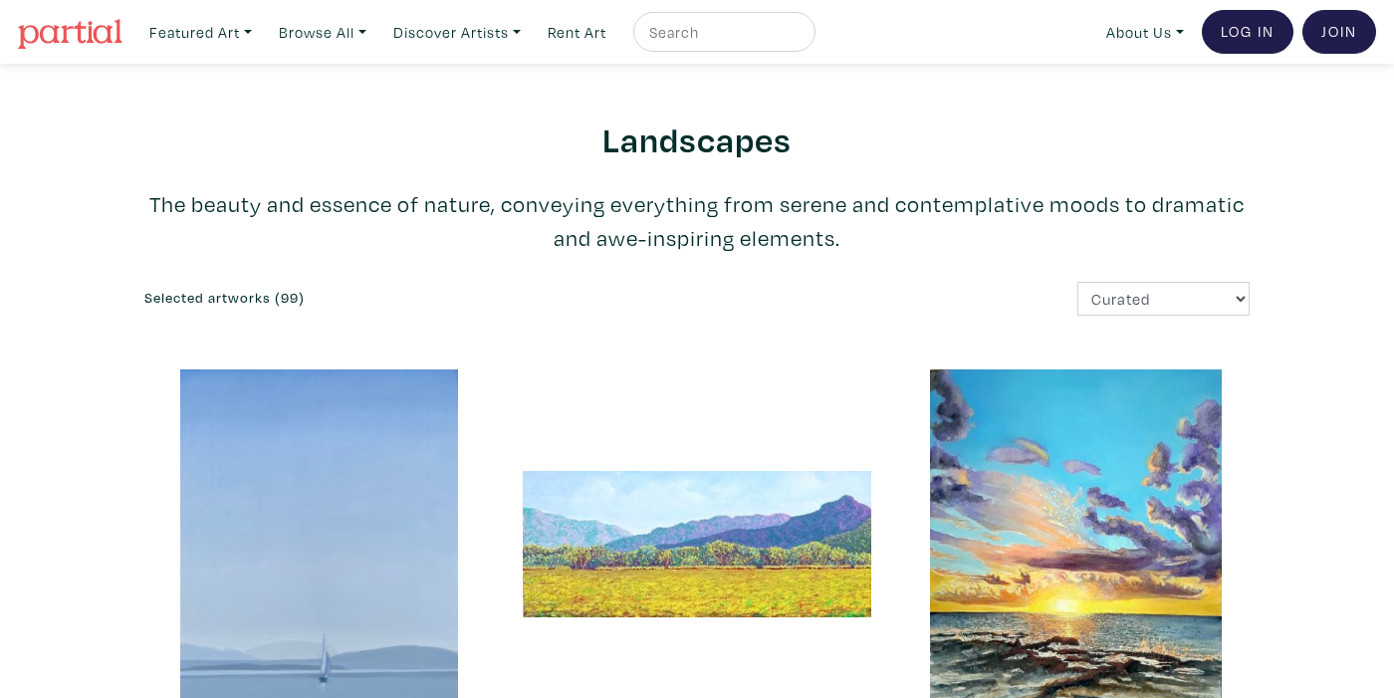
click at [704, 35] on input "text" at bounding box center [721, 32] width 149 height 25
type input "portrait"
click at [801, 38] on button "submit" at bounding box center [801, 38] width 0 height 0
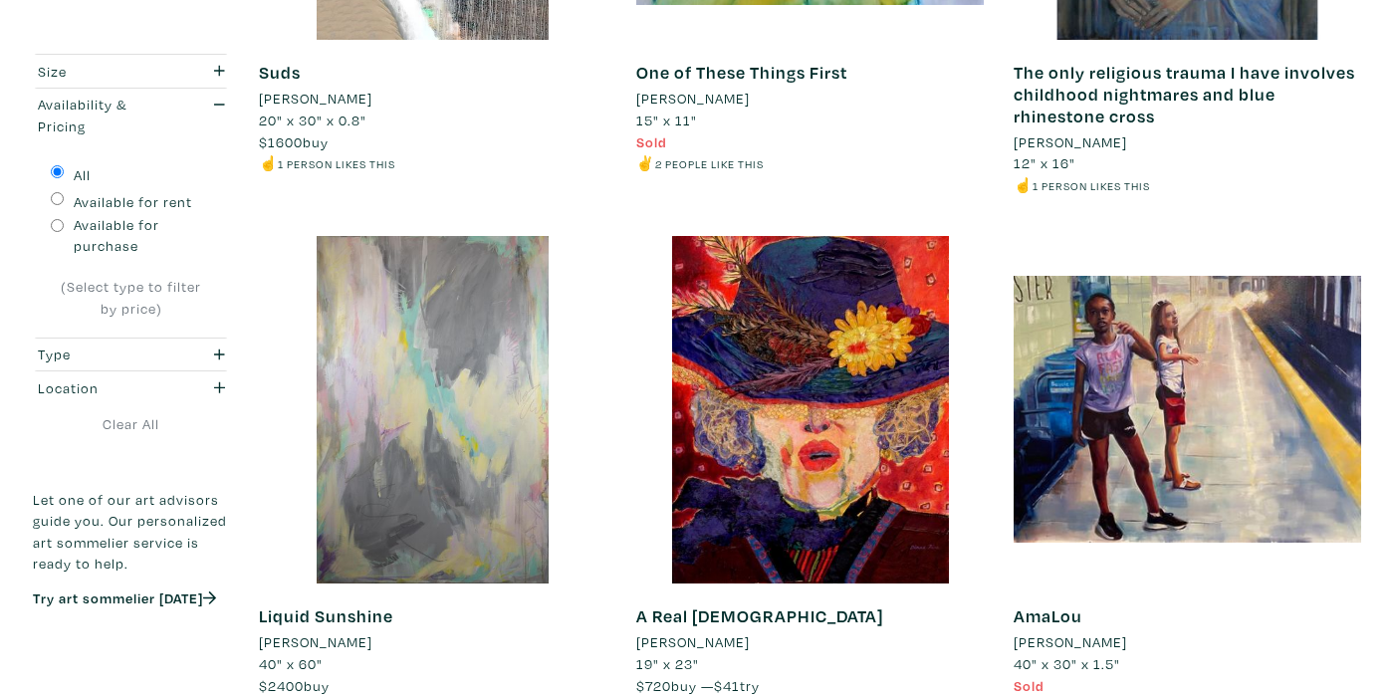
scroll to position [677, 0]
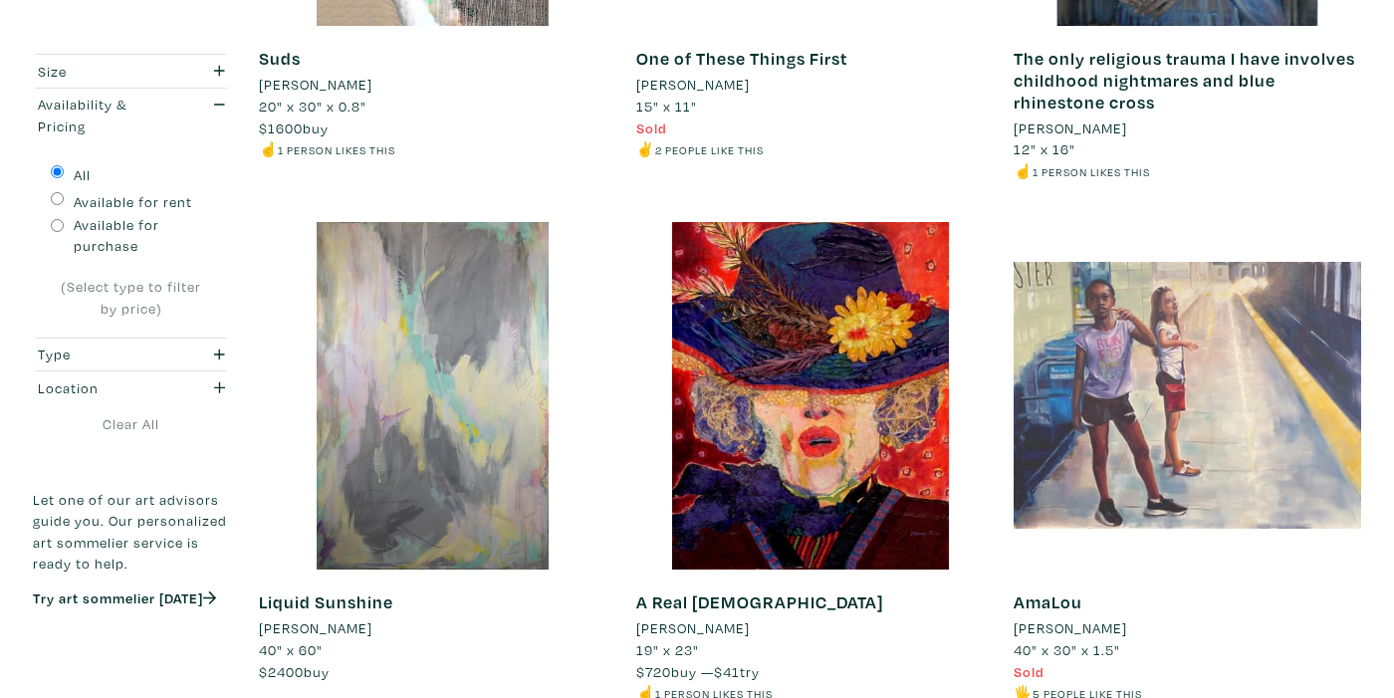
click at [1049, 371] on div at bounding box center [1188, 396] width 348 height 348
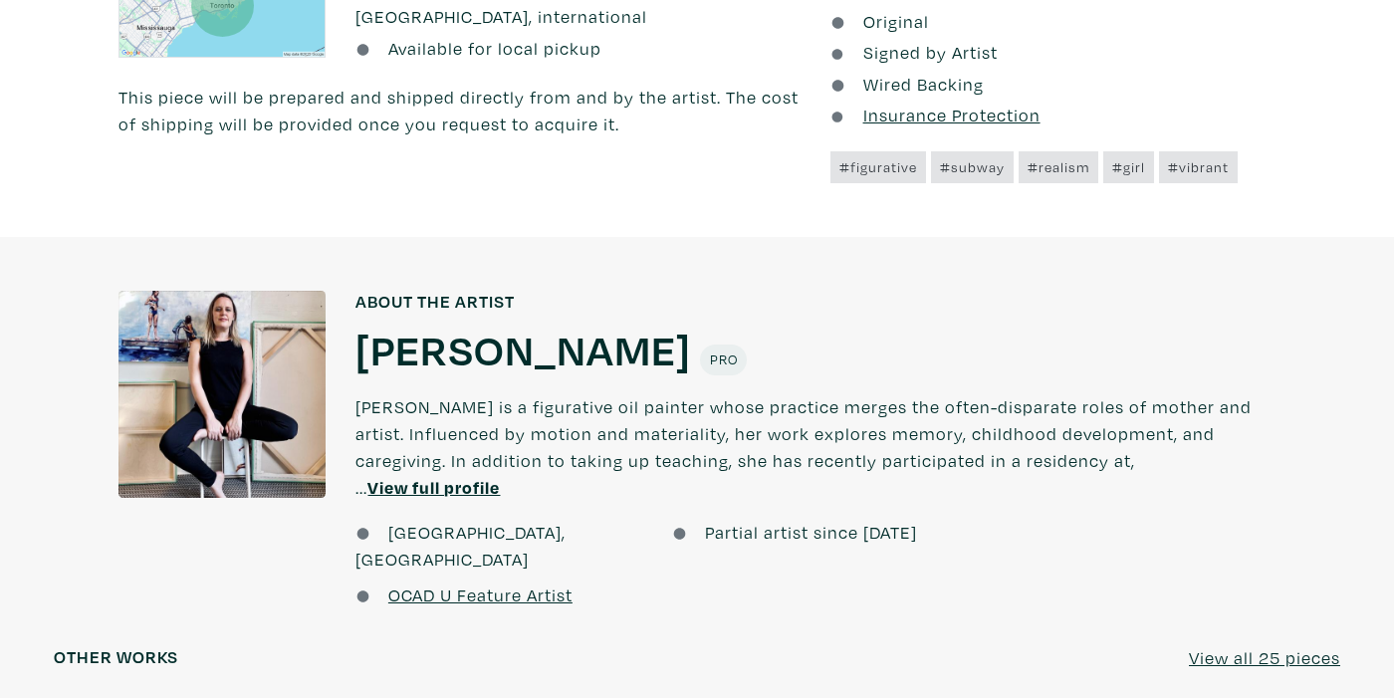
scroll to position [1344, 0]
click at [368, 487] on u "View full profile" at bounding box center [433, 486] width 132 height 23
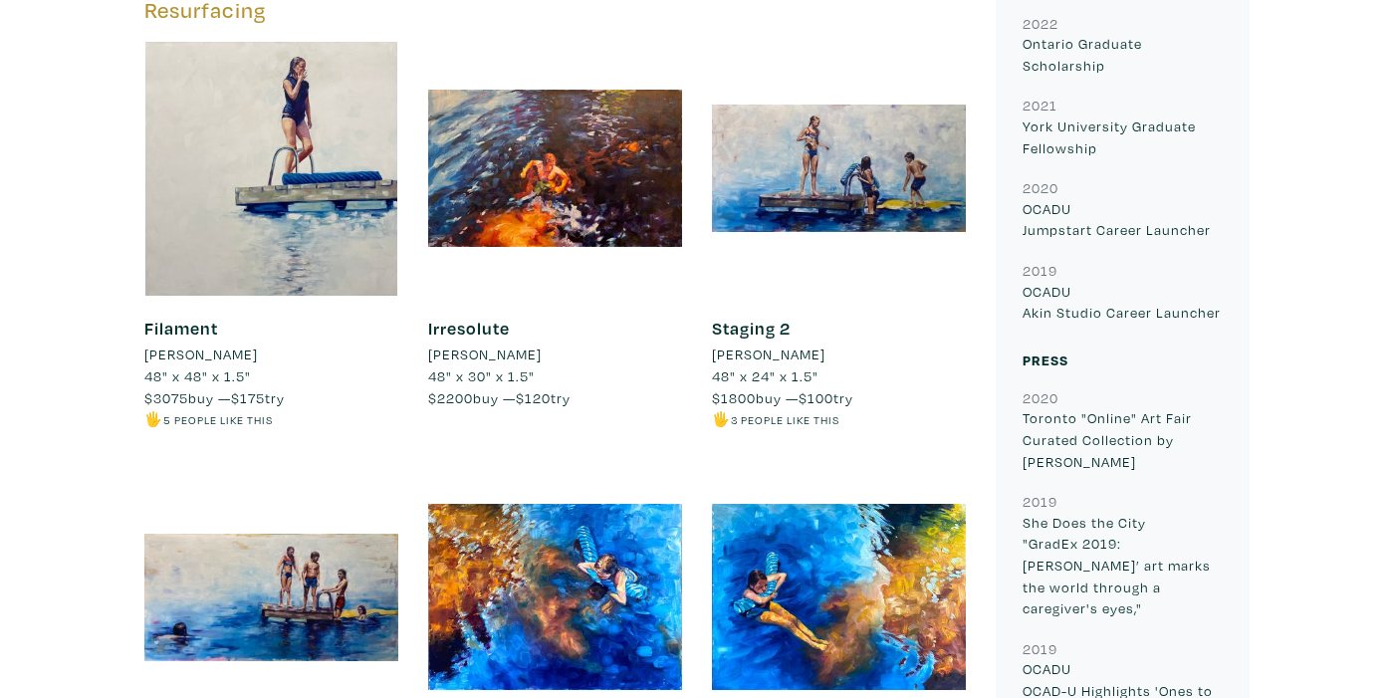
scroll to position [3867, 0]
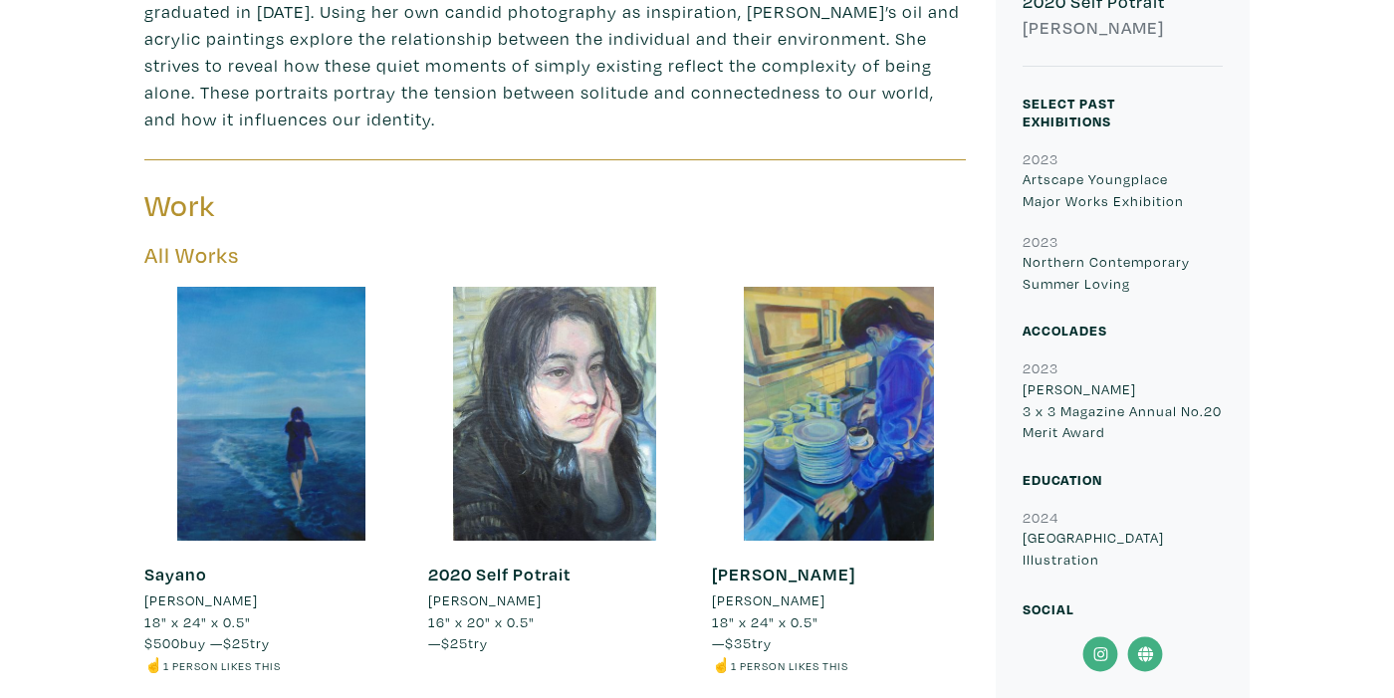
scroll to position [770, 0]
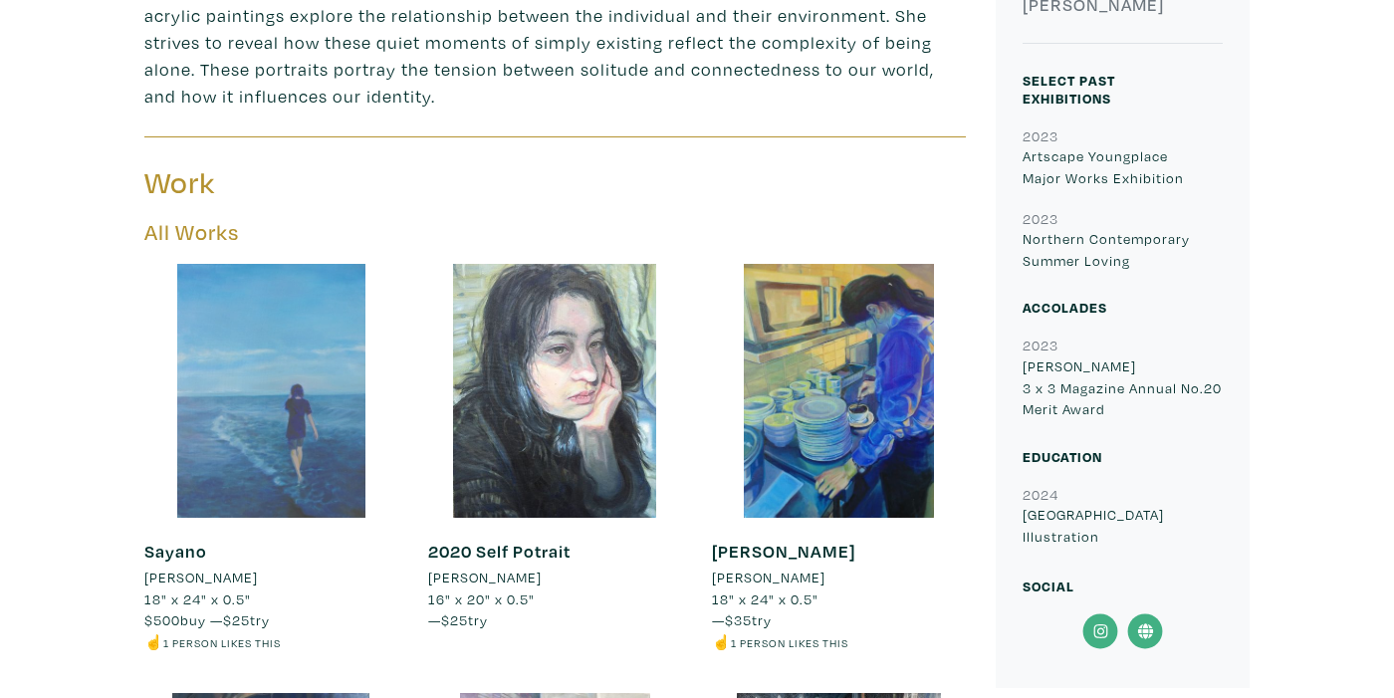
click at [261, 434] on div at bounding box center [271, 391] width 254 height 254
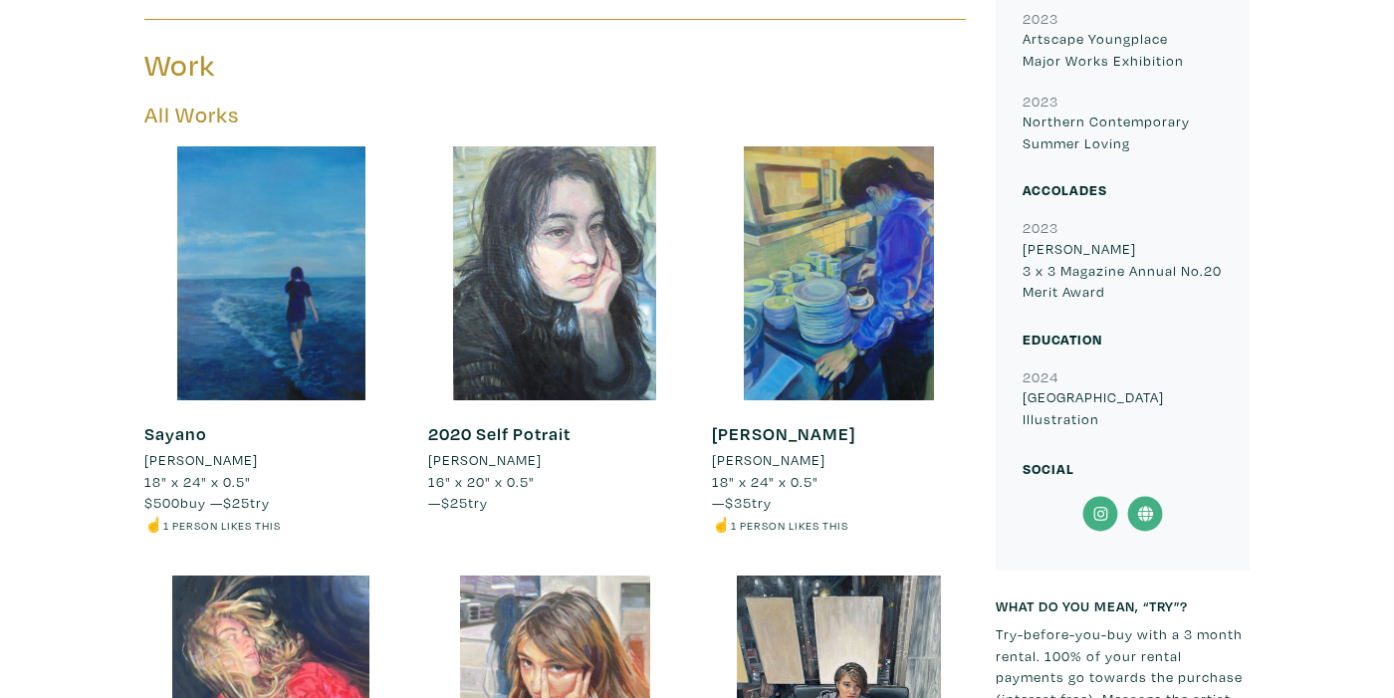
scroll to position [873, 0]
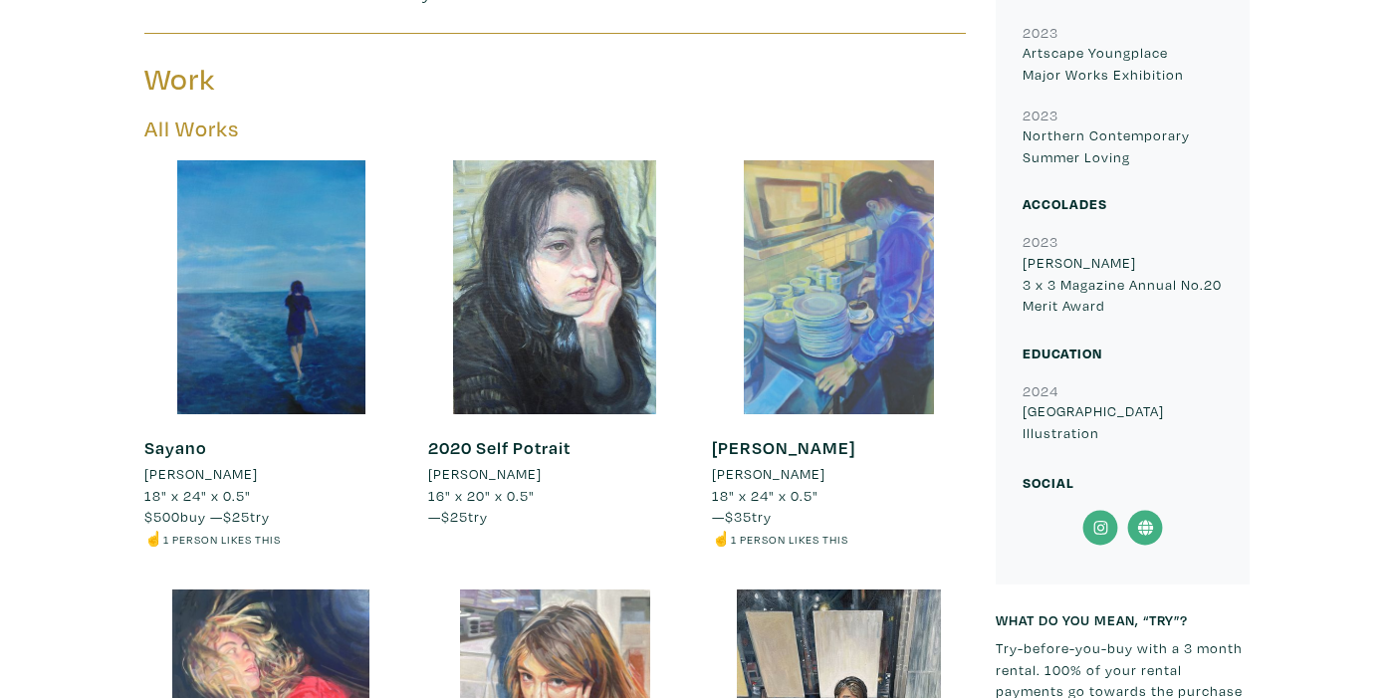
click at [838, 338] on div at bounding box center [839, 287] width 254 height 254
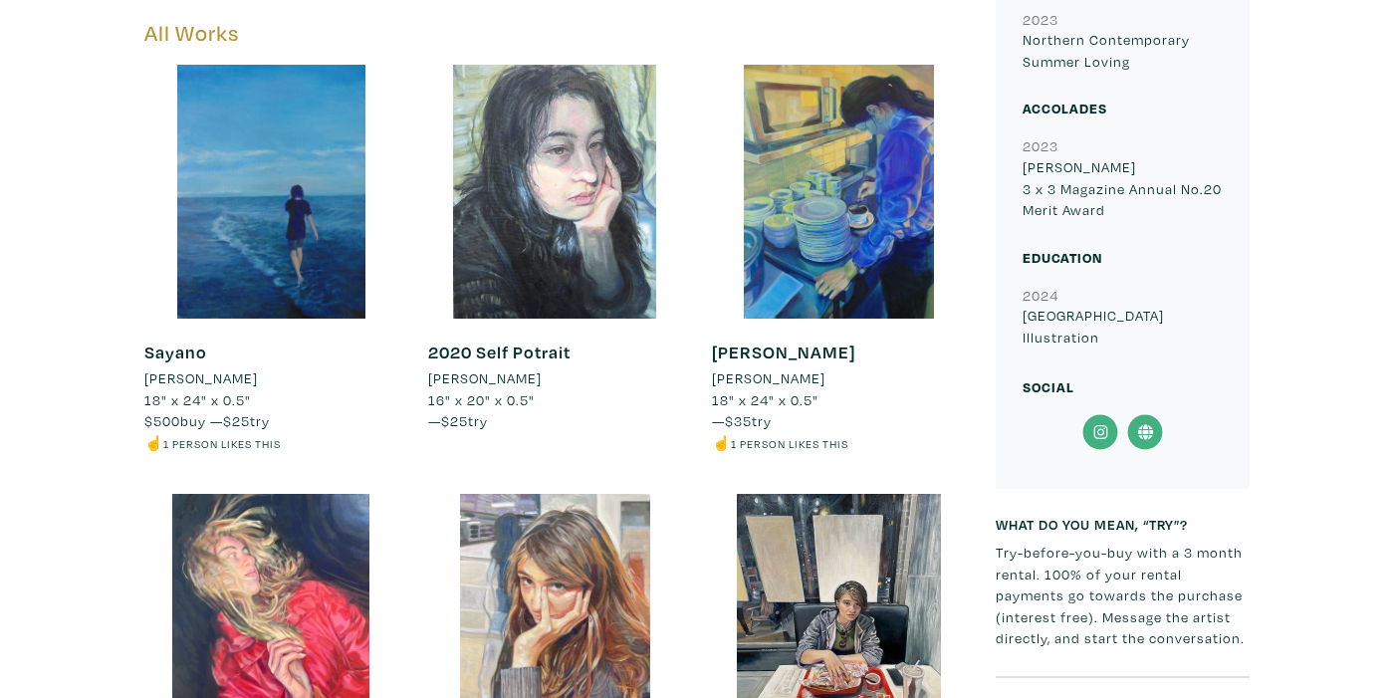
scroll to position [967, 0]
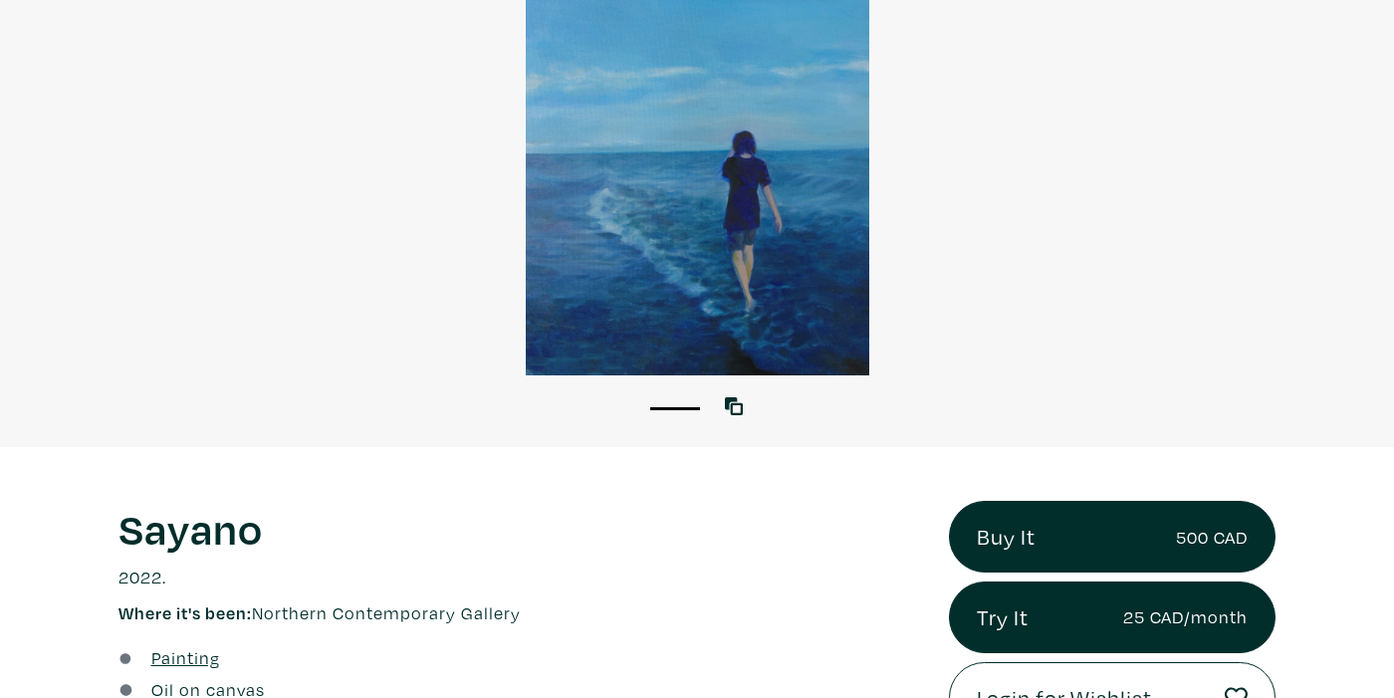
scroll to position [177, 0]
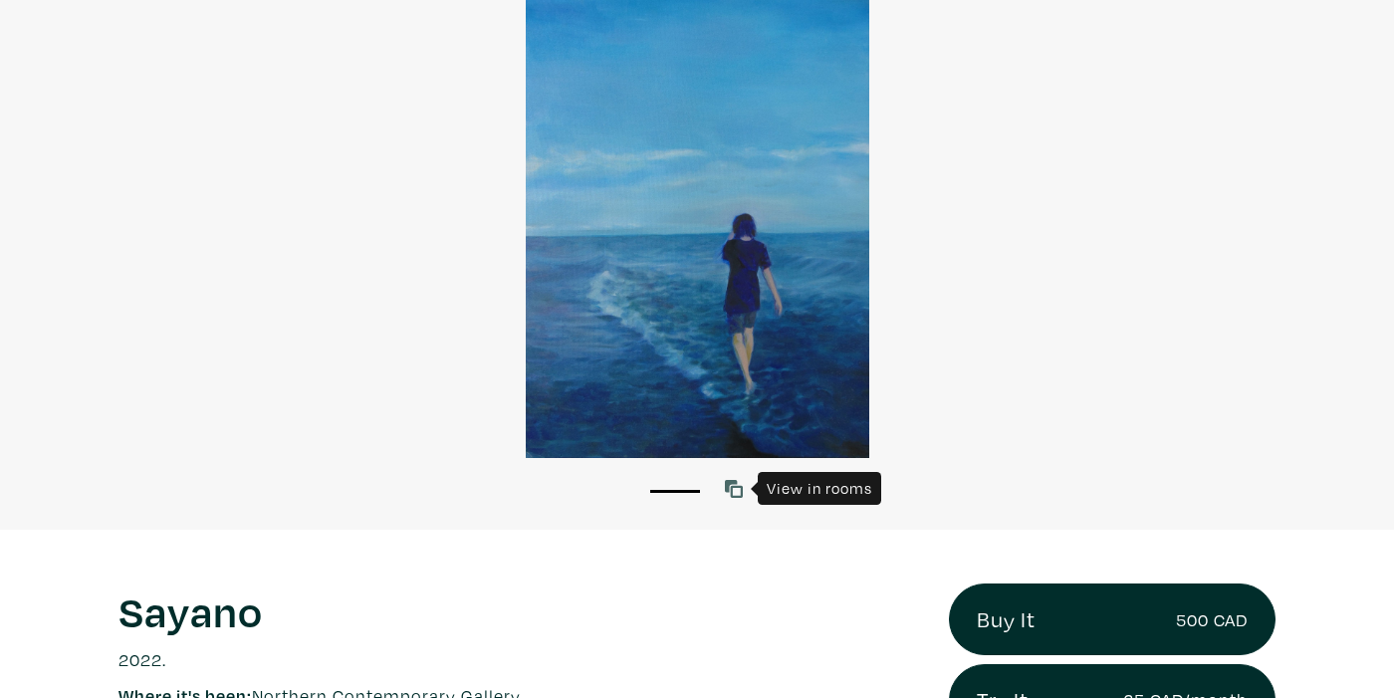
click at [733, 500] on link at bounding box center [738, 489] width 27 height 27
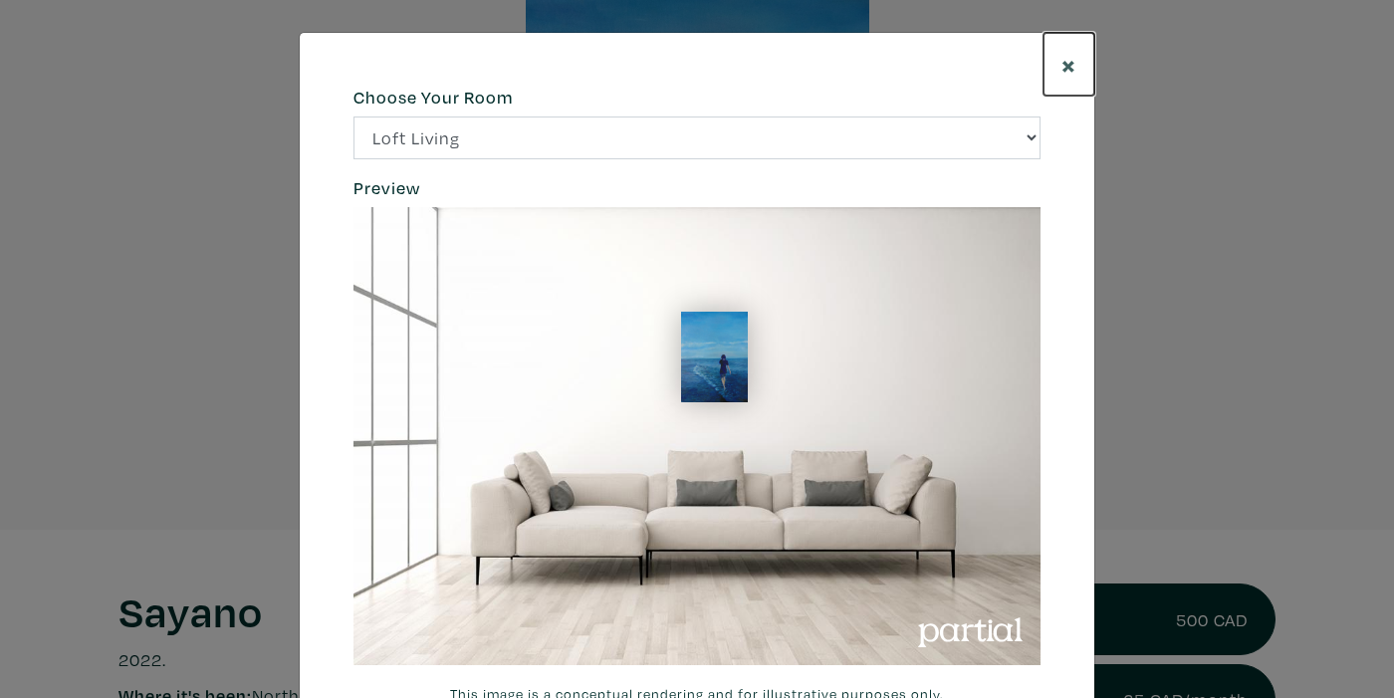
click at [1070, 73] on span "×" at bounding box center [1069, 64] width 15 height 35
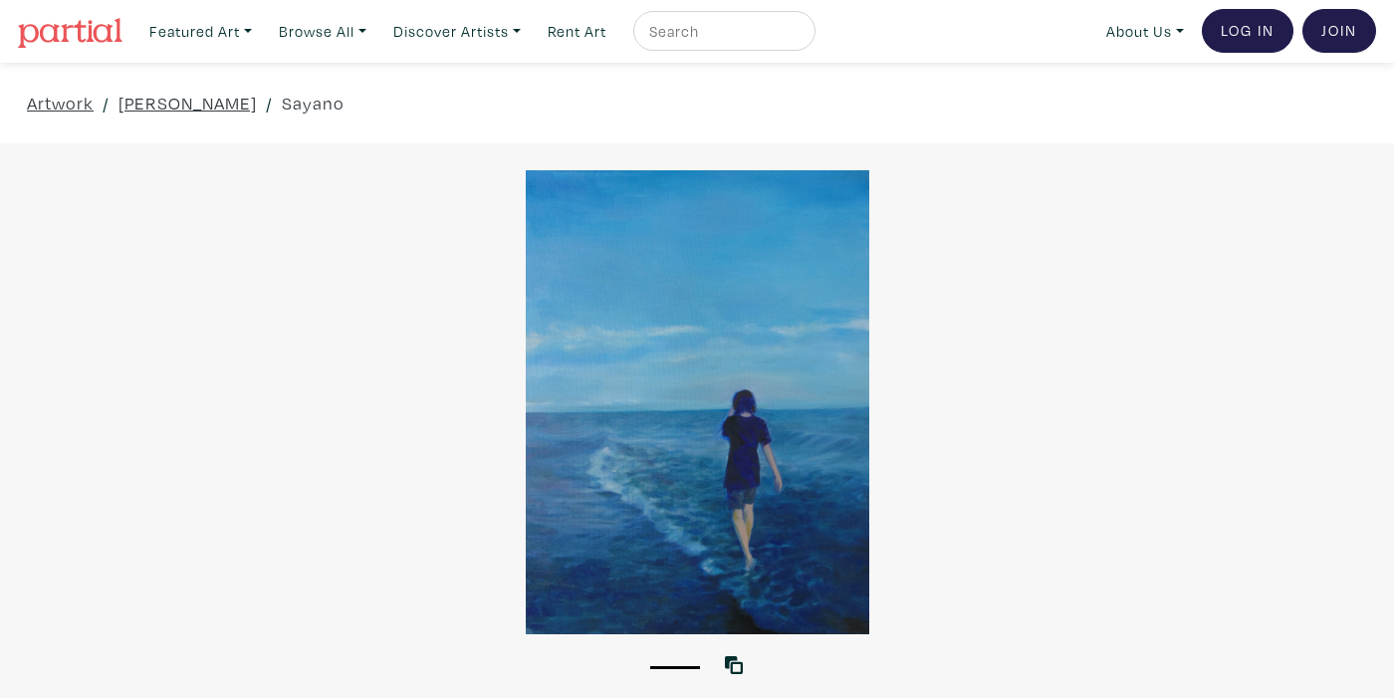
scroll to position [1, 0]
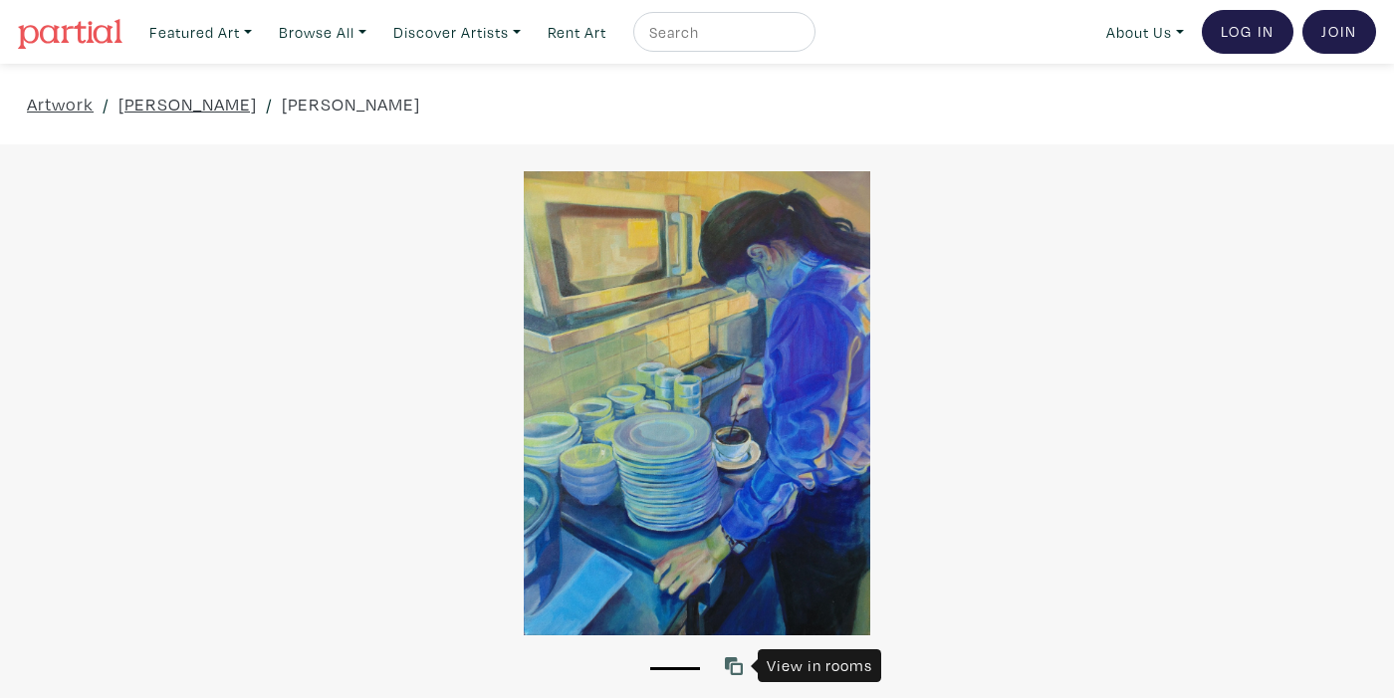
click at [735, 672] on icon at bounding box center [734, 666] width 18 height 18
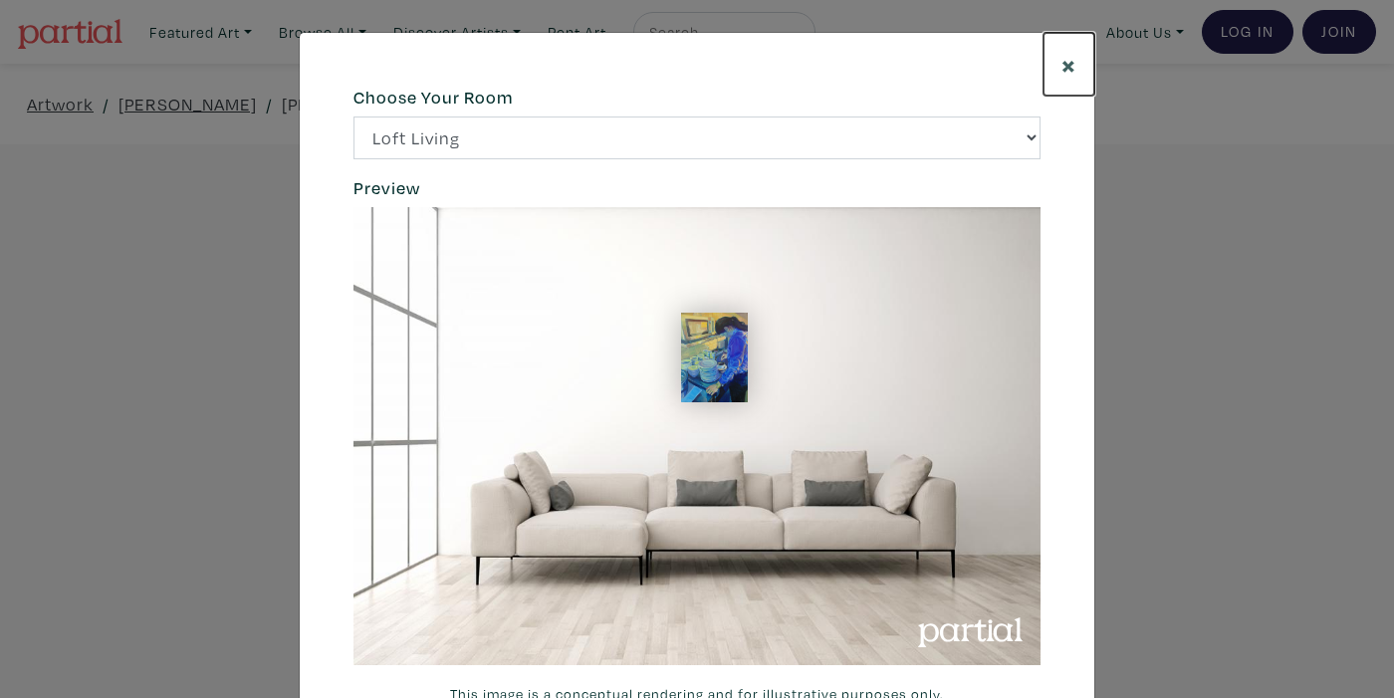
click at [1062, 68] on span "×" at bounding box center [1069, 64] width 15 height 35
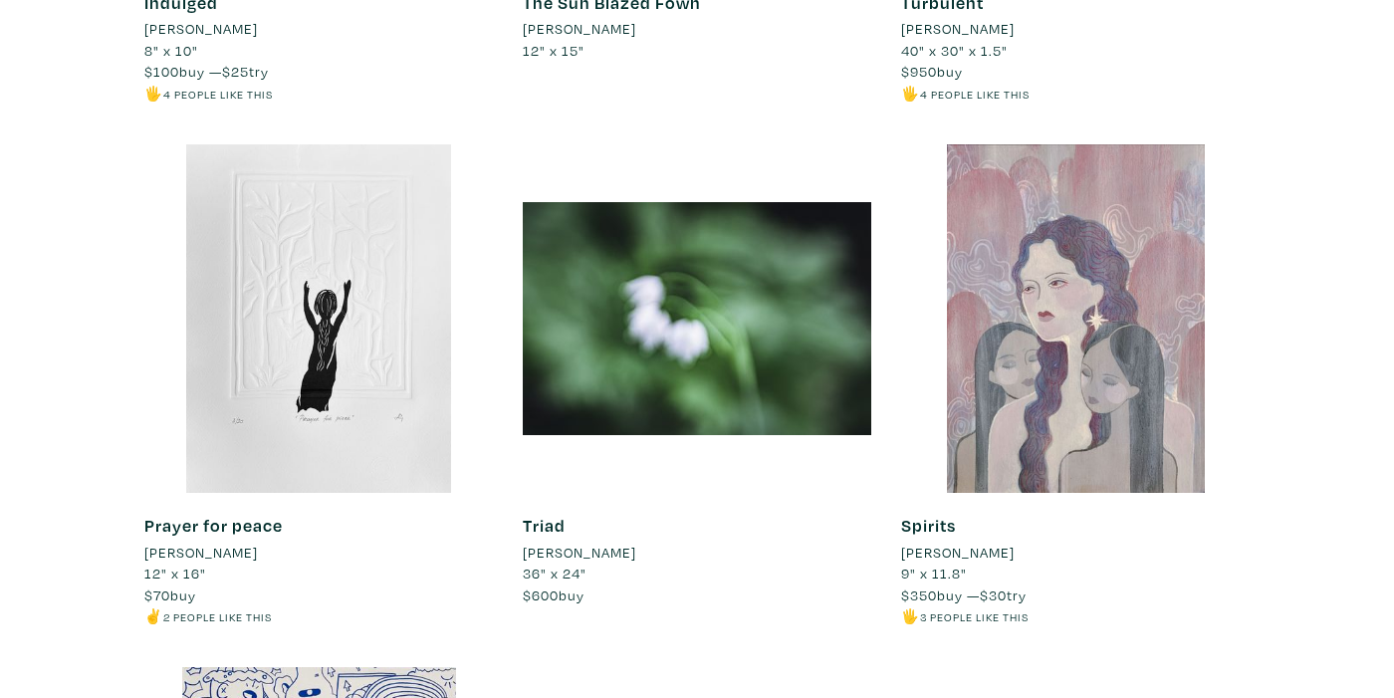
scroll to position [3345, 0]
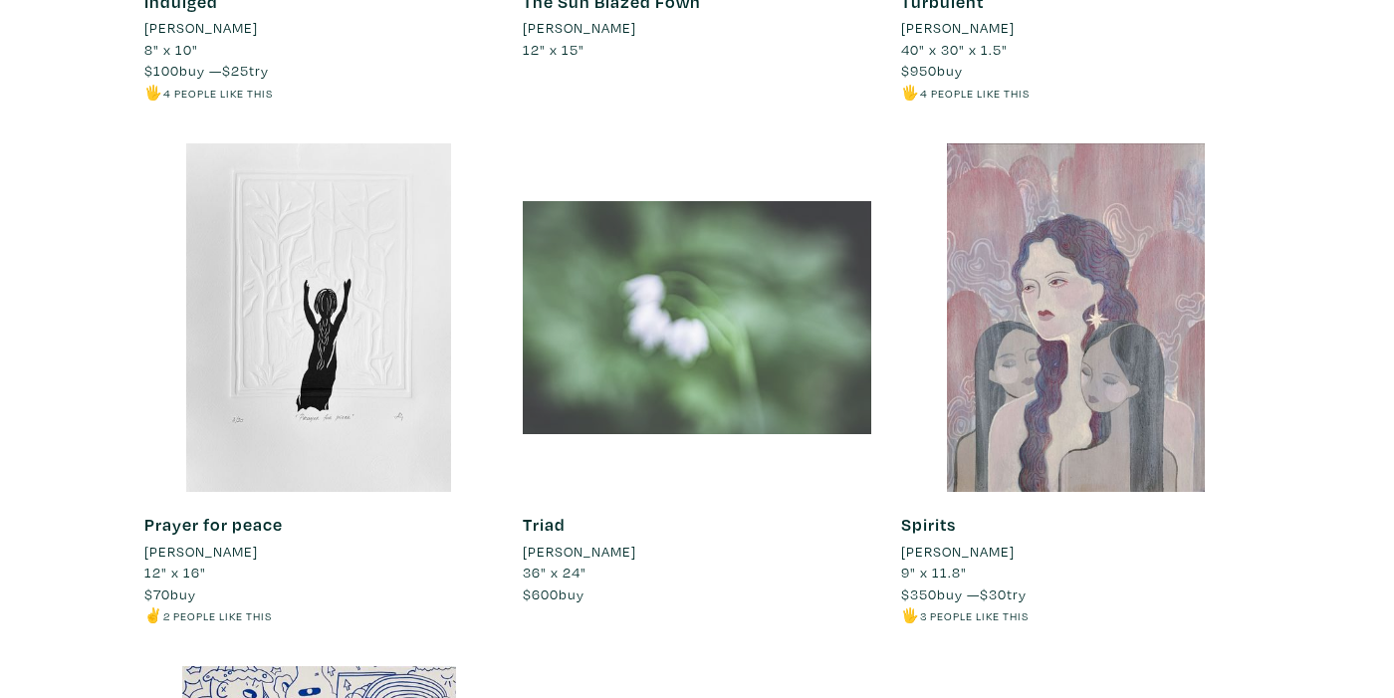
click at [597, 345] on div at bounding box center [697, 317] width 349 height 349
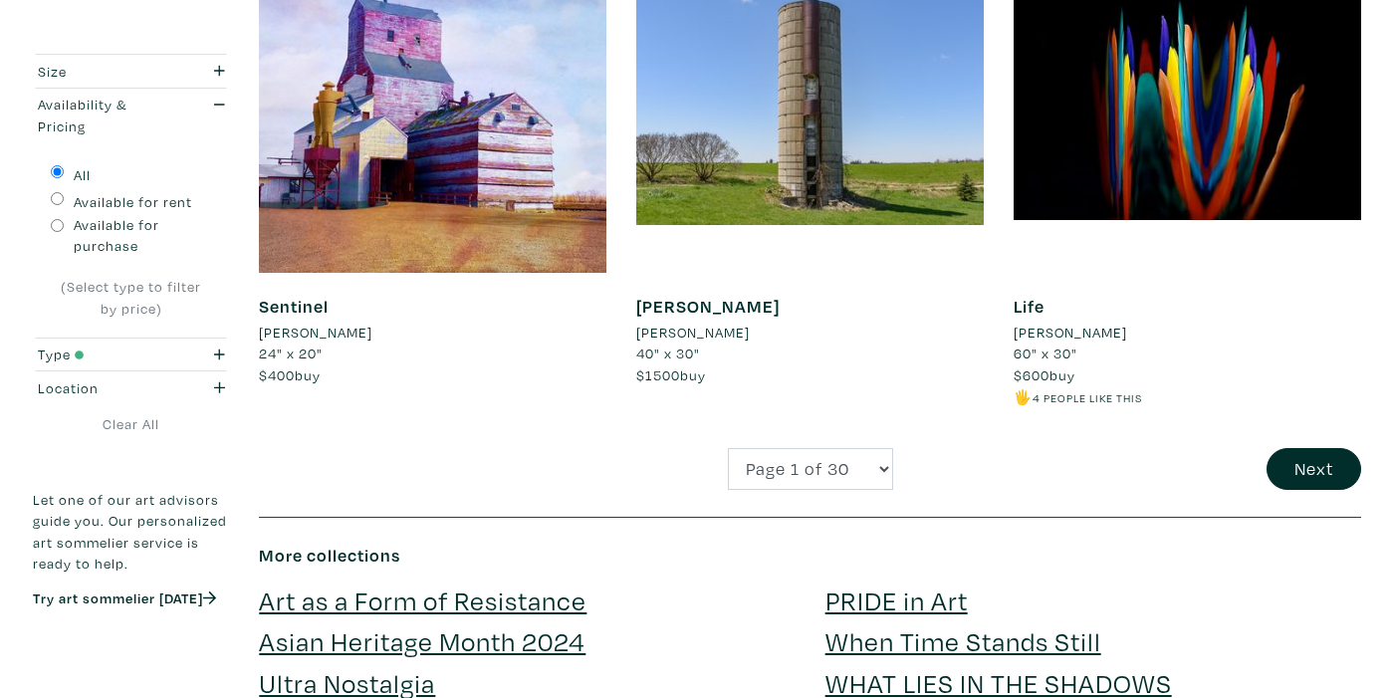
scroll to position [4240, 0]
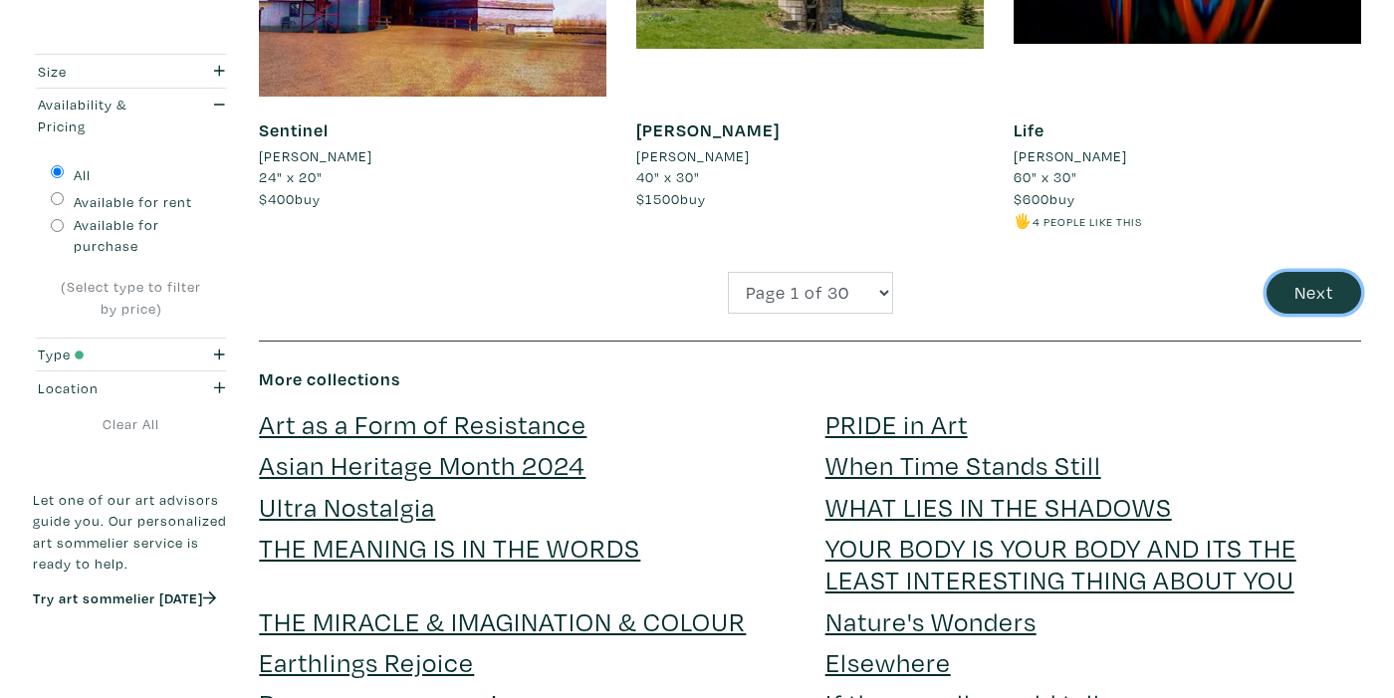
click at [1305, 280] on button "Next" at bounding box center [1314, 293] width 95 height 43
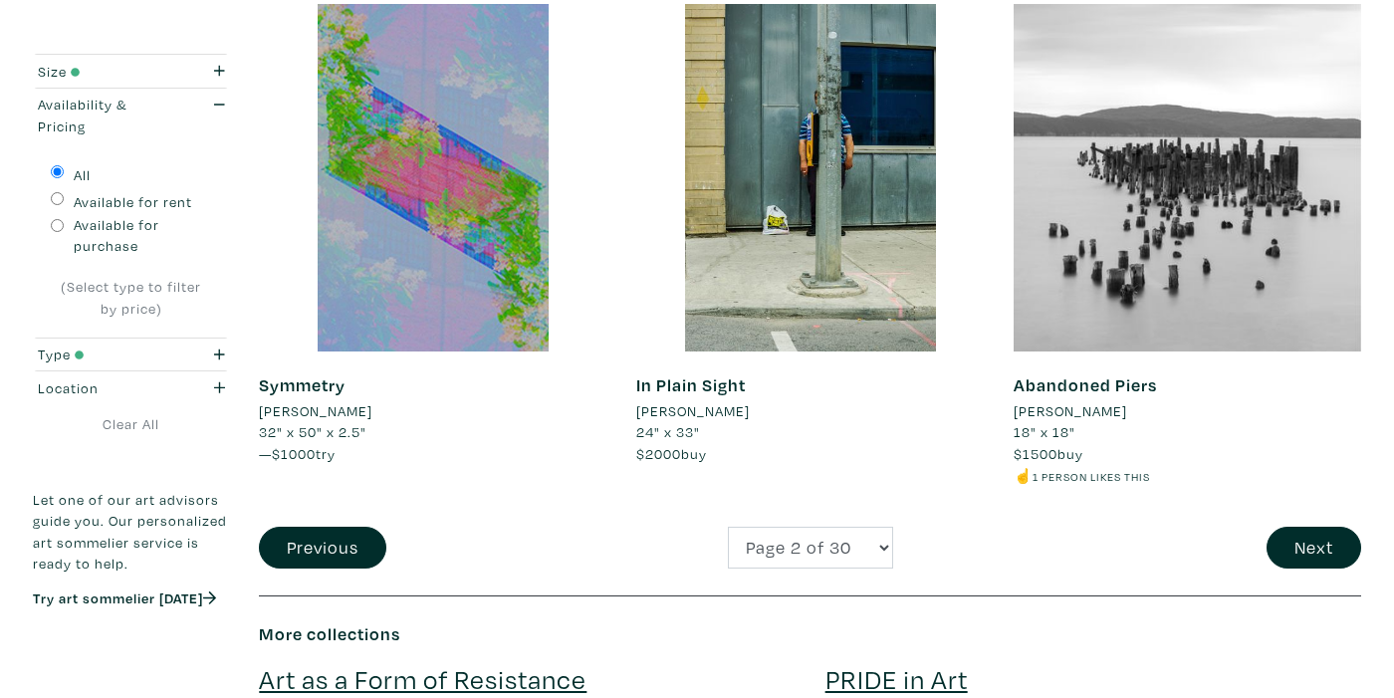
scroll to position [3986, 0]
click at [1306, 543] on button "Next" at bounding box center [1314, 547] width 95 height 43
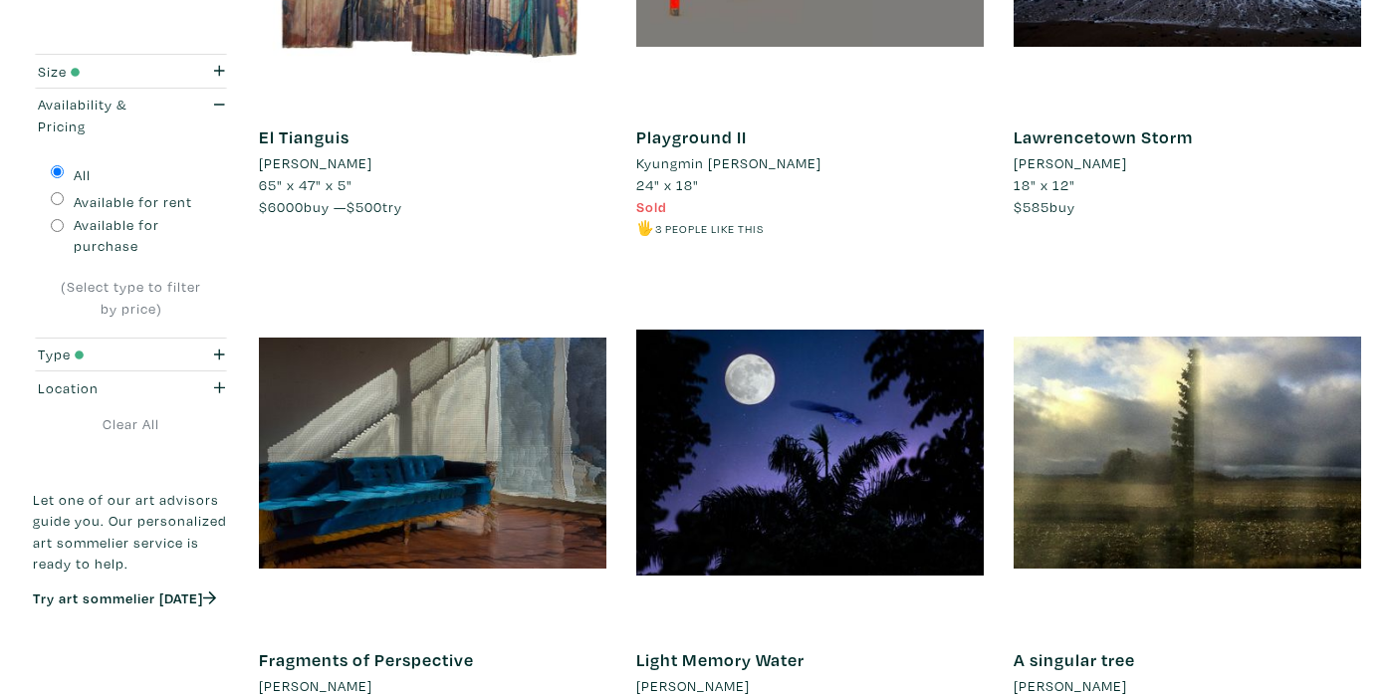
scroll to position [2740, 0]
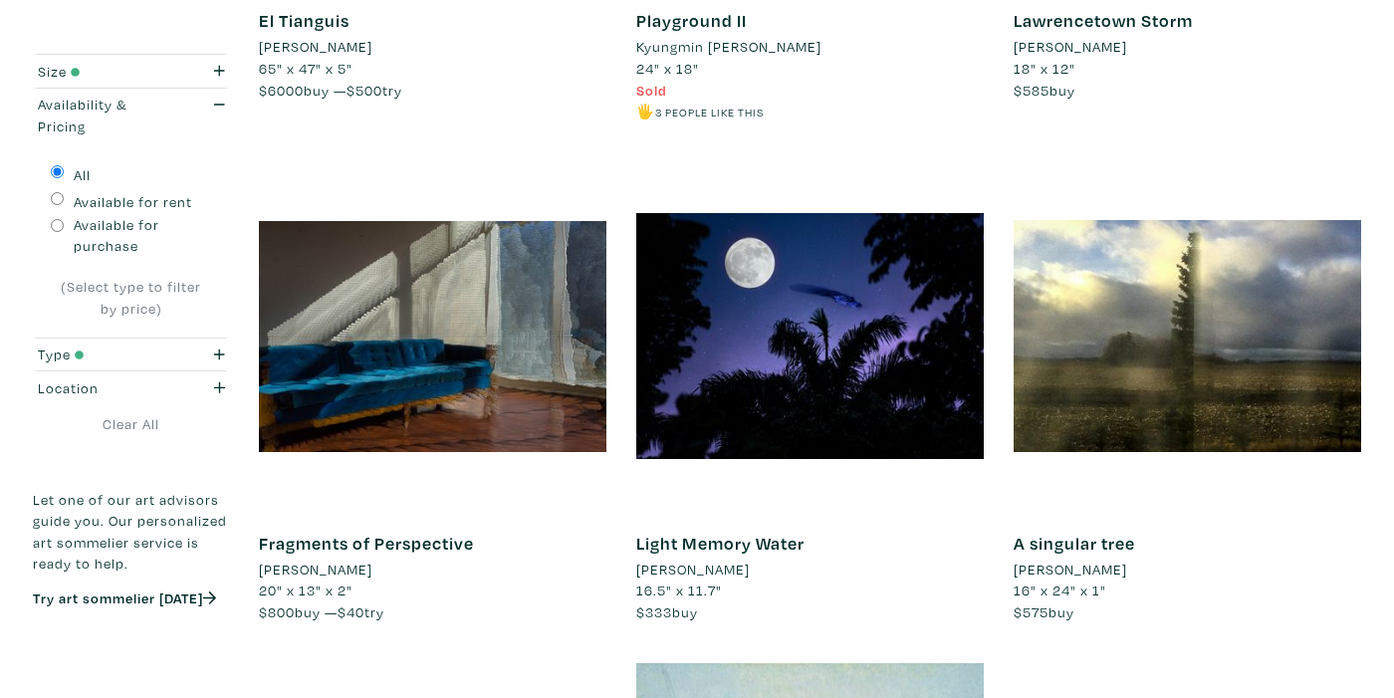
click at [462, 542] on link "Fragments of Perspective" at bounding box center [366, 543] width 215 height 23
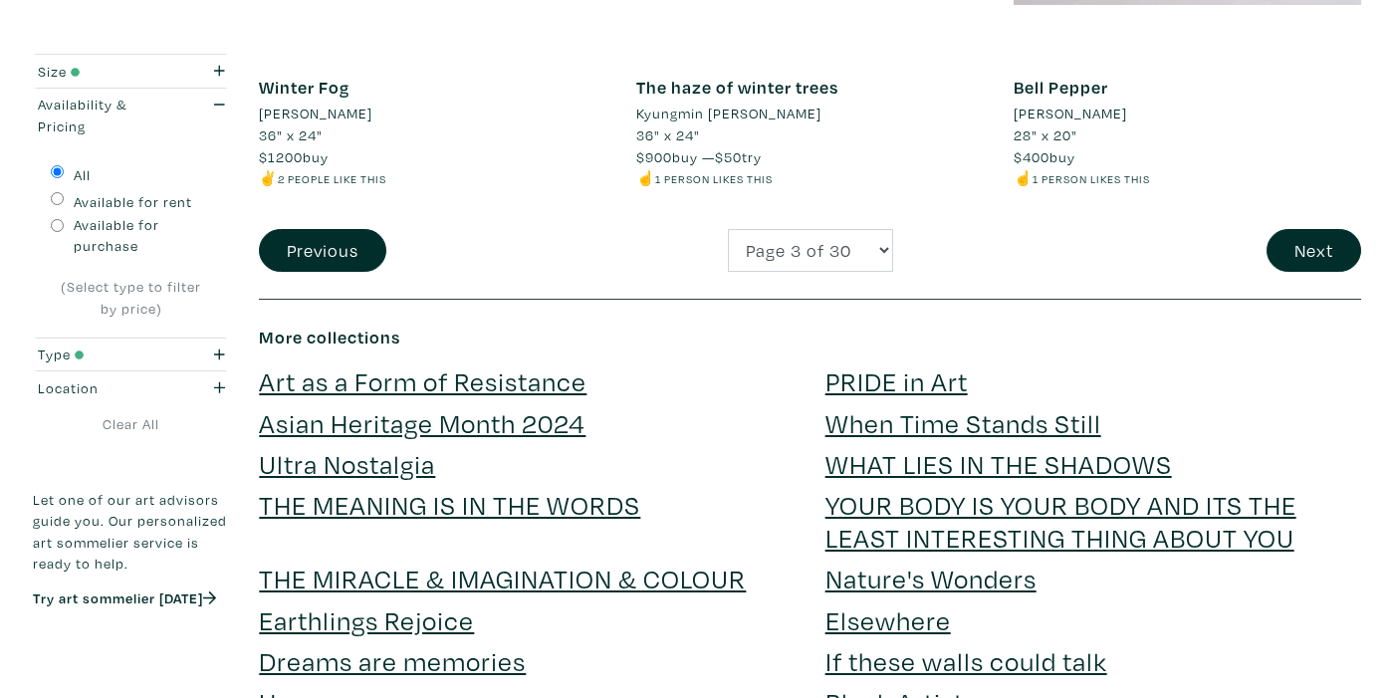
scroll to position [4245, 0]
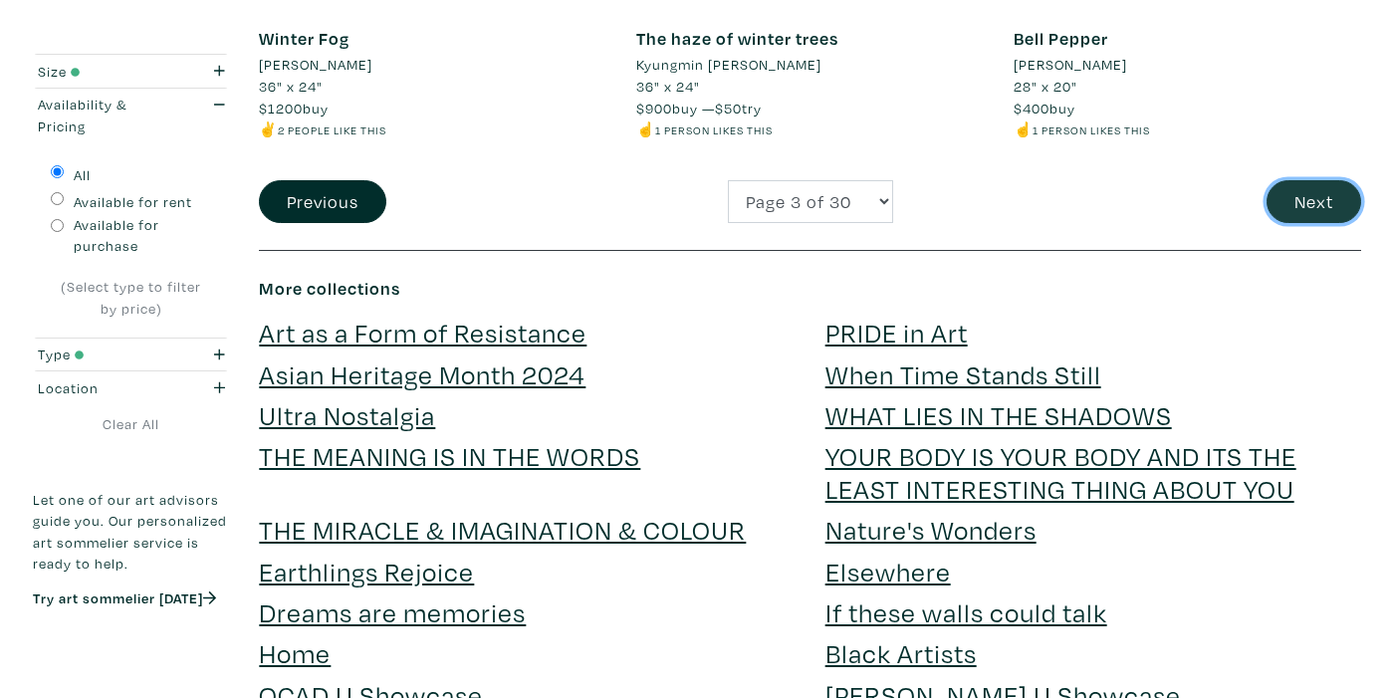
click at [1311, 199] on button "Next" at bounding box center [1314, 201] width 95 height 43
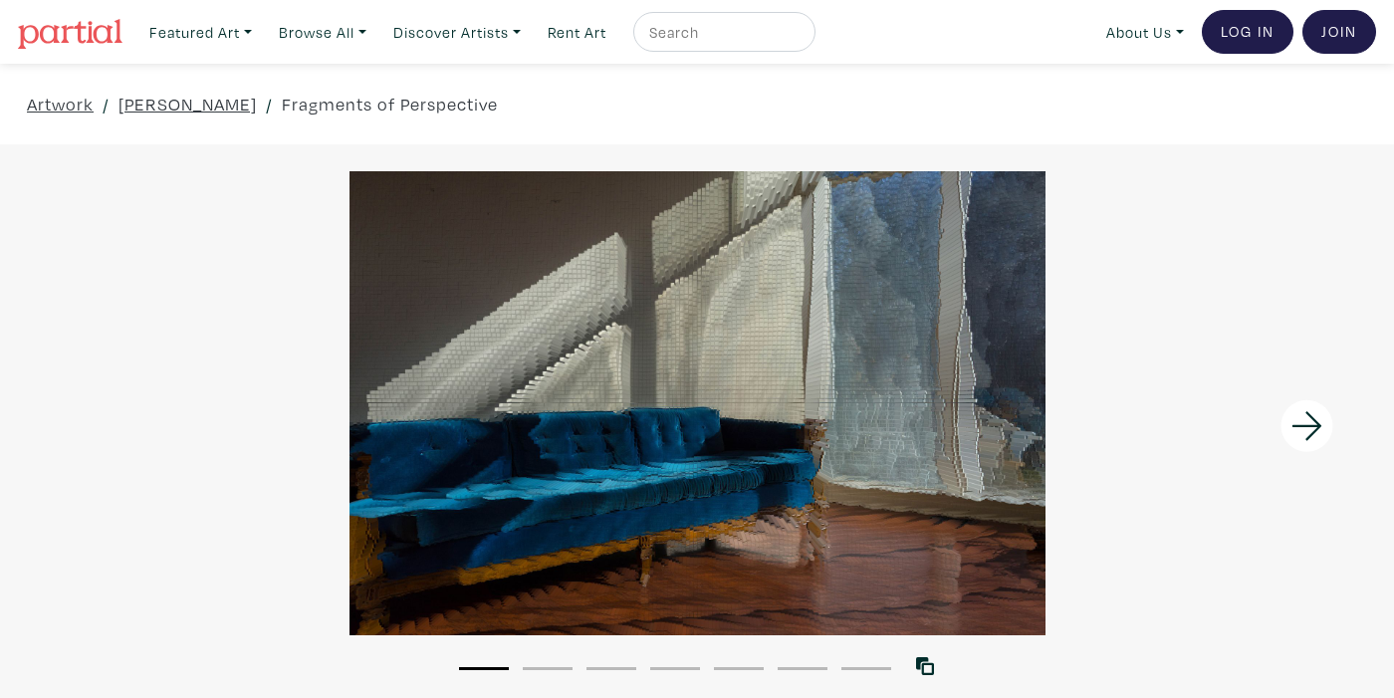
click at [1303, 421] on icon at bounding box center [1308, 426] width 68 height 54
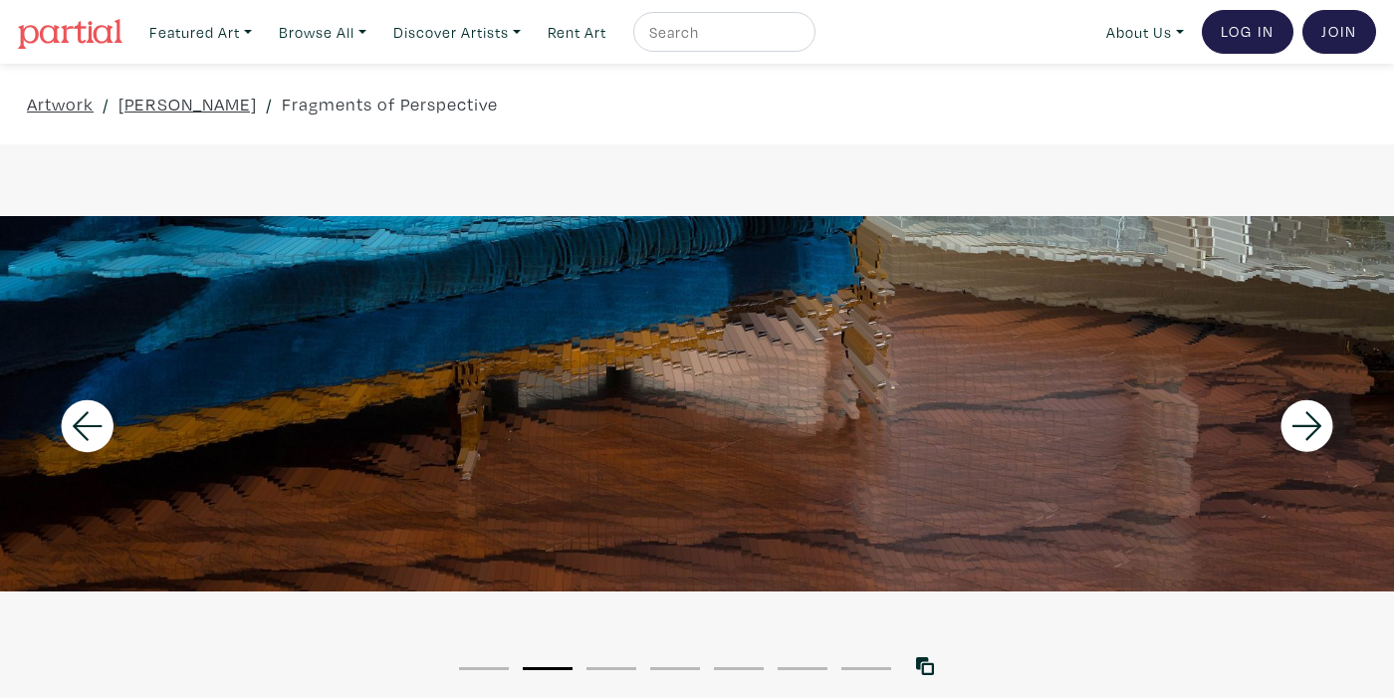
click at [1303, 421] on icon at bounding box center [1308, 426] width 68 height 54
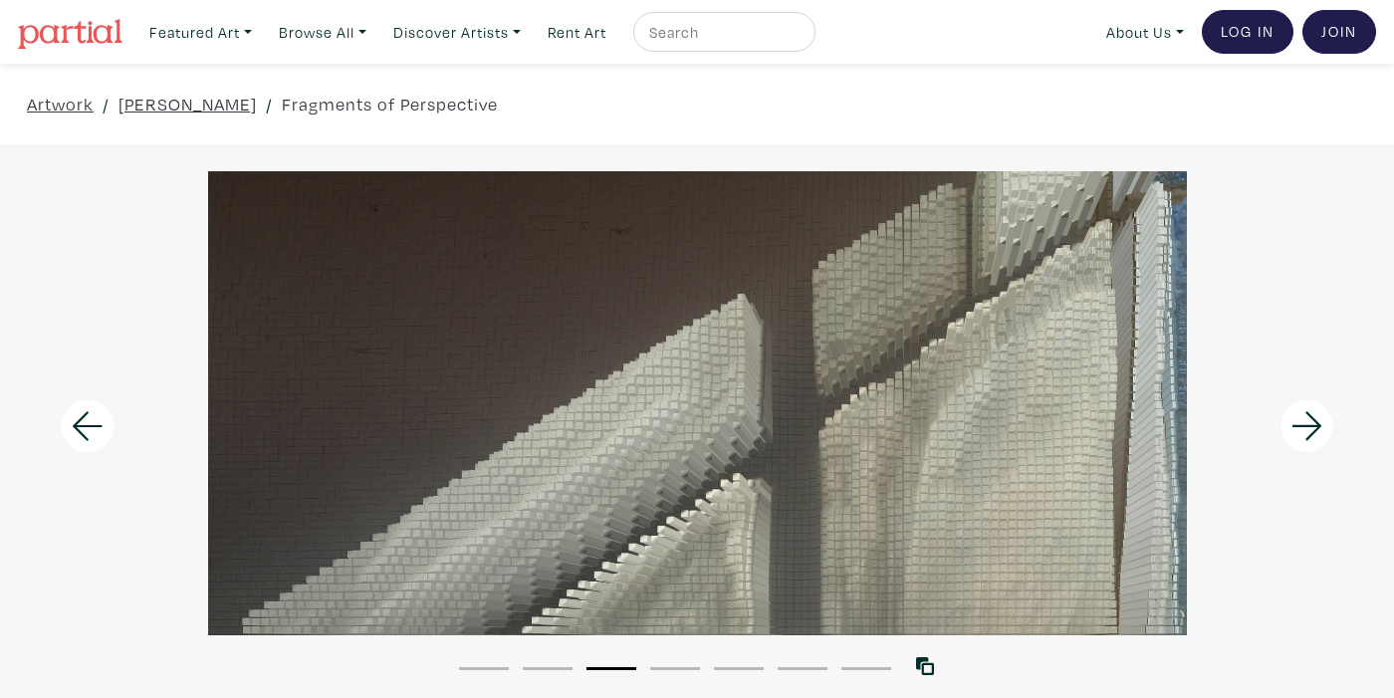
click at [1303, 421] on icon at bounding box center [1308, 426] width 68 height 54
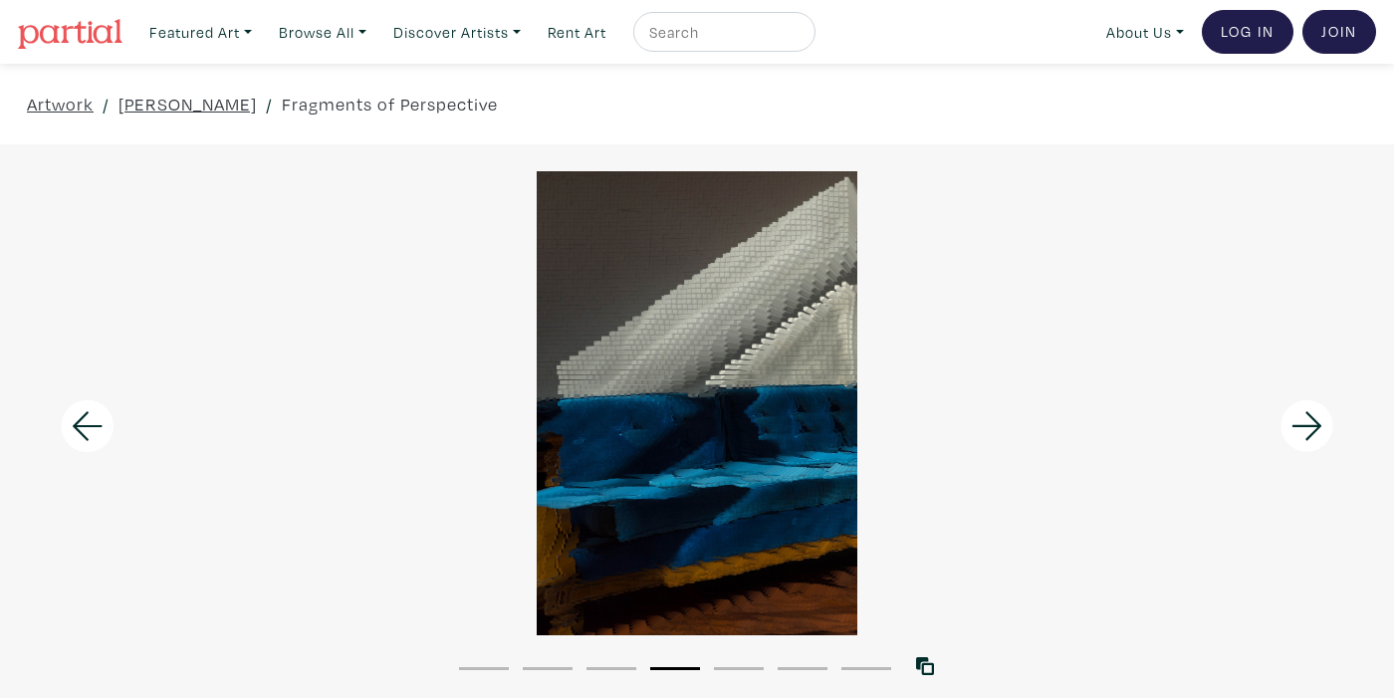
click at [1303, 421] on icon at bounding box center [1308, 426] width 68 height 54
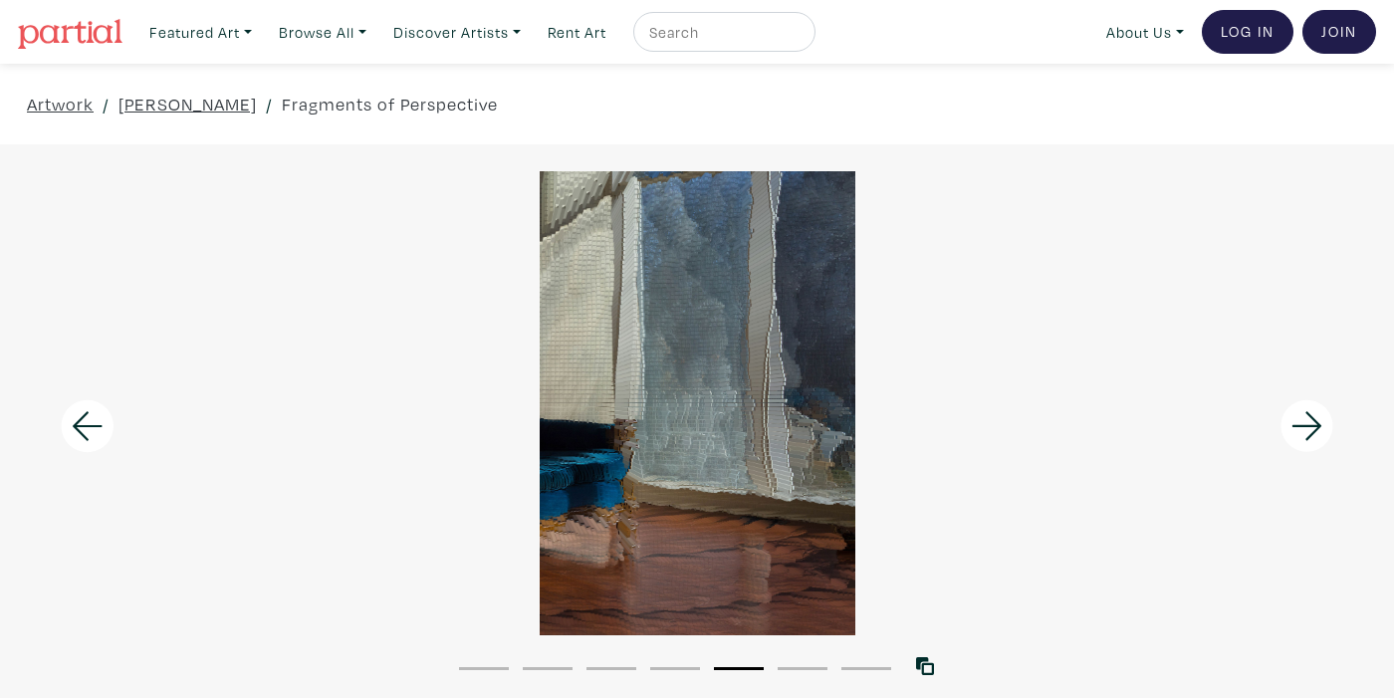
click at [1303, 421] on icon at bounding box center [1308, 426] width 68 height 54
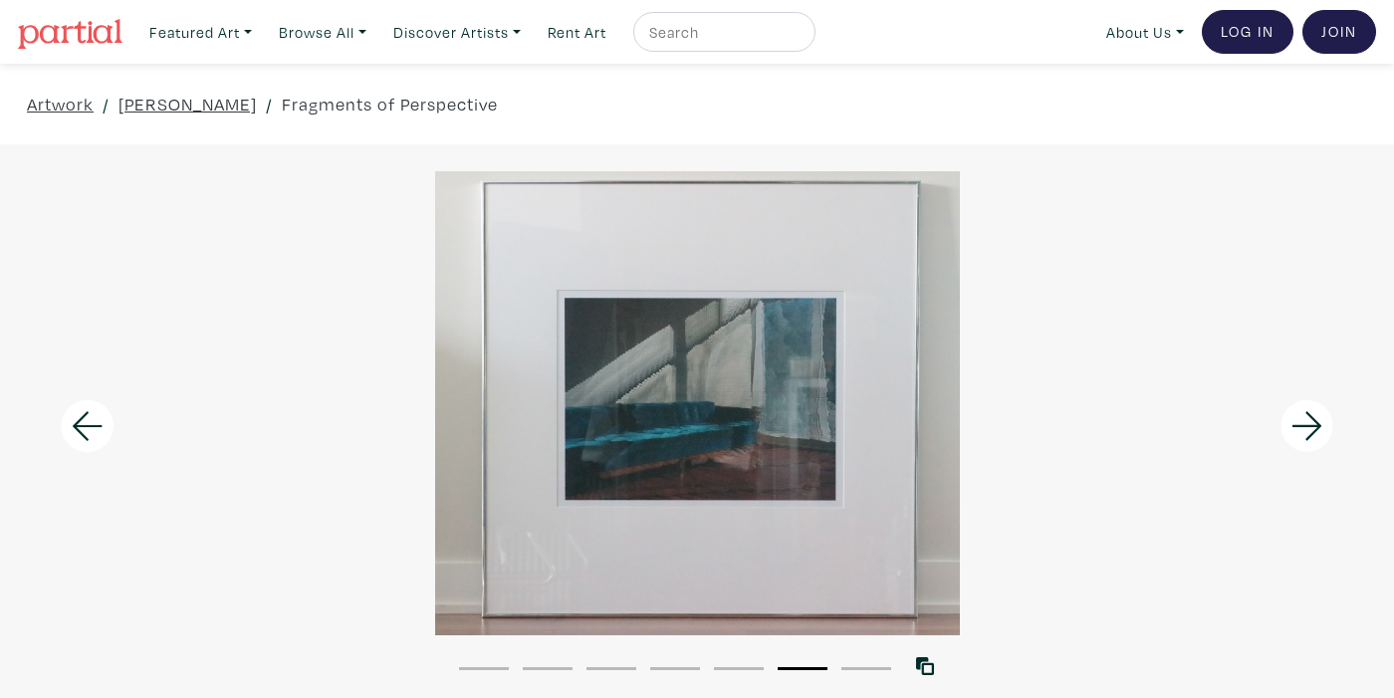
click at [1303, 421] on icon at bounding box center [1308, 426] width 68 height 54
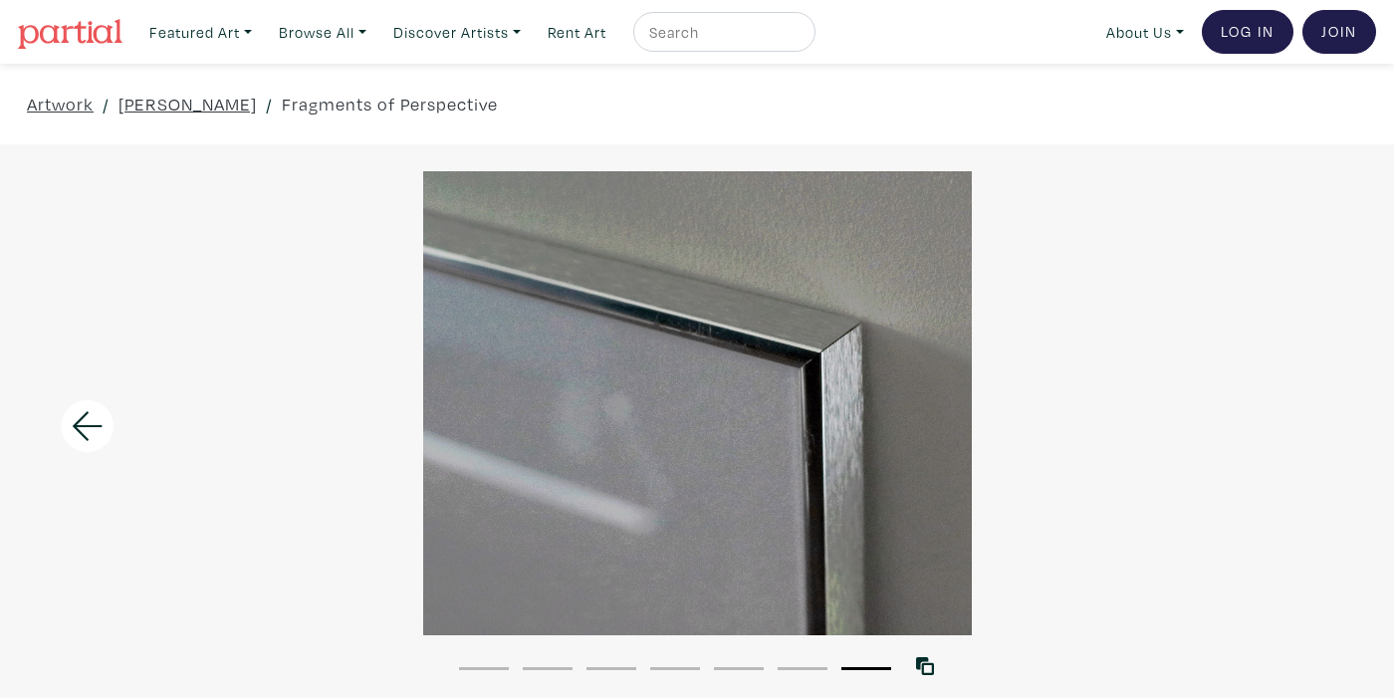
click at [1303, 421] on div at bounding box center [697, 403] width 1394 height 464
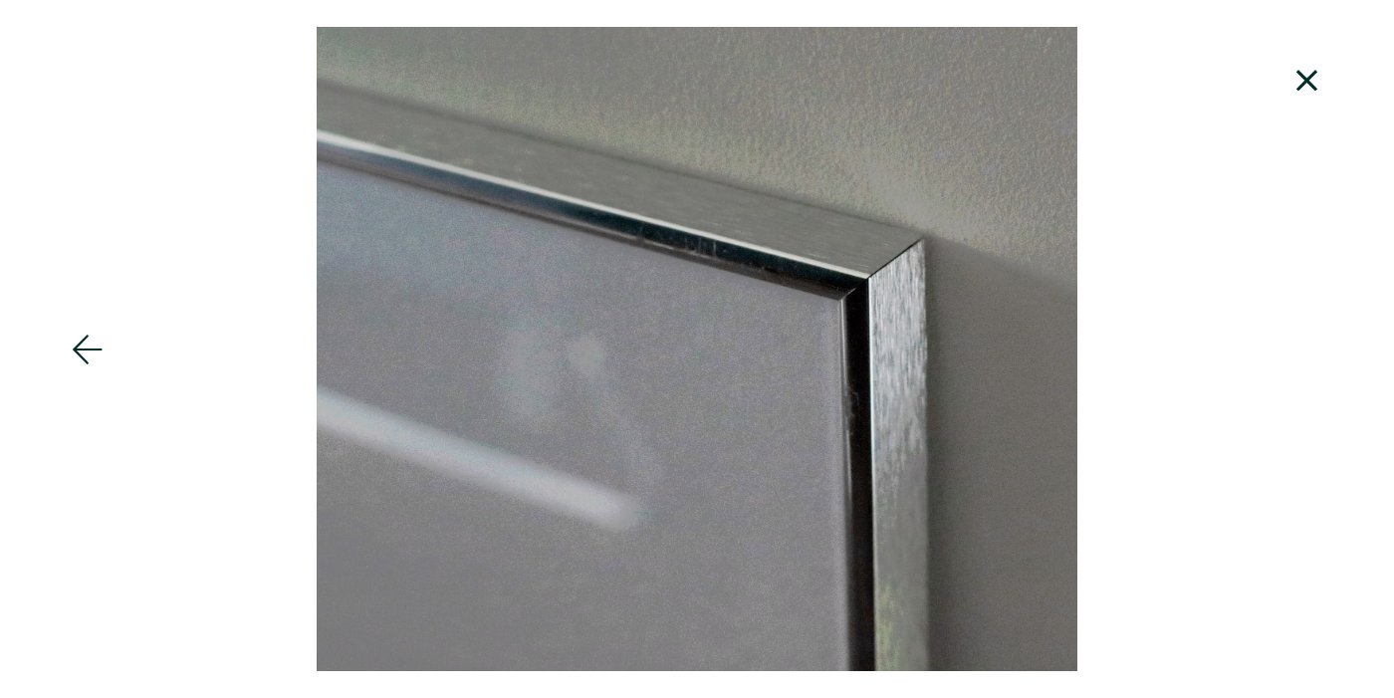
click at [1303, 421] on div at bounding box center [697, 349] width 1394 height 644
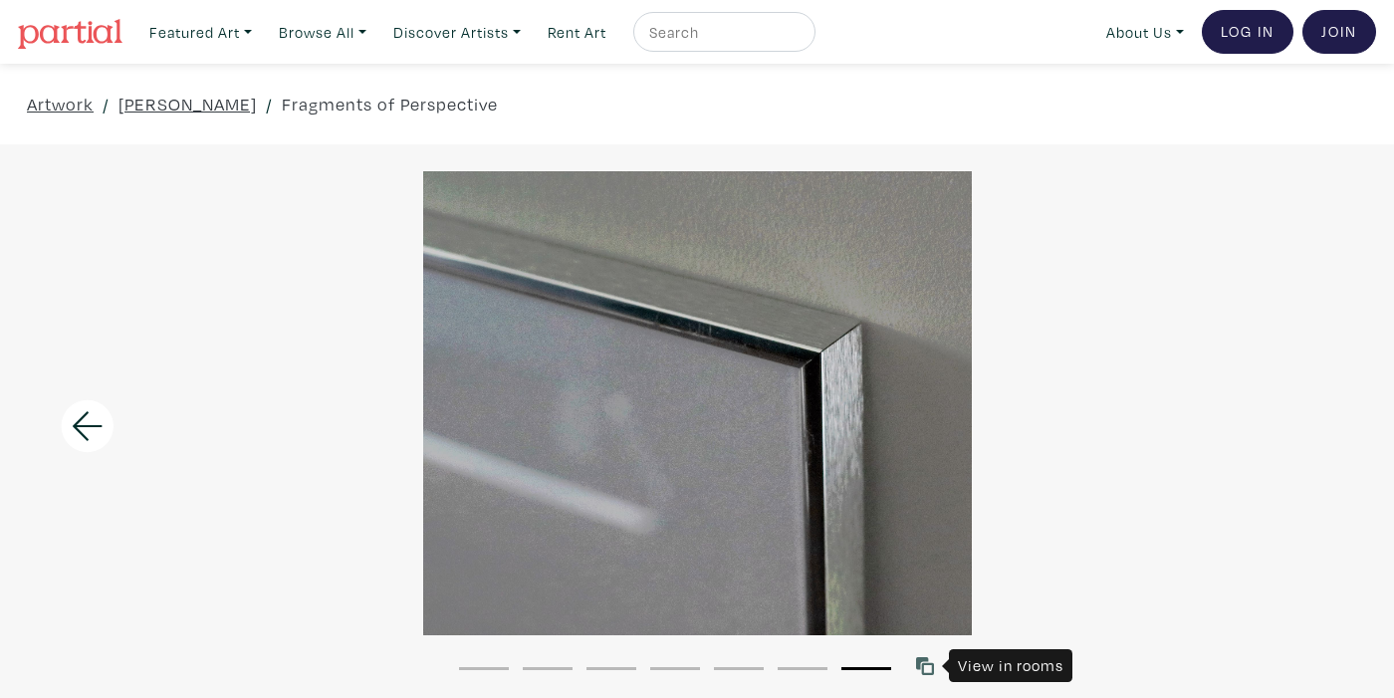
click at [925, 667] on icon at bounding box center [925, 666] width 18 height 18
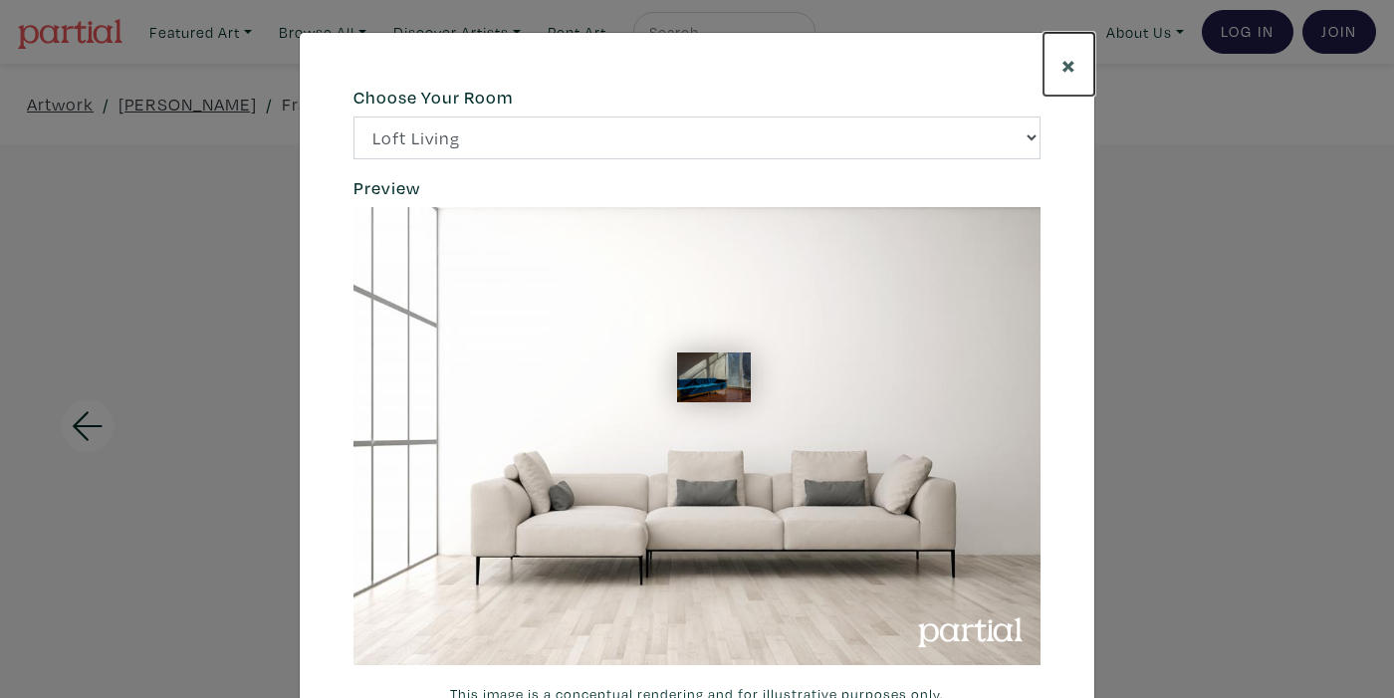
click at [1060, 74] on button "×" at bounding box center [1069, 64] width 51 height 63
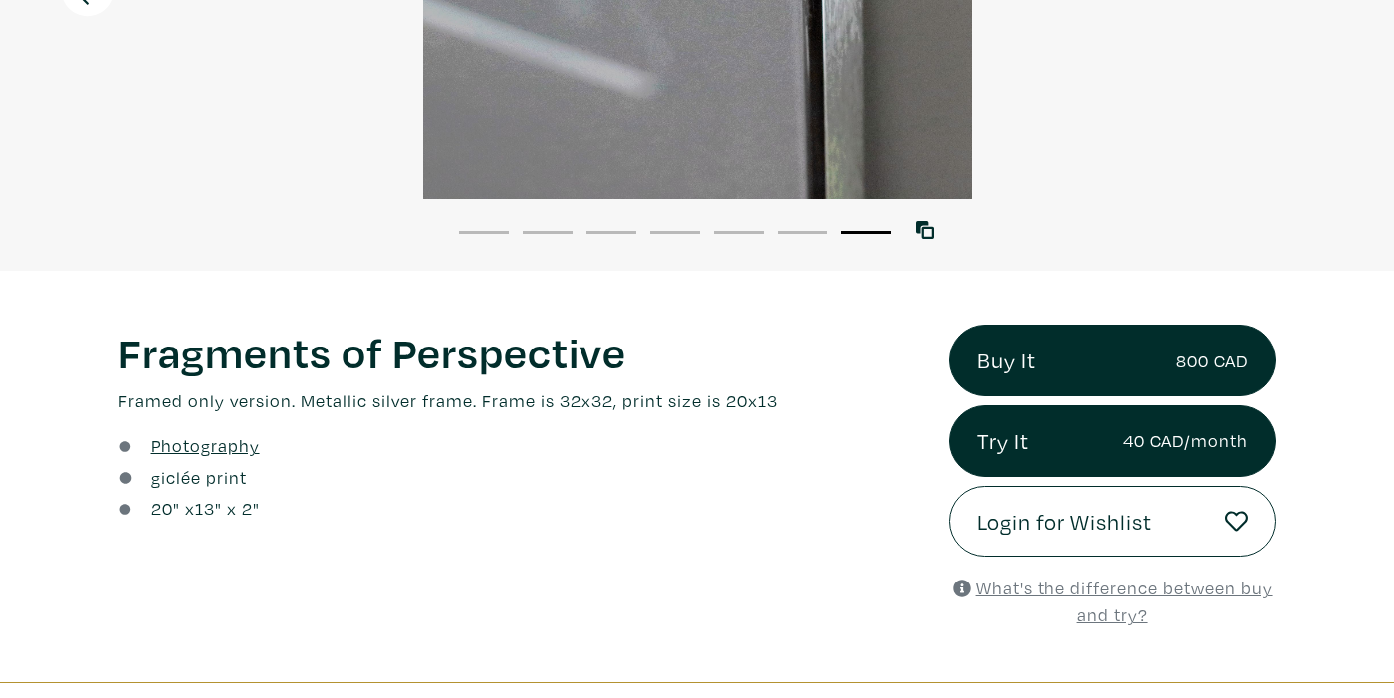
scroll to position [437, 0]
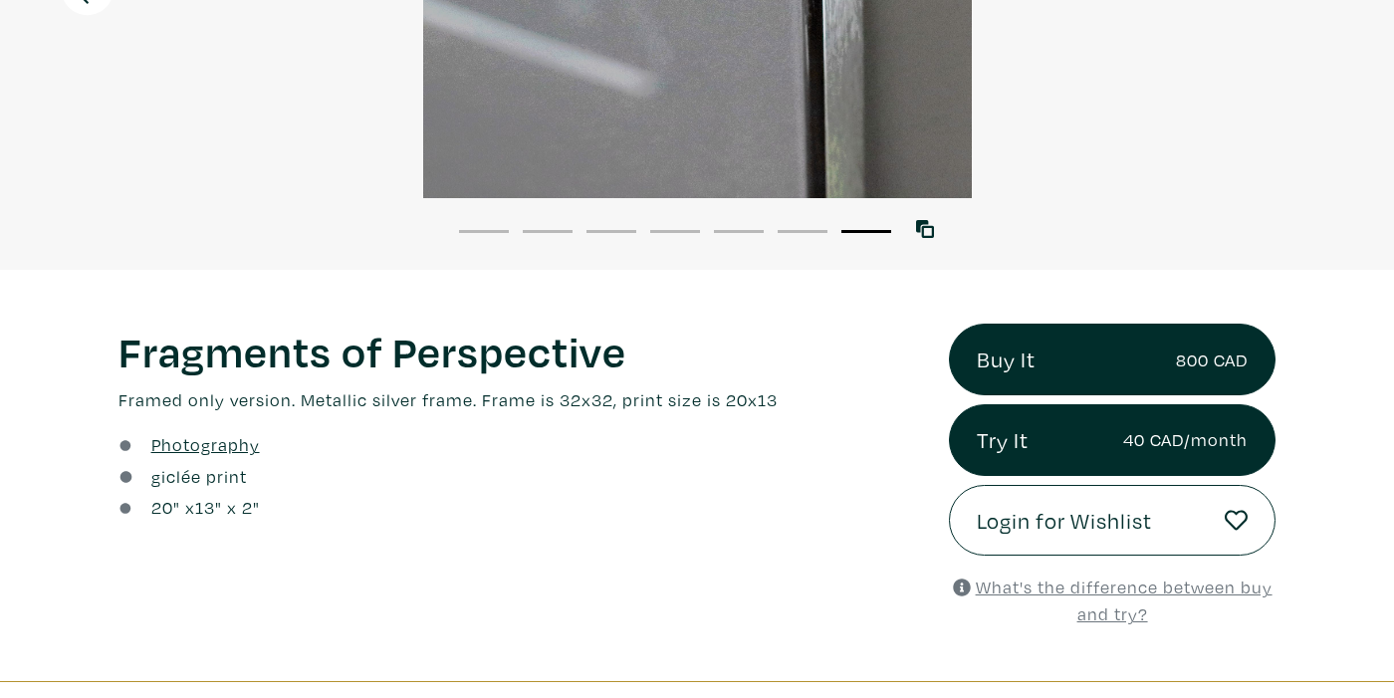
click at [485, 233] on li "1" at bounding box center [484, 230] width 50 height 20
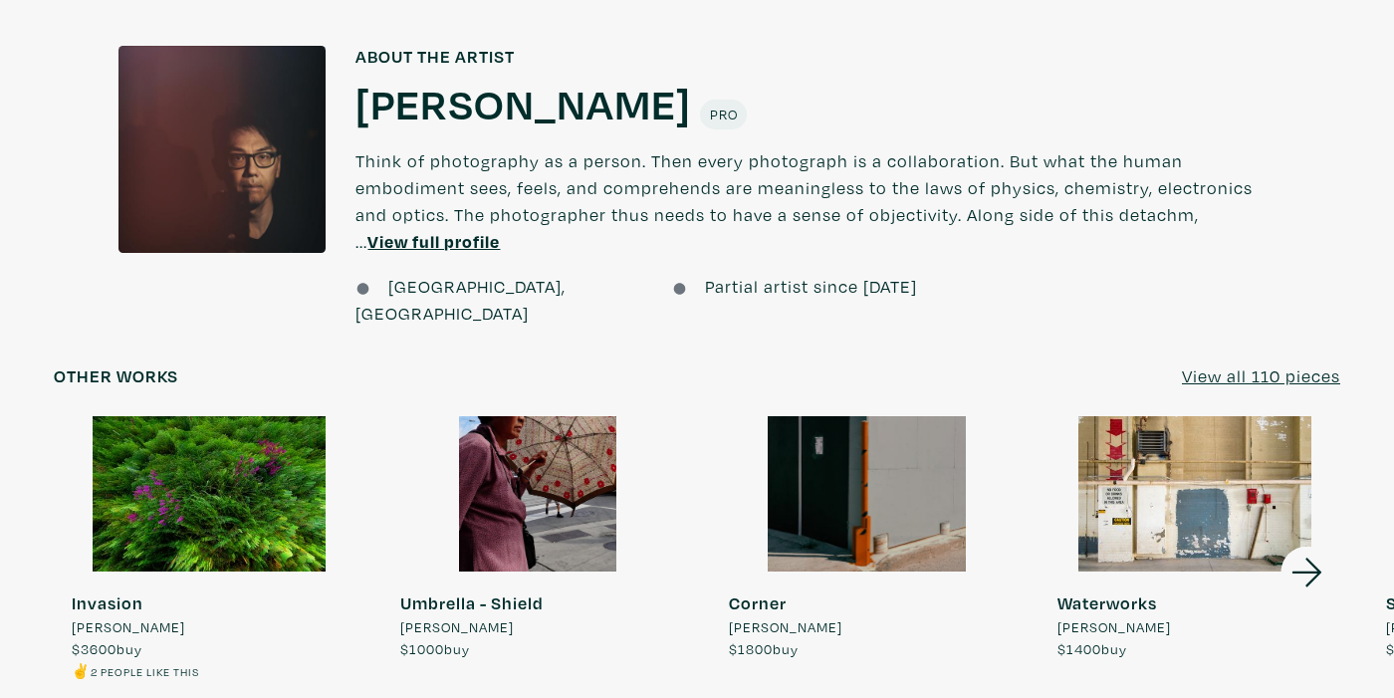
scroll to position [1507, 0]
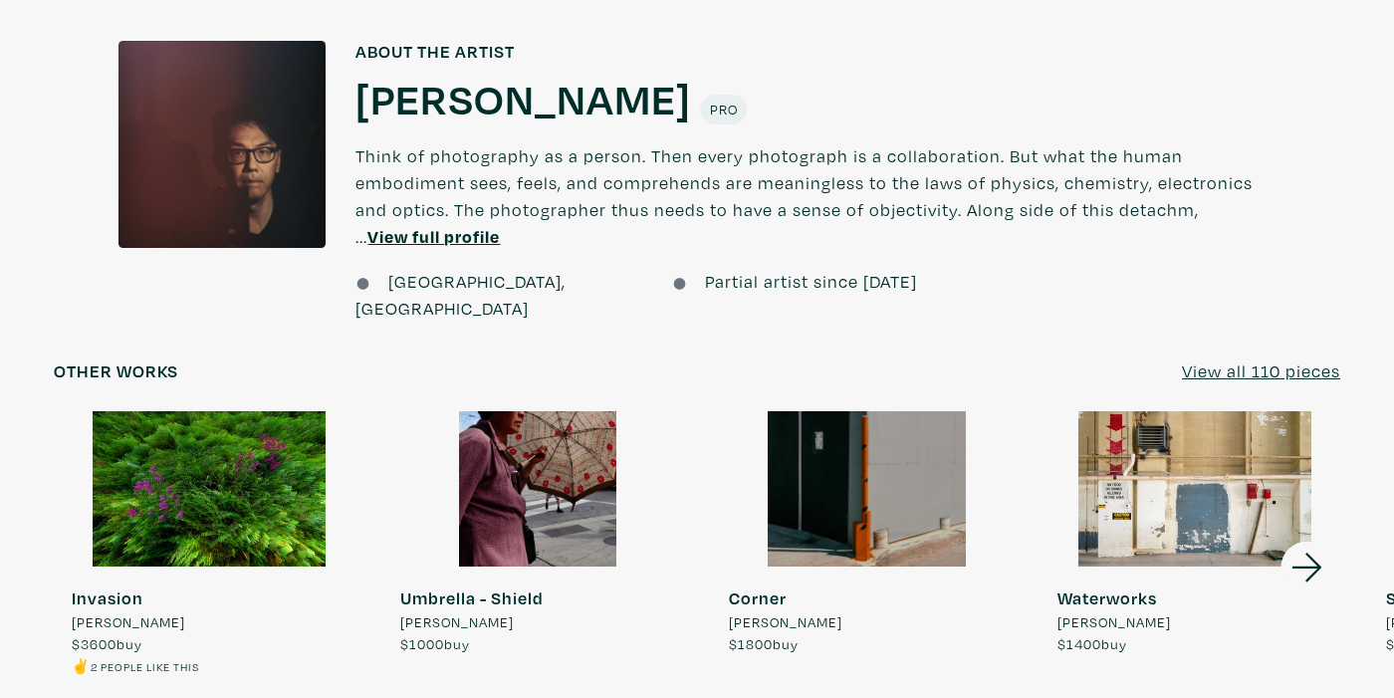
click at [1309, 553] on icon at bounding box center [1307, 567] width 30 height 29
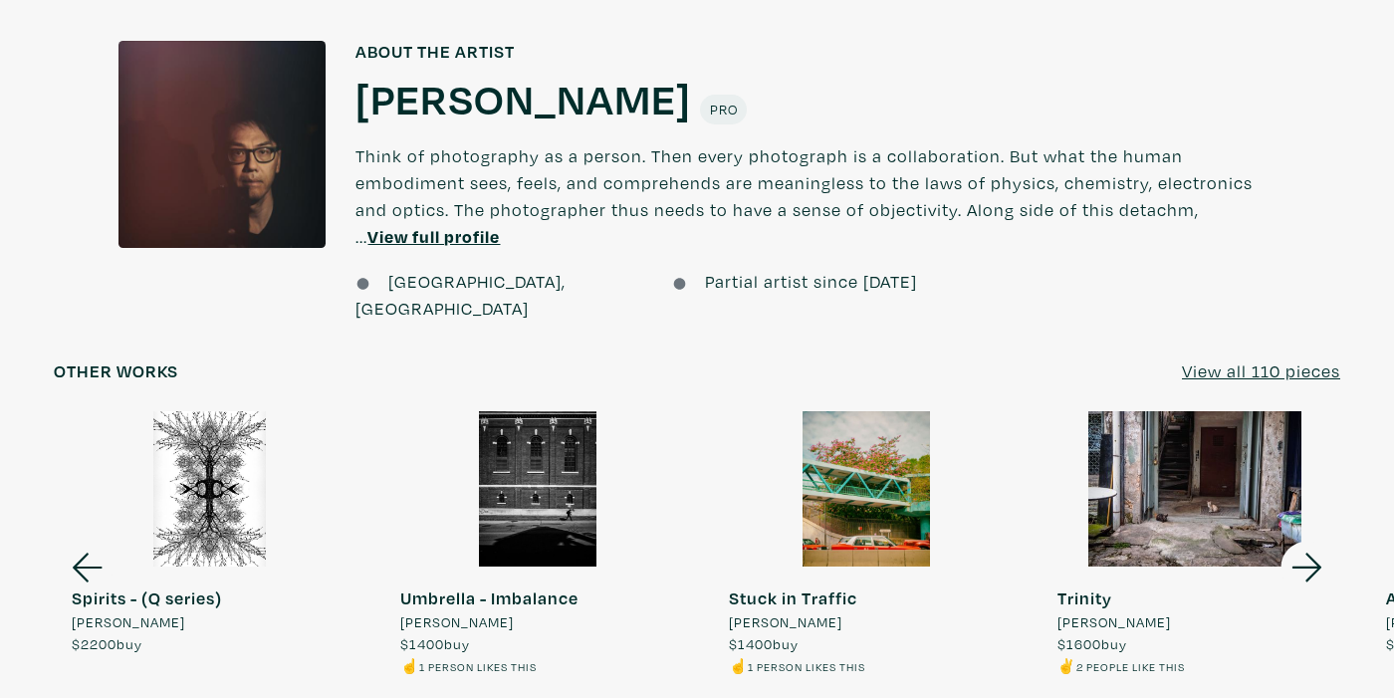
click at [1309, 553] on icon at bounding box center [1307, 567] width 30 height 29
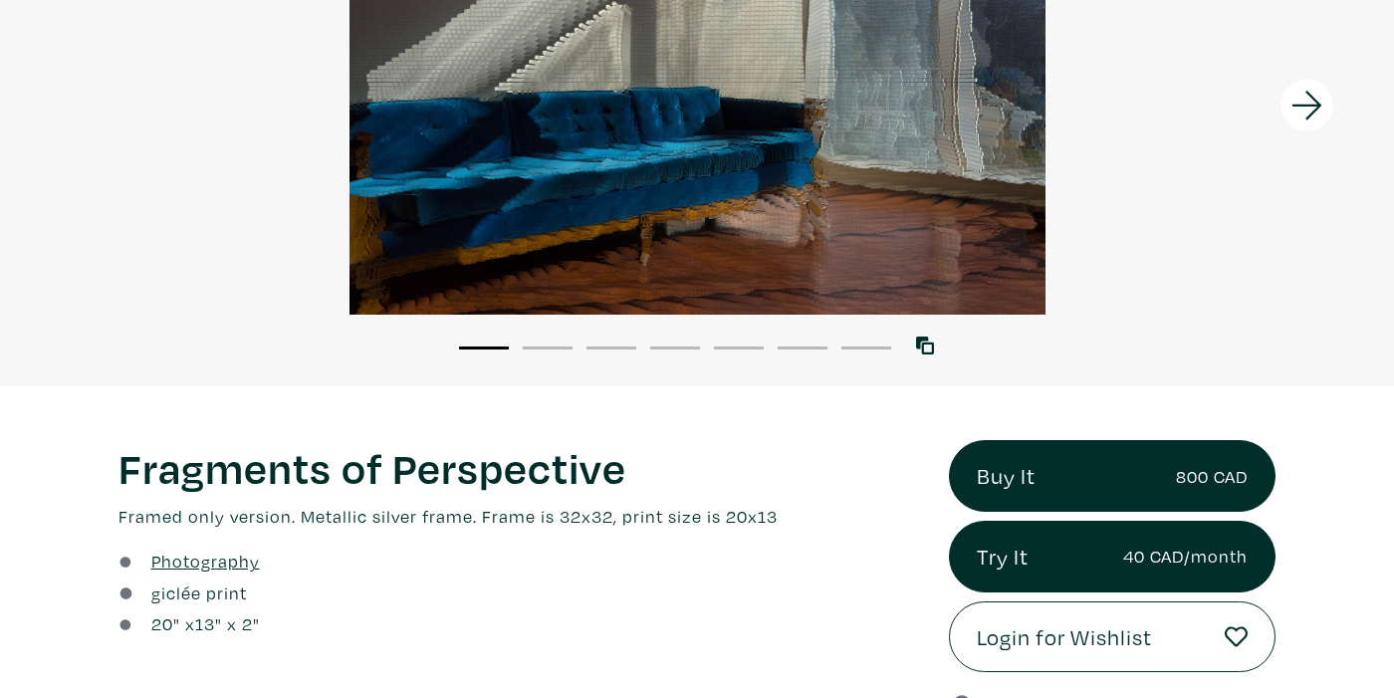
scroll to position [0, 0]
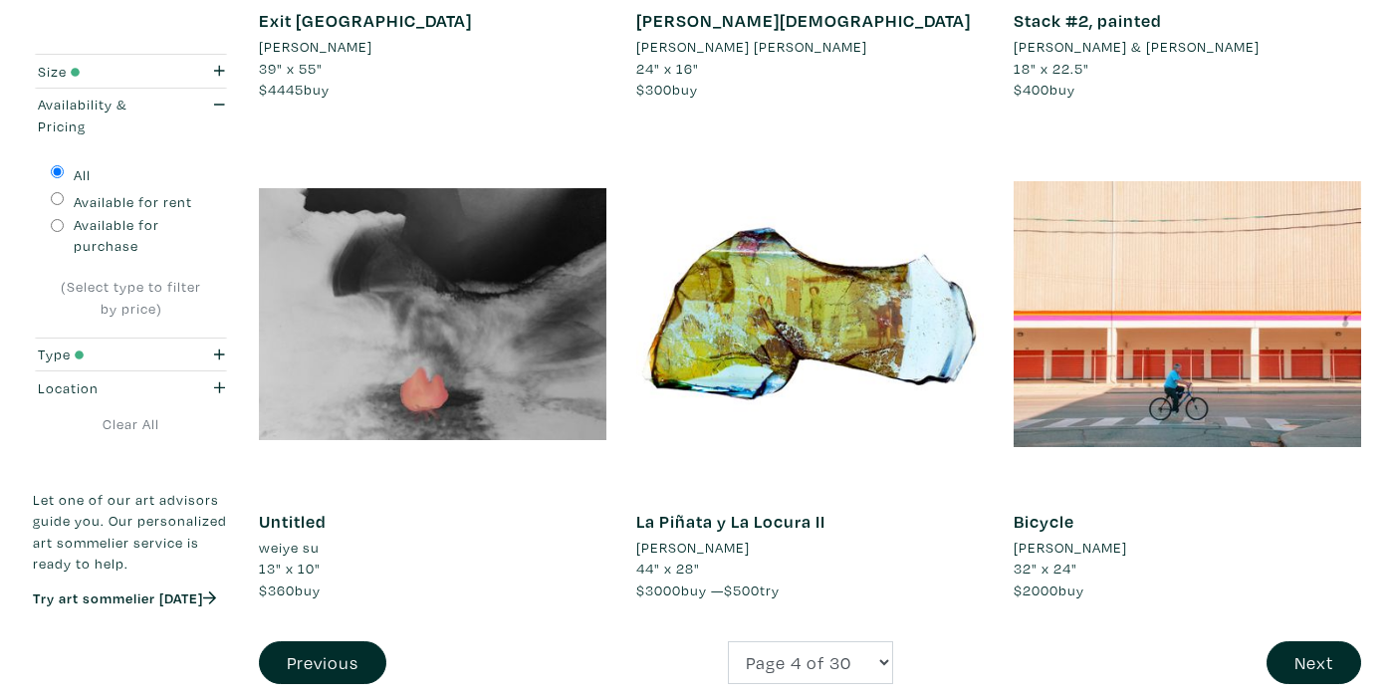
scroll to position [3855, 0]
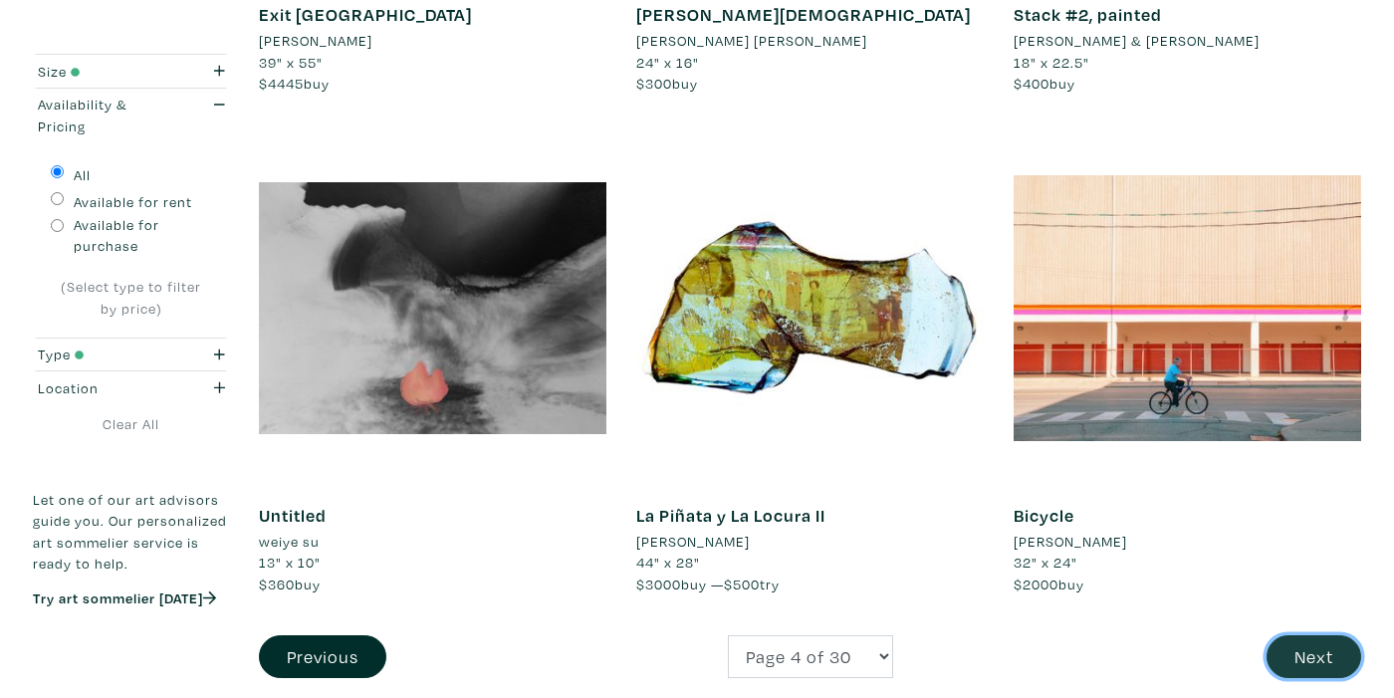
click at [1328, 656] on button "Next" at bounding box center [1314, 656] width 95 height 43
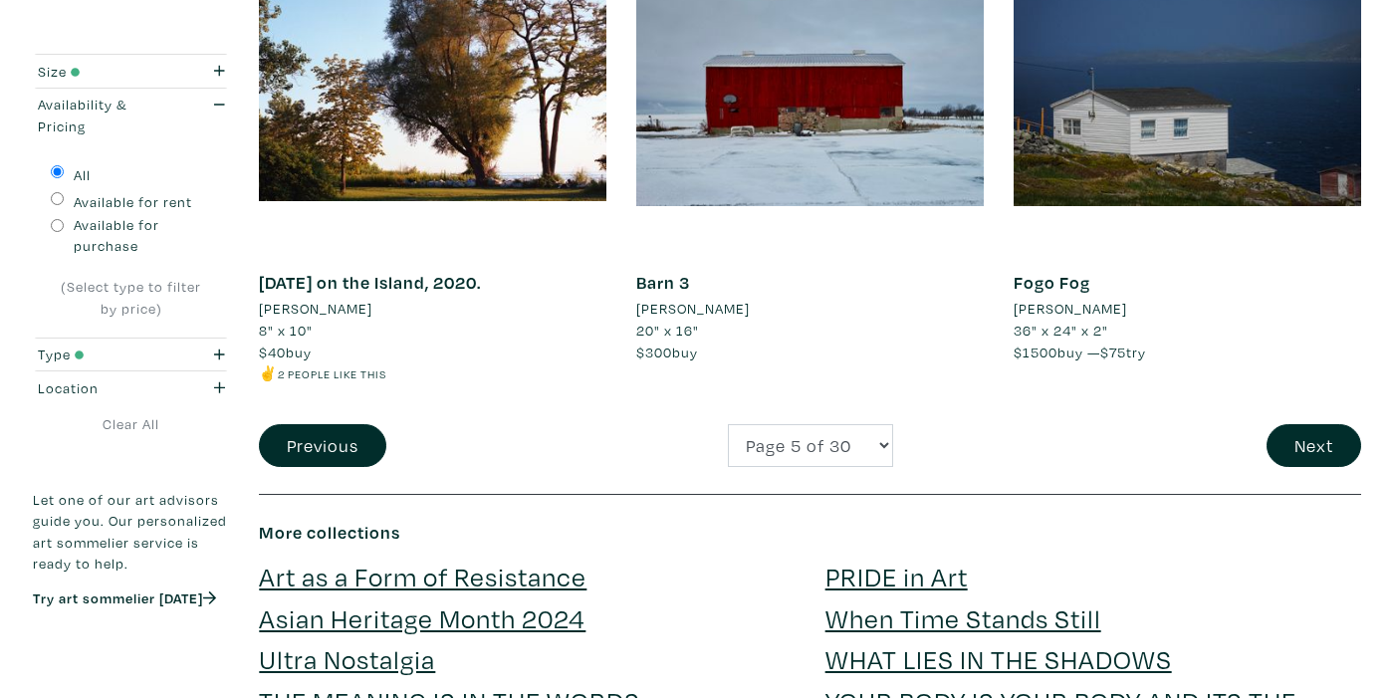
scroll to position [4113, 0]
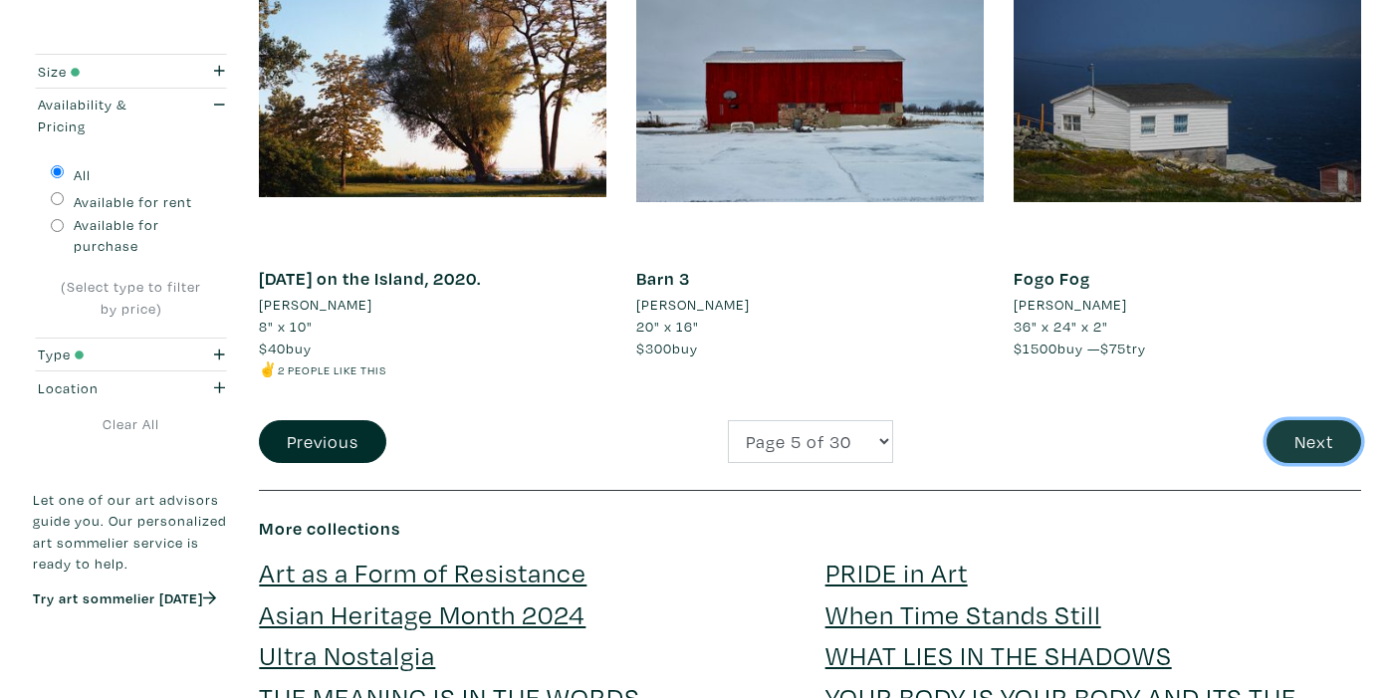
click at [1311, 423] on button "Next" at bounding box center [1314, 441] width 95 height 43
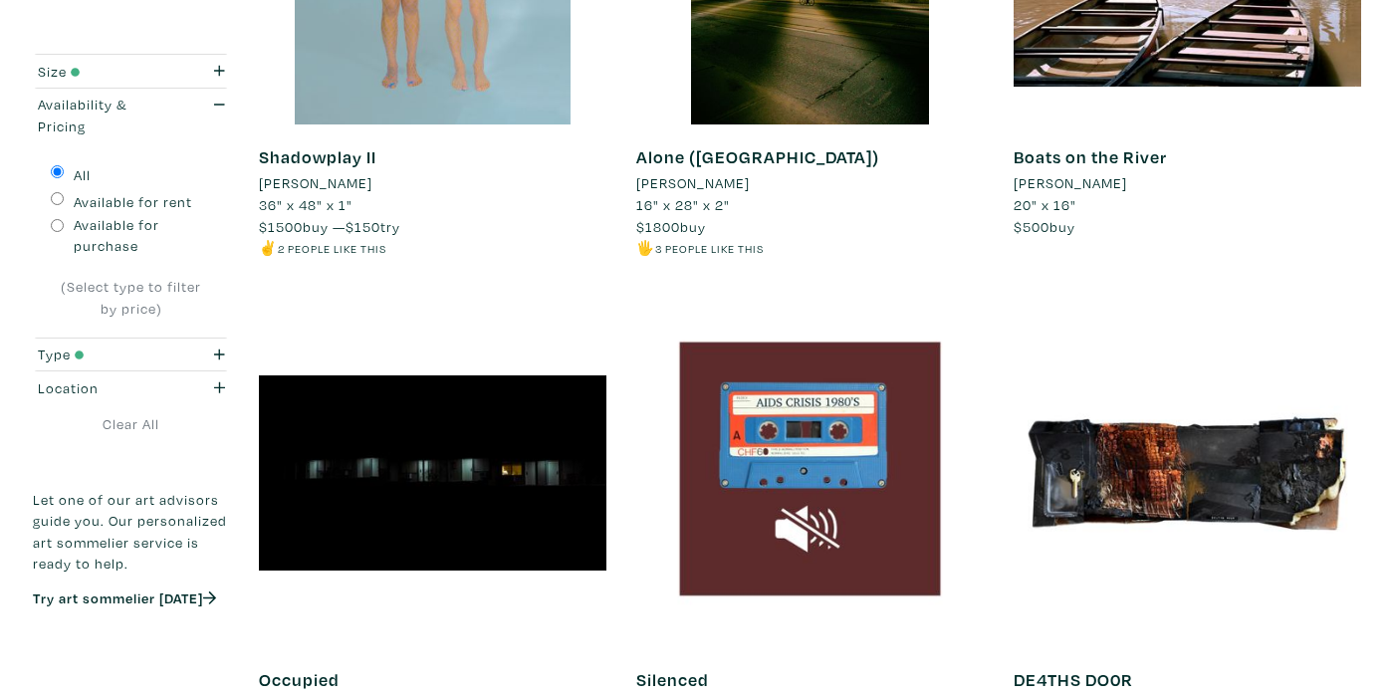
scroll to position [627, 0]
